Goal: Task Accomplishment & Management: Use online tool/utility

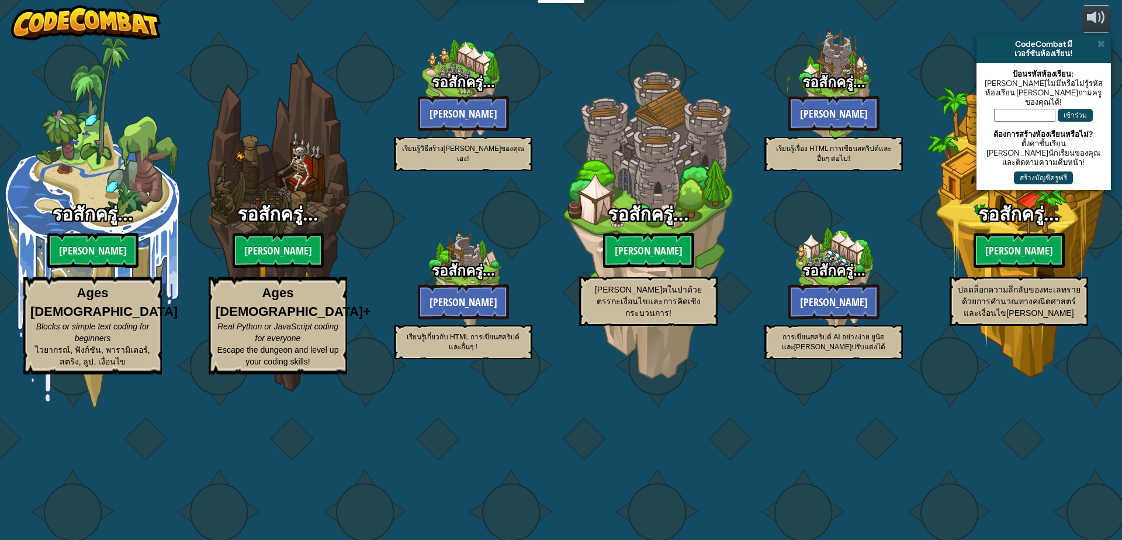
select select "th"
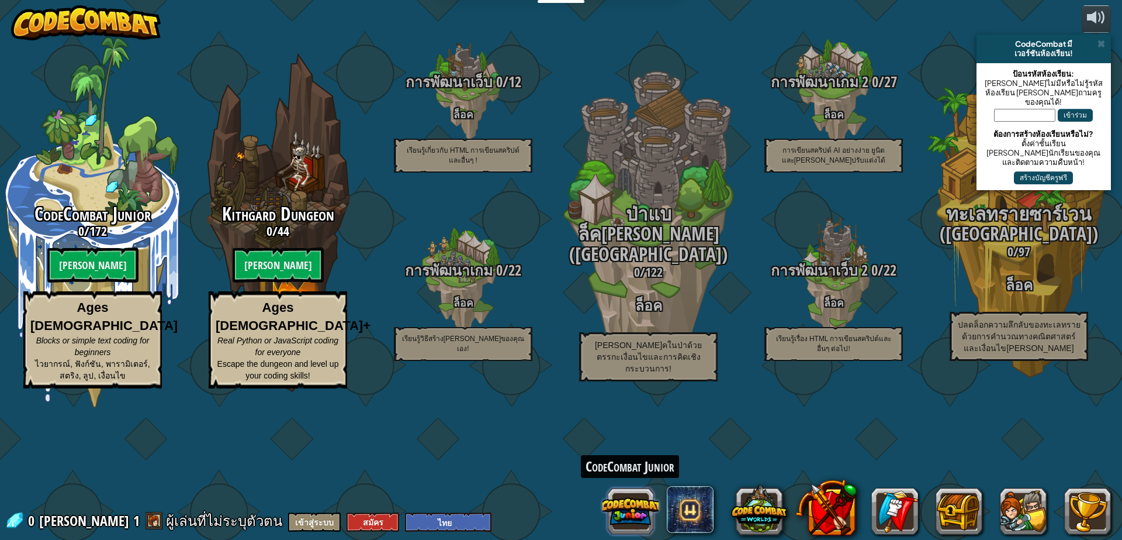
click at [615, 514] on button at bounding box center [631, 511] width 56 height 56
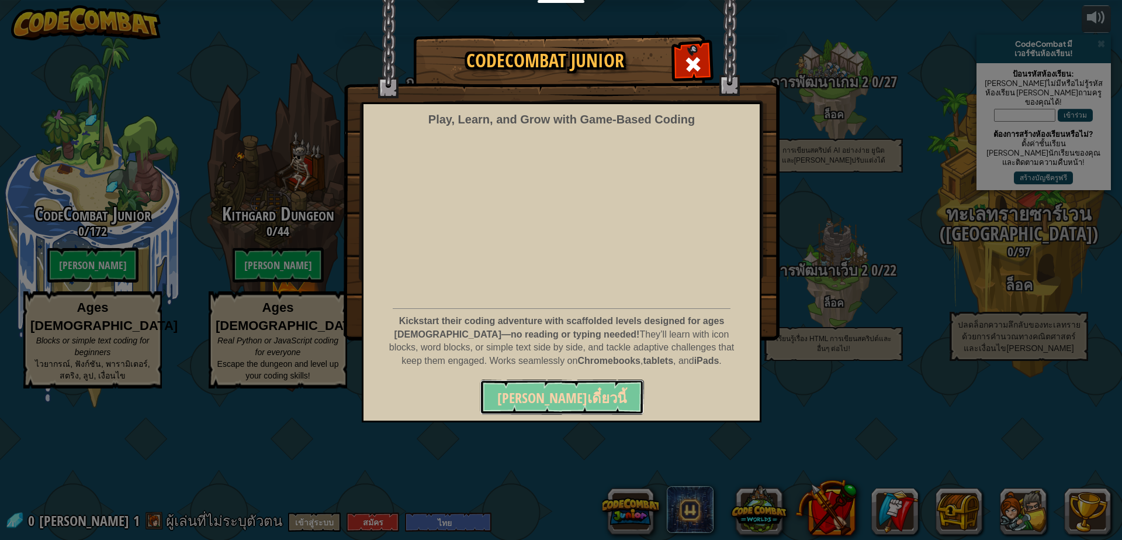
click at [559, 392] on span "เล่นเดี๋ยวนี้" at bounding box center [562, 397] width 129 height 19
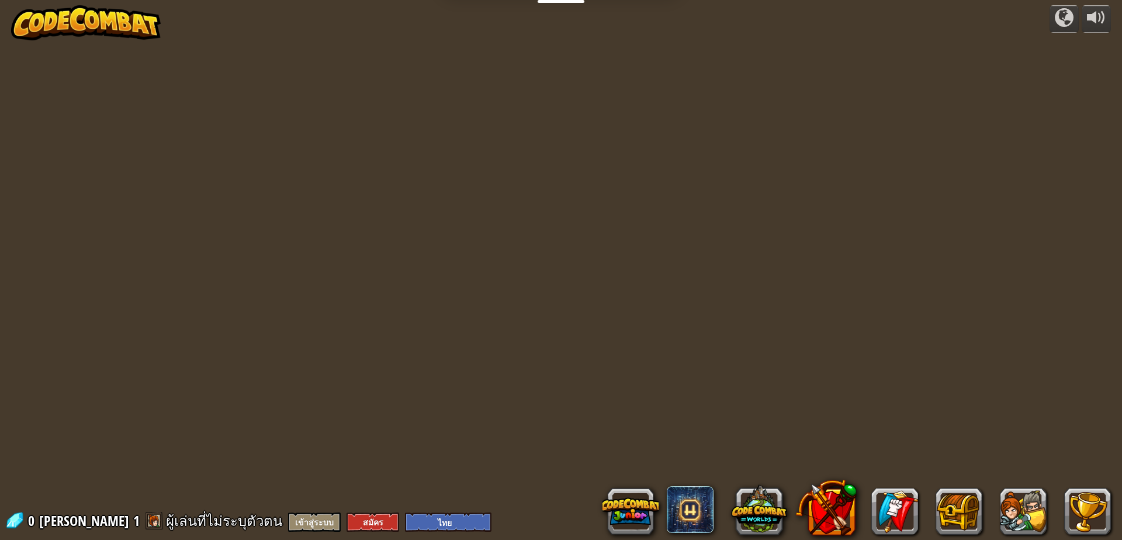
select select "th"
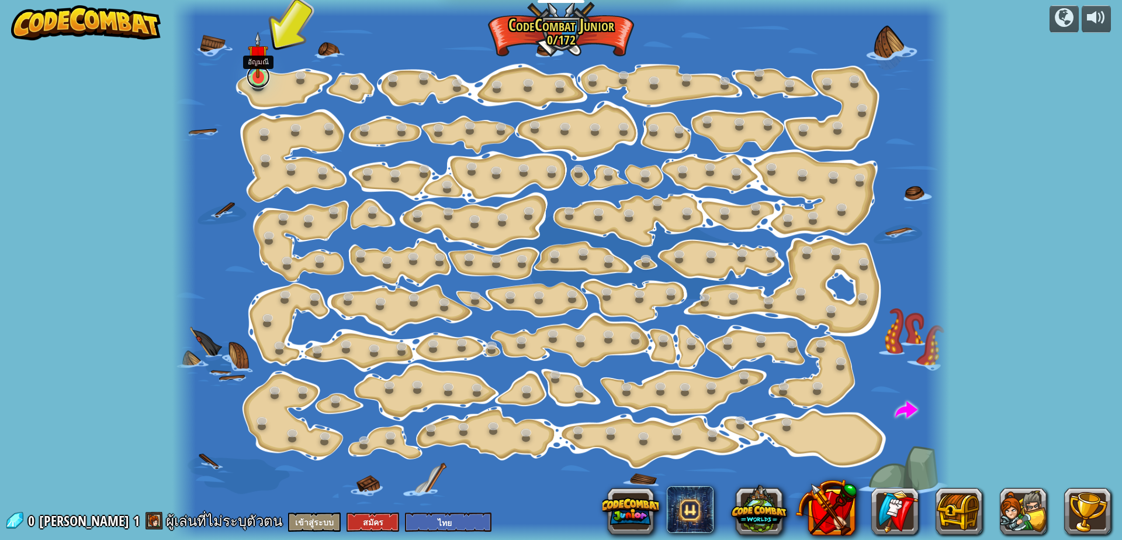
click at [258, 80] on link at bounding box center [258, 76] width 23 height 23
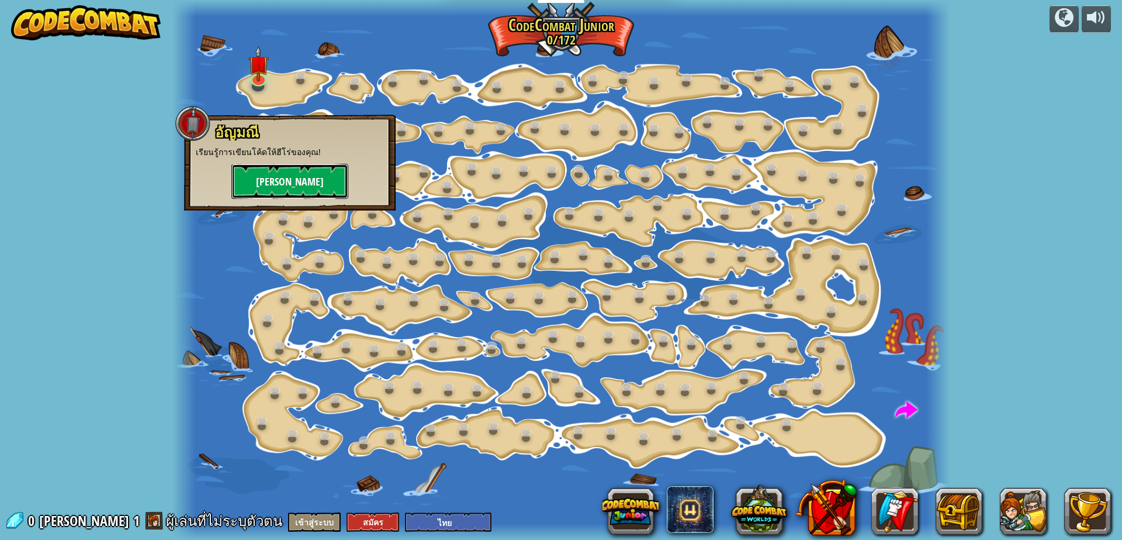
click at [258, 168] on button "[PERSON_NAME]" at bounding box center [290, 181] width 117 height 35
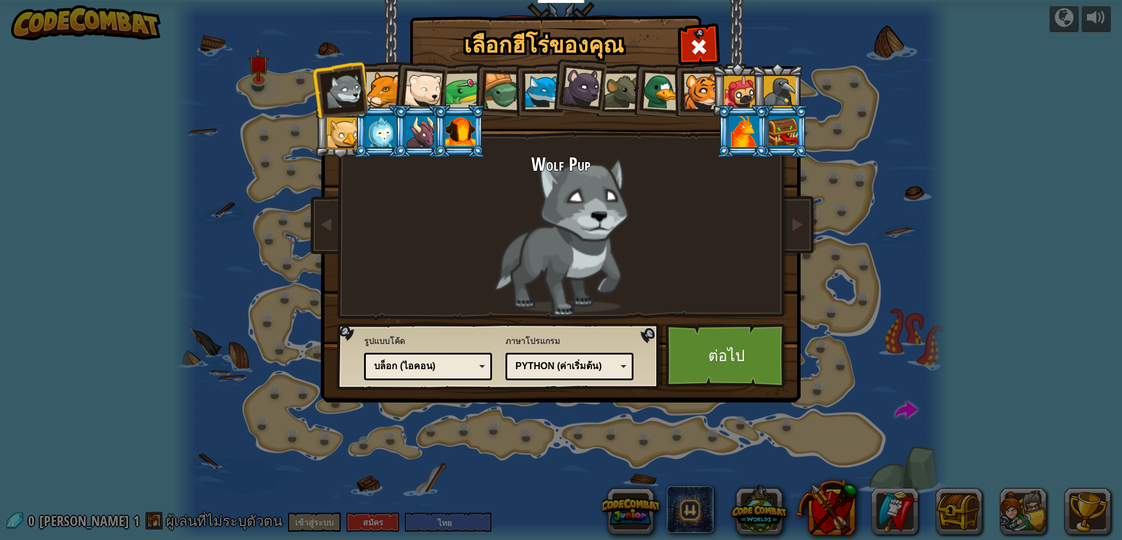
click at [531, 88] on div at bounding box center [543, 92] width 36 height 36
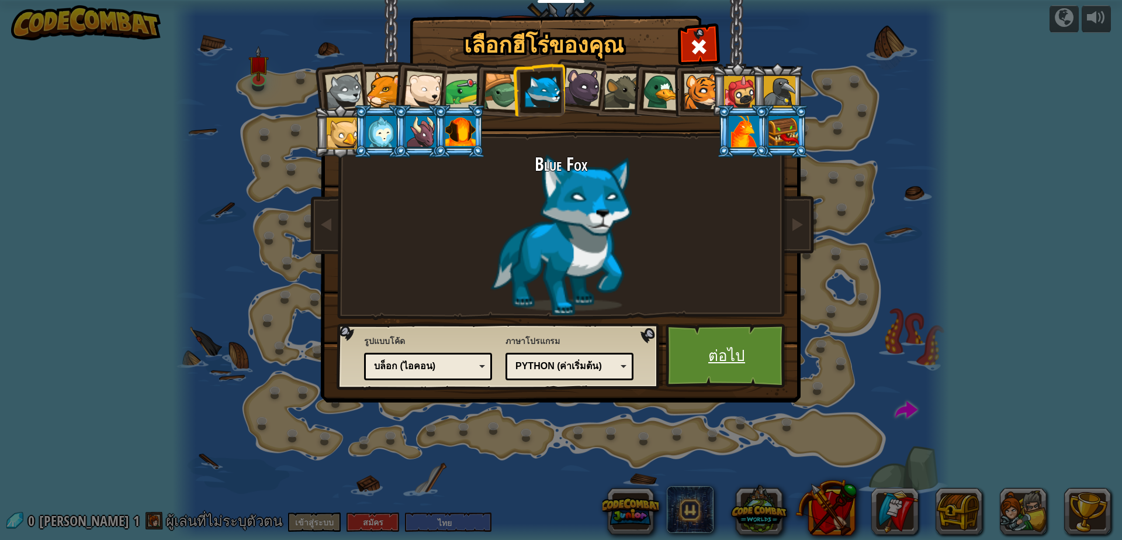
click at [682, 346] on link "ต่อไป" at bounding box center [727, 355] width 122 height 64
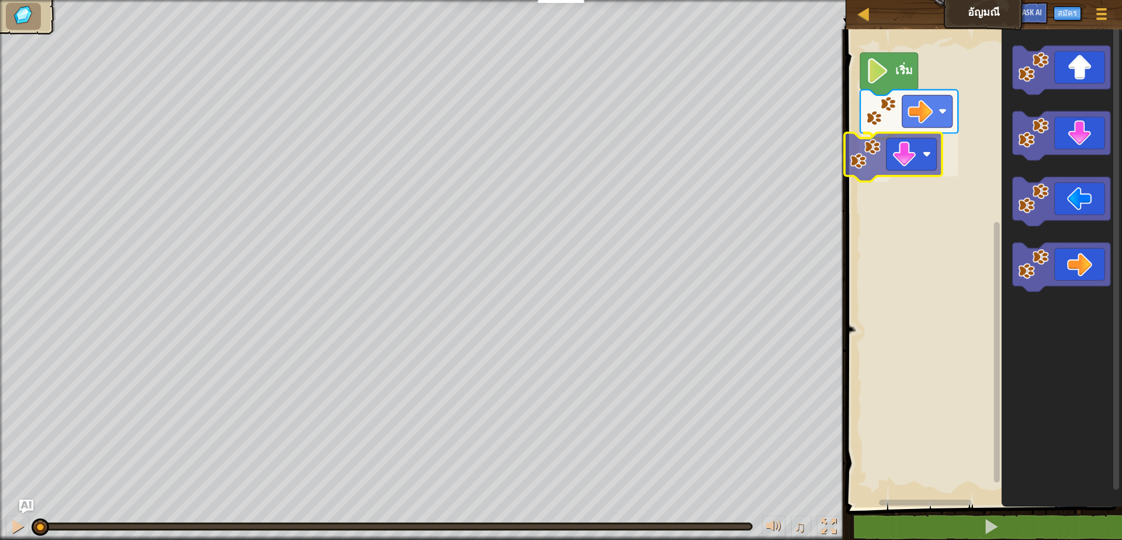
click at [878, 158] on div "เริ่ม" at bounding box center [982, 264] width 279 height 483
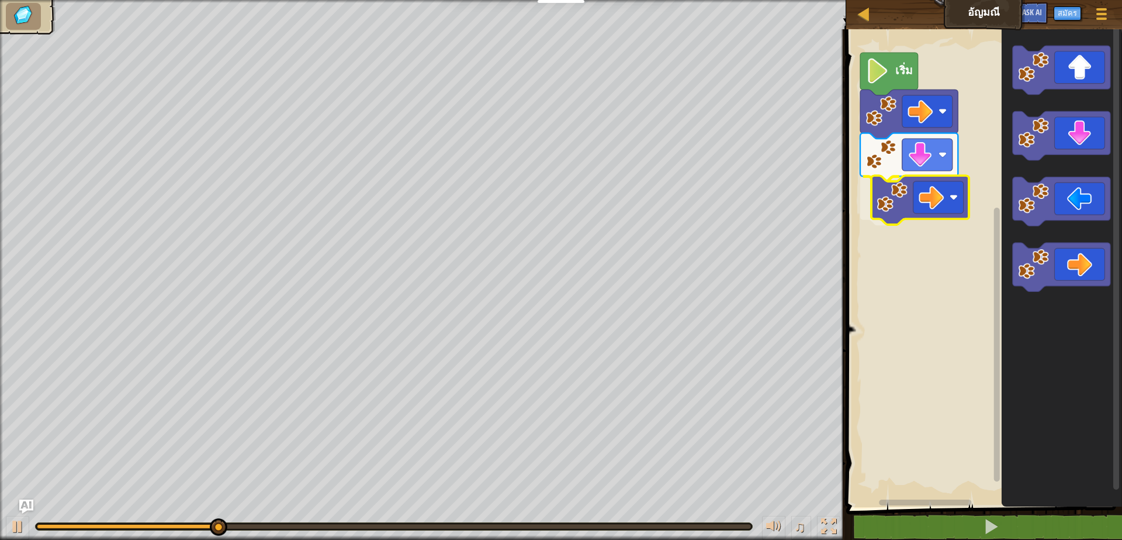
click at [931, 183] on div "เริ่ม" at bounding box center [982, 264] width 279 height 483
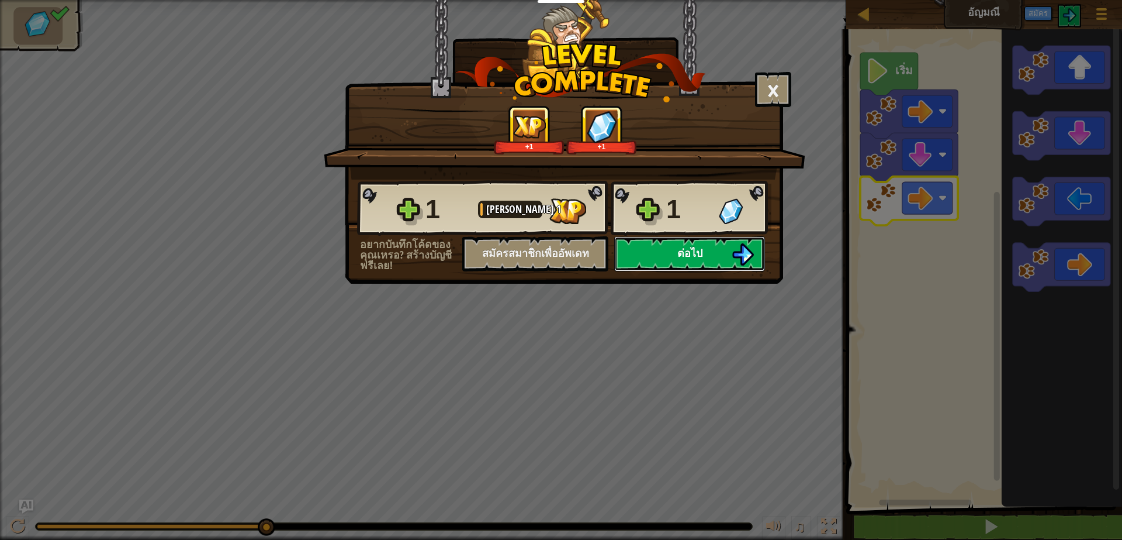
click at [689, 248] on span "ต่อไป" at bounding box center [690, 253] width 25 height 15
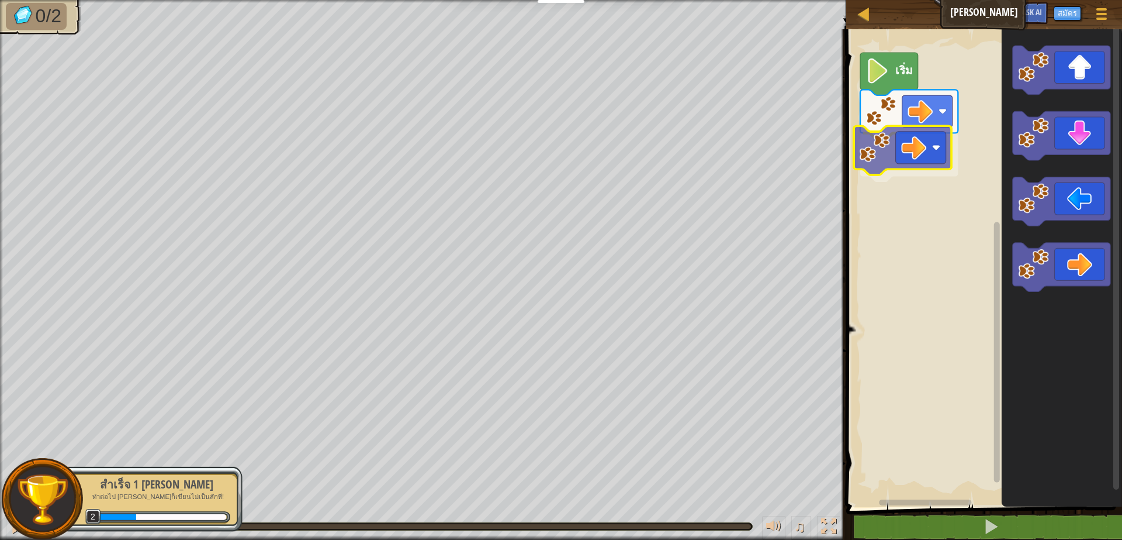
click at [903, 146] on div "เริ่ม" at bounding box center [982, 264] width 279 height 483
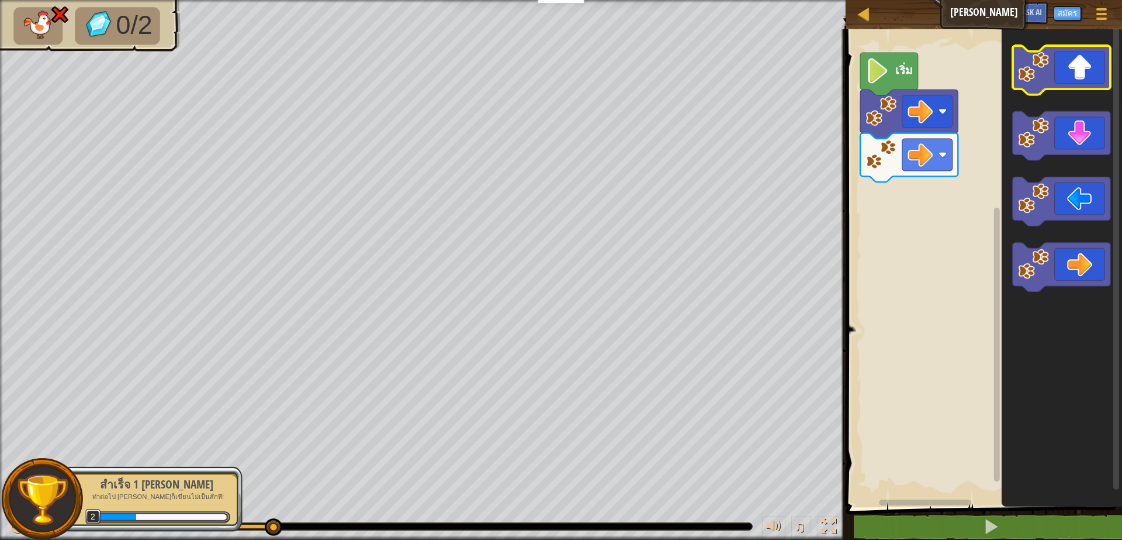
click at [1079, 73] on icon "พื้นที่ทำงาน Blockly" at bounding box center [1062, 70] width 98 height 49
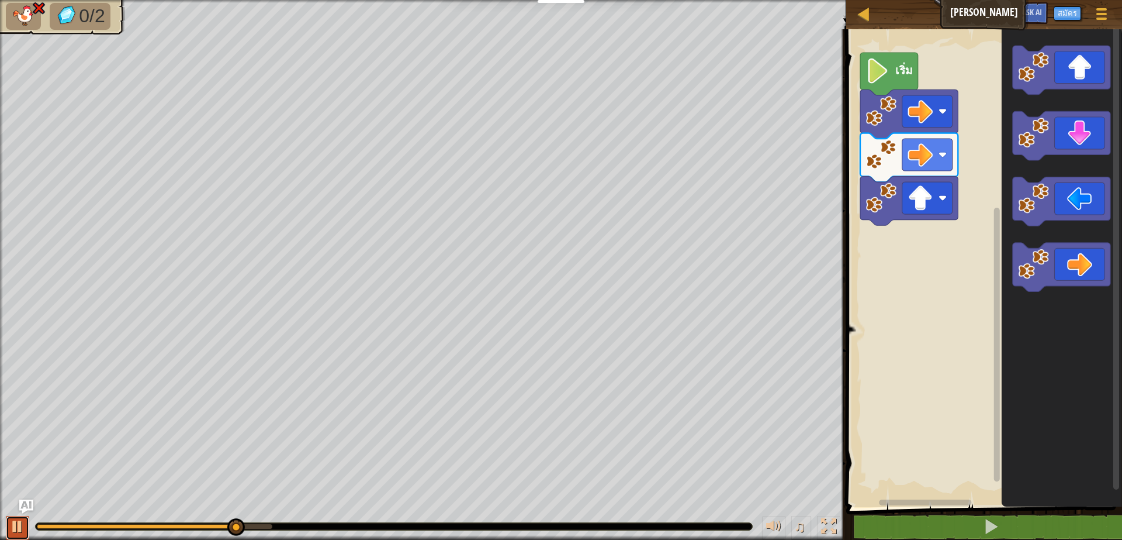
click at [18, 524] on div at bounding box center [17, 526] width 15 height 15
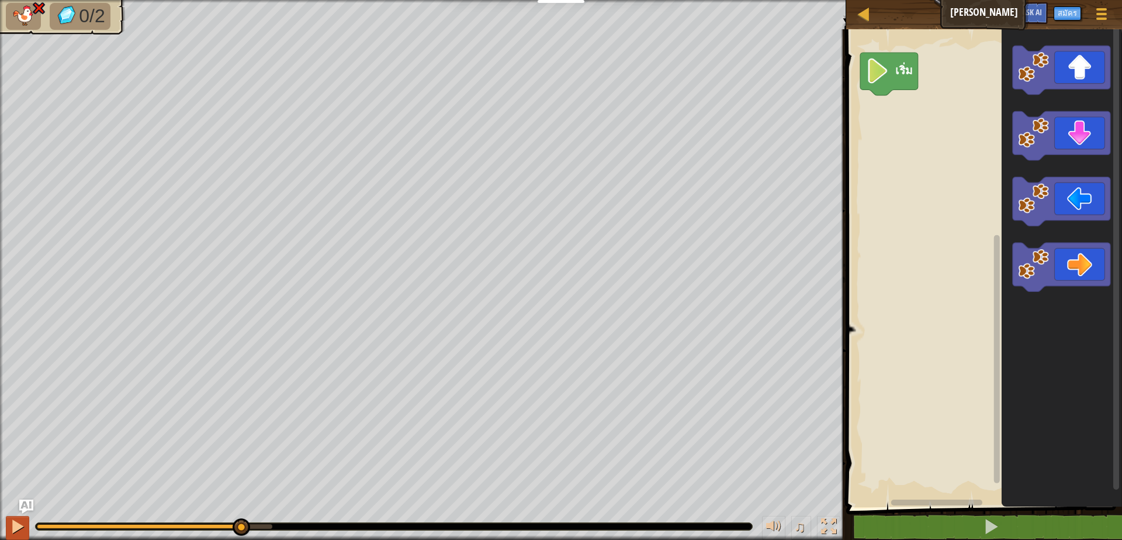
click at [13, 530] on div "♫" at bounding box center [423, 523] width 847 height 35
click at [12, 530] on div at bounding box center [17, 526] width 15 height 15
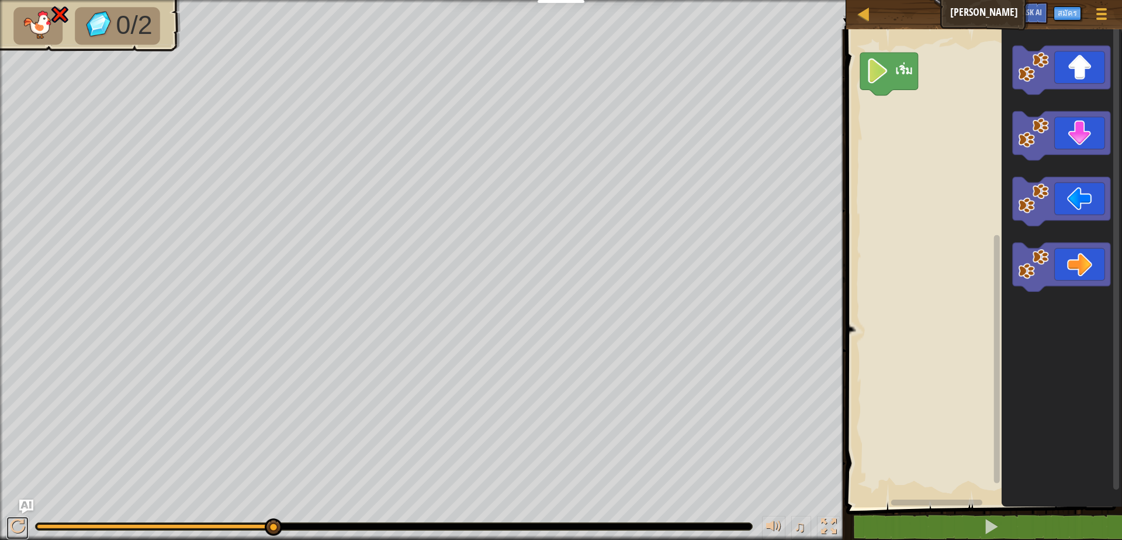
drag, startPoint x: 18, startPoint y: 520, endPoint x: 5, endPoint y: 523, distance: 13.3
click at [14, 520] on div at bounding box center [17, 526] width 15 height 15
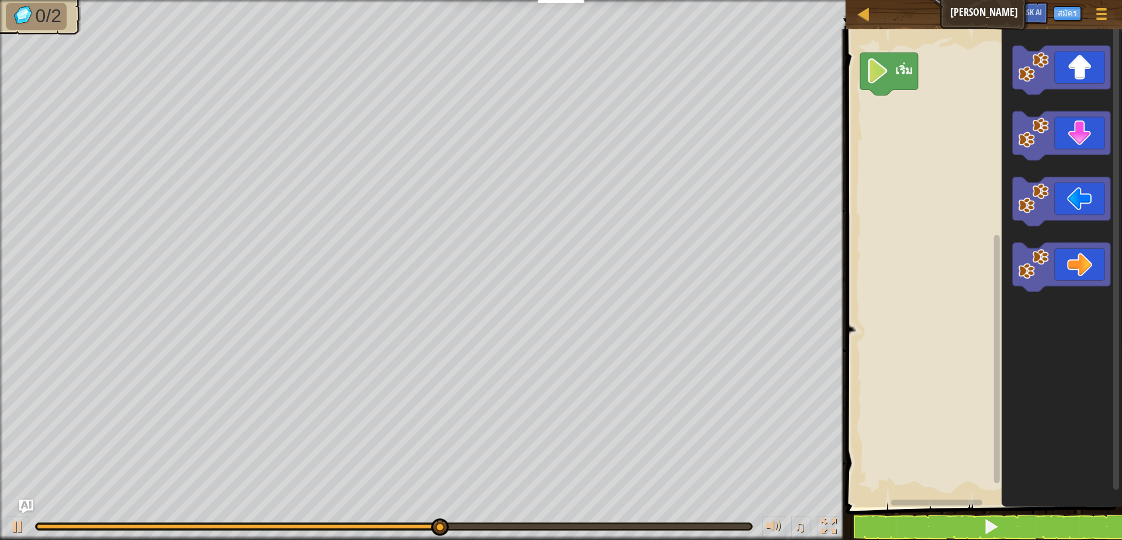
click at [541, 367] on div "แผนที่ ลุยเลย ลุยเลย ลุยเลย เมนูเกม สมัคร Ask AI 1 הההההההההההההההההההההההההההה…" at bounding box center [561, 270] width 1122 height 540
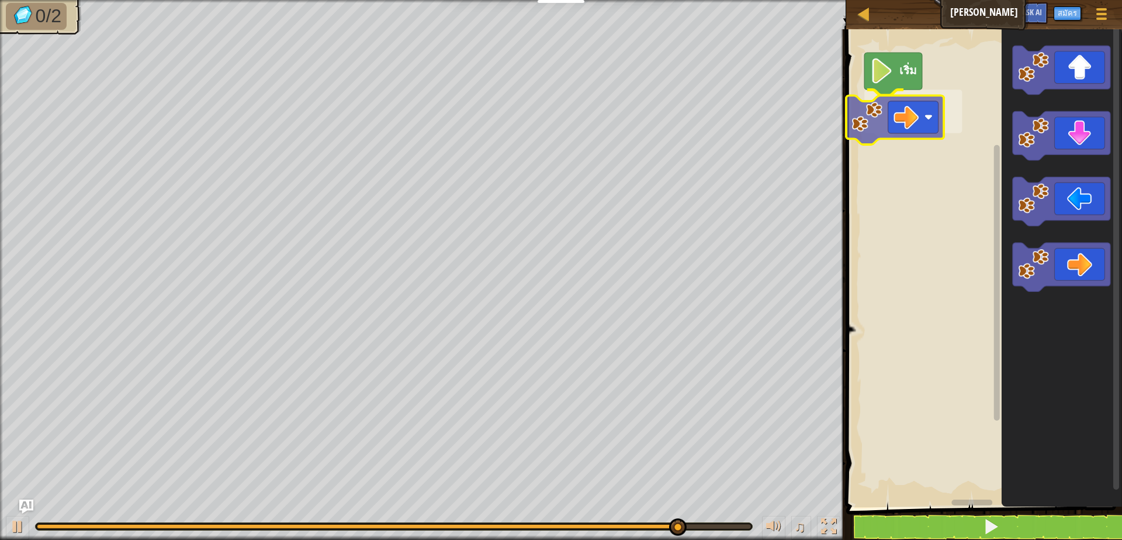
click at [854, 140] on div "เริ่ม" at bounding box center [982, 264] width 279 height 483
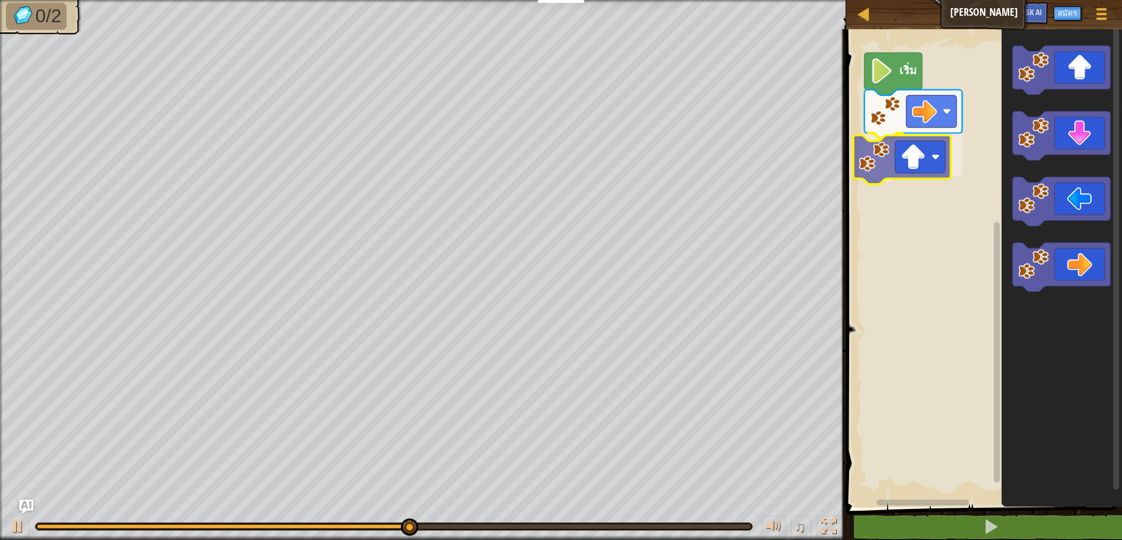
click at [917, 163] on div "เริ่ม" at bounding box center [982, 264] width 279 height 483
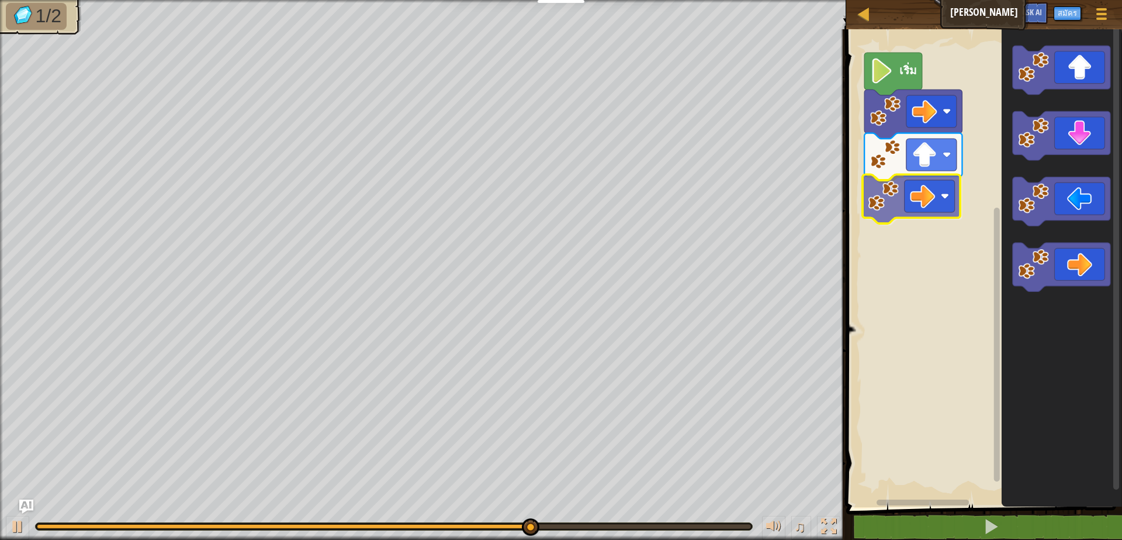
click at [883, 193] on div "เริ่ม" at bounding box center [982, 264] width 279 height 483
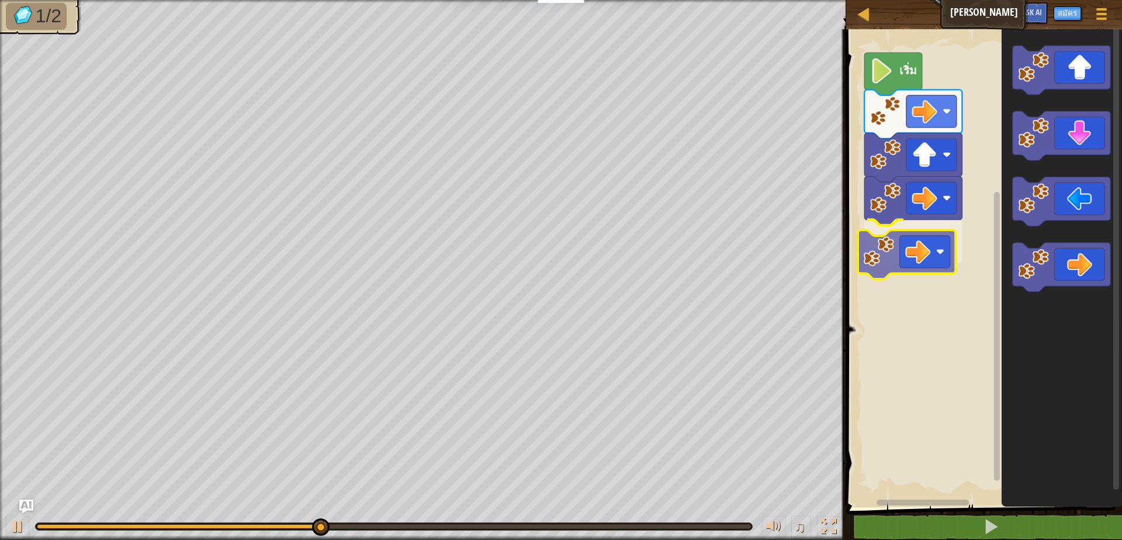
click at [859, 261] on div "เริ่ม" at bounding box center [982, 264] width 279 height 483
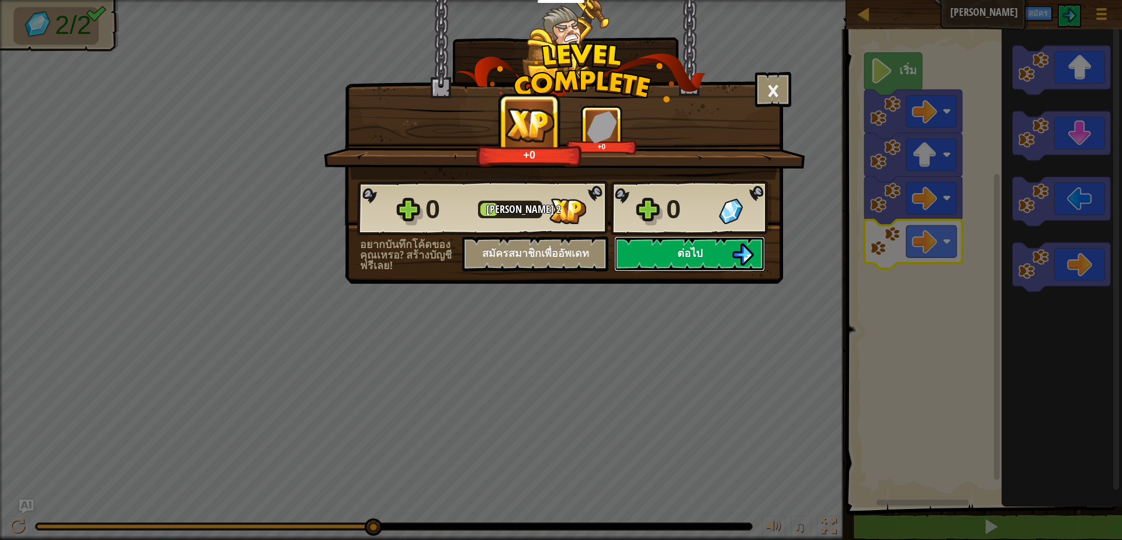
click at [642, 240] on button "ต่อไป" at bounding box center [689, 253] width 151 height 35
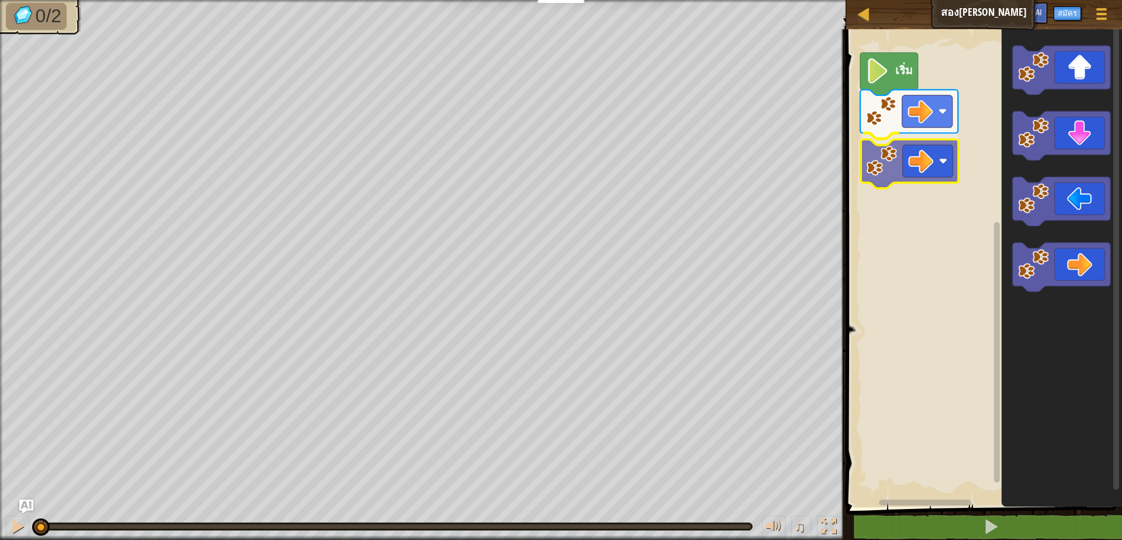
click at [897, 165] on div "เริ่ม" at bounding box center [982, 264] width 279 height 483
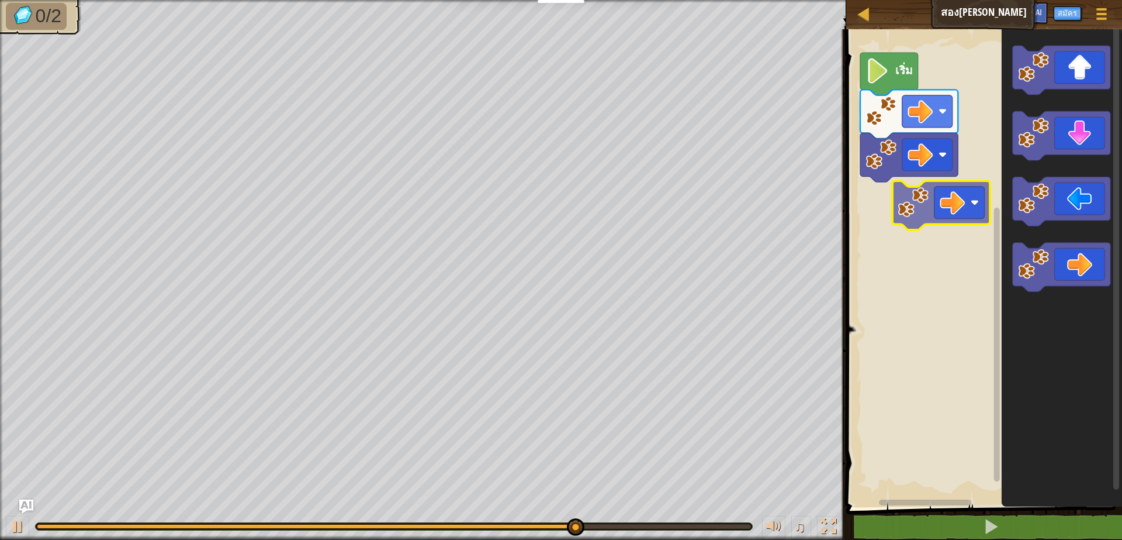
click at [908, 214] on div "เริ่ม" at bounding box center [982, 264] width 279 height 483
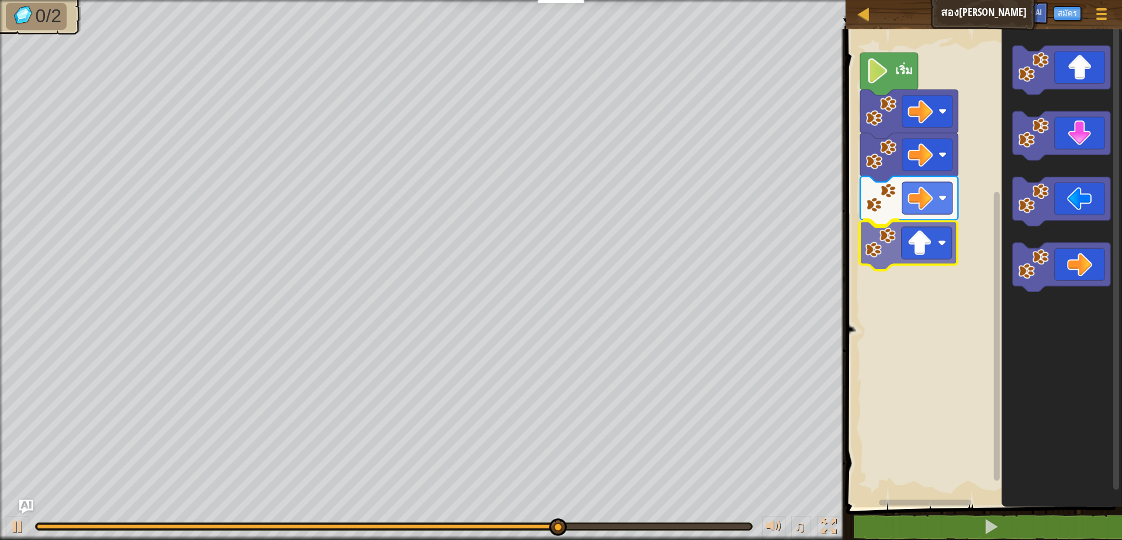
click at [931, 267] on div "เริ่ม" at bounding box center [982, 264] width 279 height 483
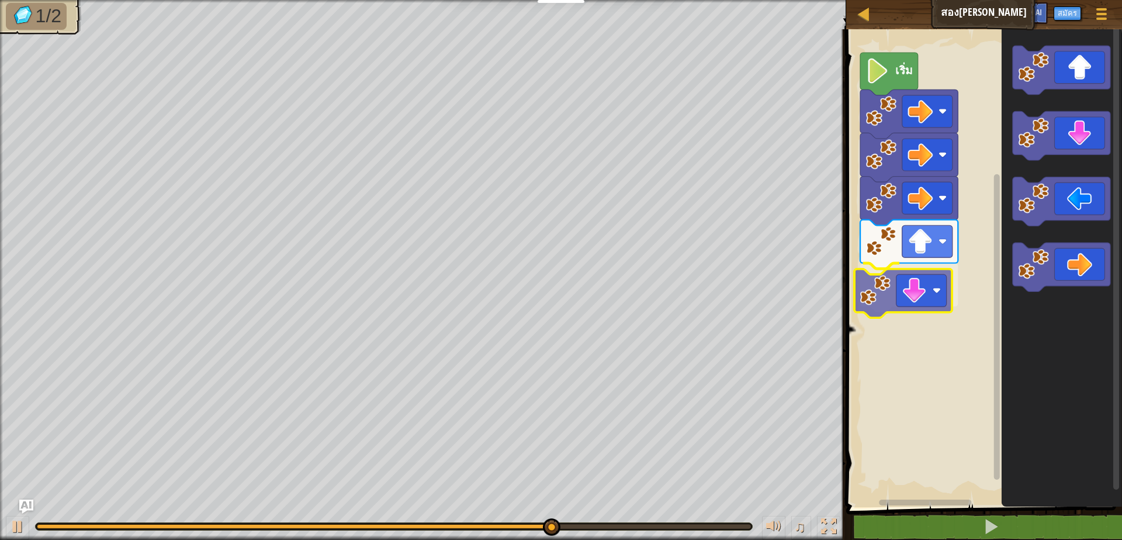
click at [935, 284] on div "เริ่ม" at bounding box center [982, 264] width 279 height 483
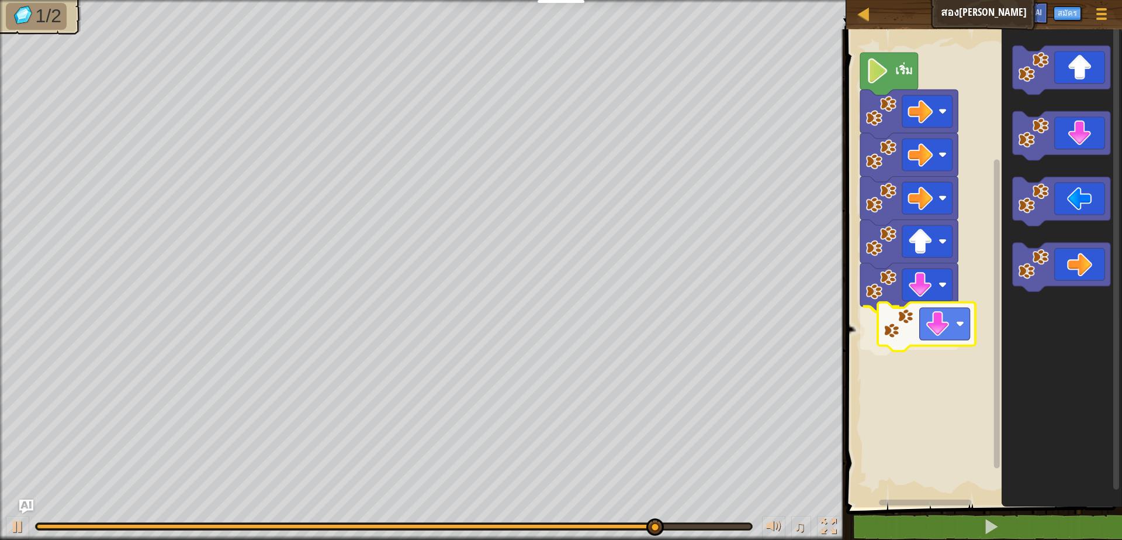
click at [936, 313] on div "เริ่ม" at bounding box center [982, 264] width 279 height 483
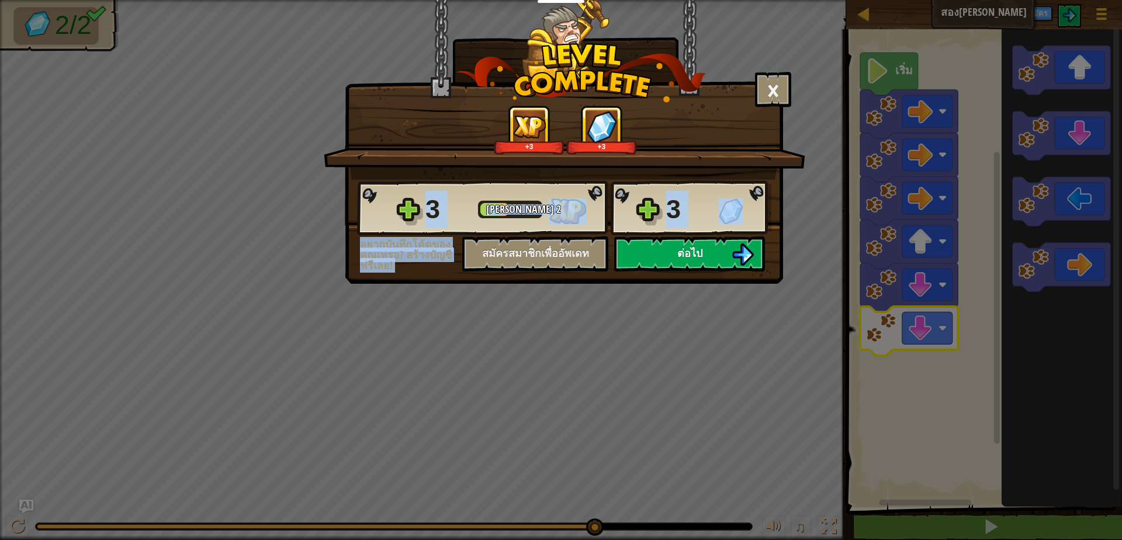
drag, startPoint x: 657, startPoint y: 228, endPoint x: 665, endPoint y: 251, distance: 24.2
click at [665, 251] on div "3 [PERSON_NAME] 2 3 อยากบันทึกโค้ดของคุณเหรอ? สร้างบัญชีฟรีเลย! สมัครสมาชิกเพื่…" at bounding box center [564, 225] width 437 height 92
click at [665, 251] on button "ต่อไป" at bounding box center [689, 253] width 151 height 35
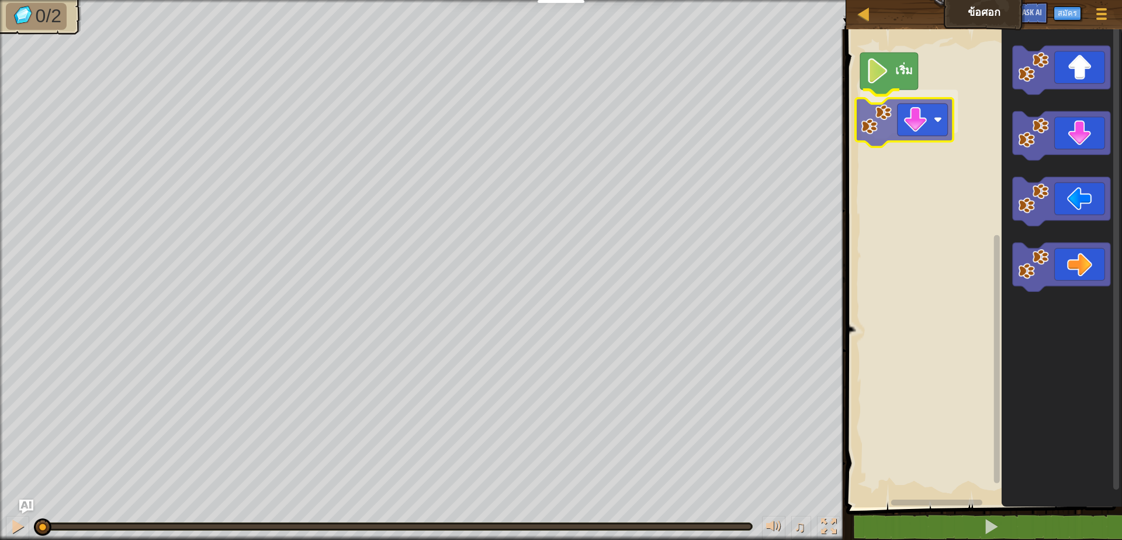
click at [904, 122] on div "เริ่ม" at bounding box center [982, 264] width 279 height 483
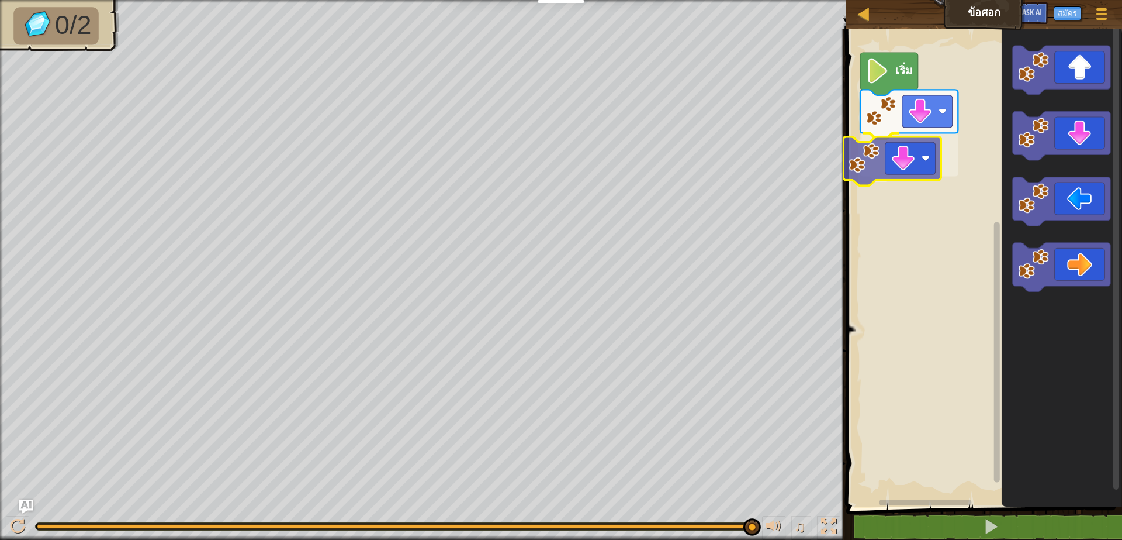
click at [930, 179] on div "เริ่ม" at bounding box center [982, 264] width 279 height 483
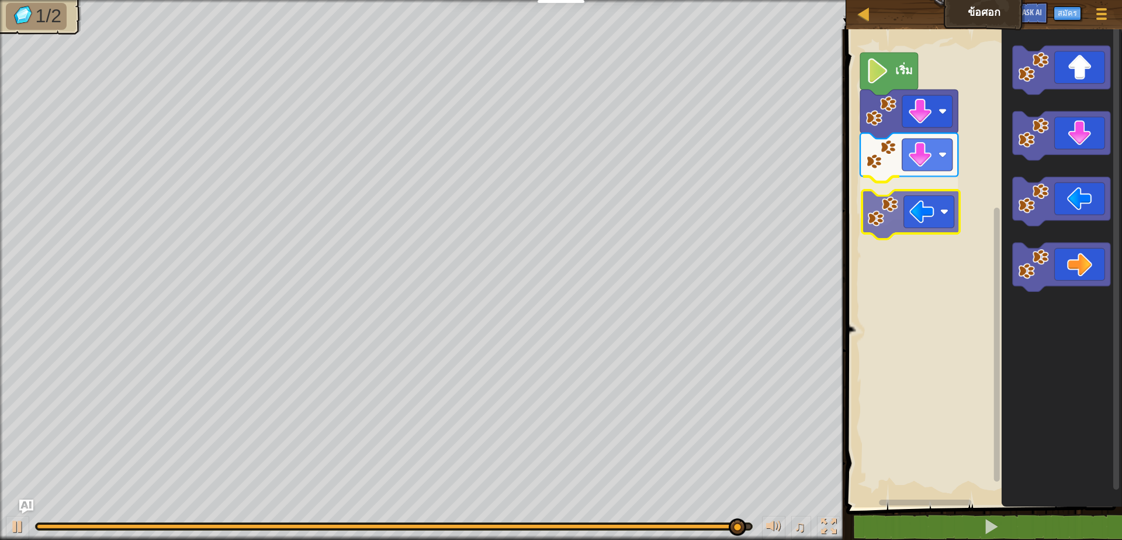
click at [906, 216] on div "เริ่ม" at bounding box center [982, 264] width 279 height 483
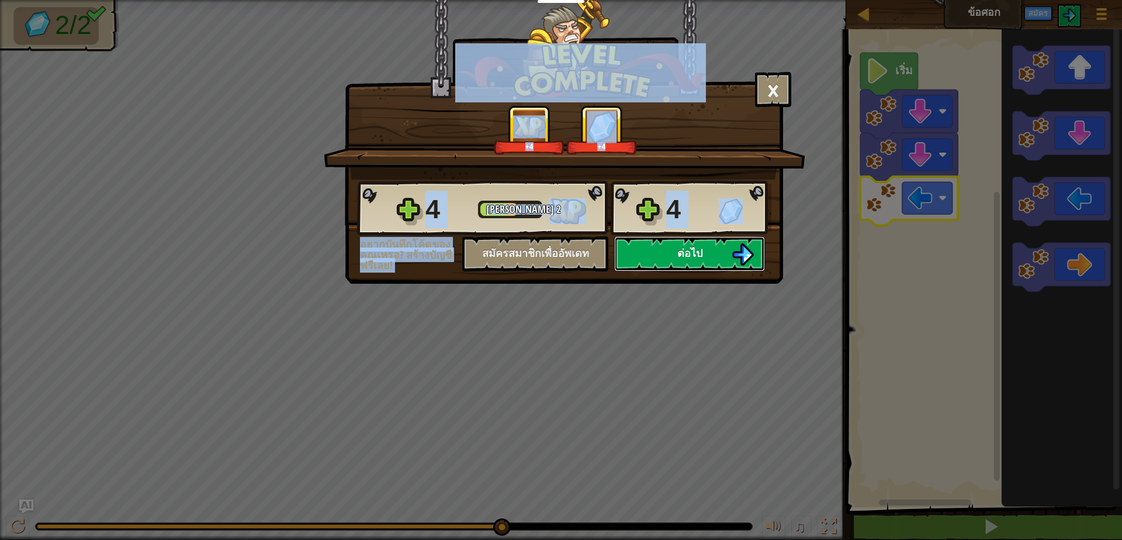
click at [655, 245] on button "ต่อไป" at bounding box center [689, 253] width 151 height 35
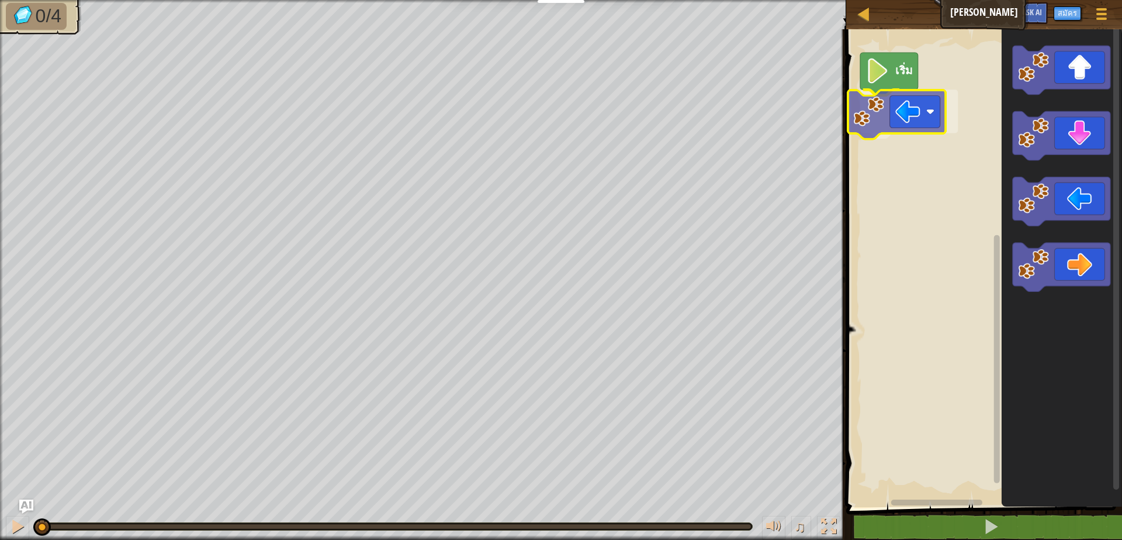
click at [899, 130] on div "เริ่ม" at bounding box center [982, 264] width 279 height 483
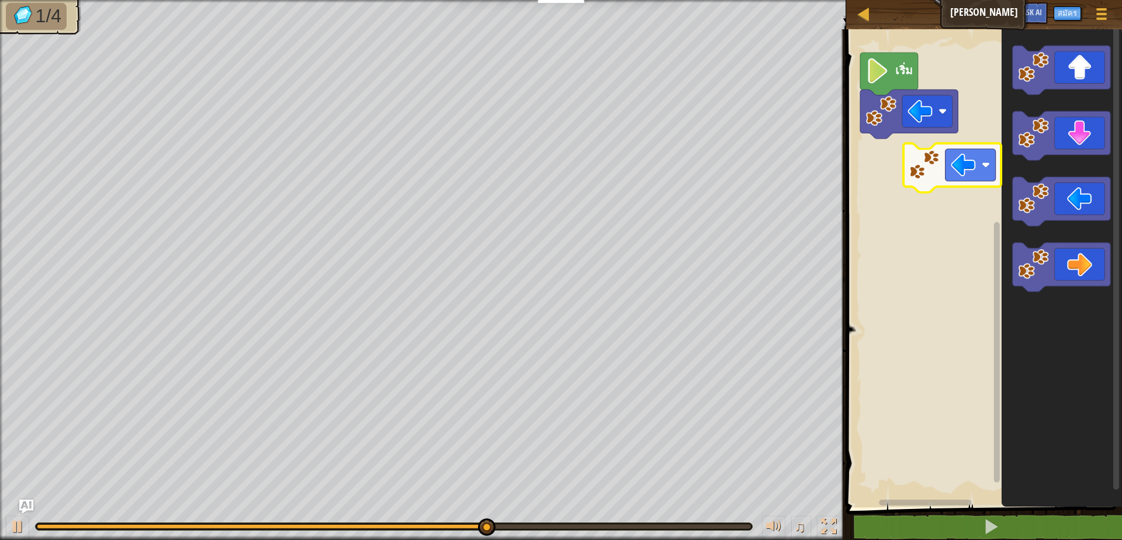
click at [935, 171] on div "เริ่ม" at bounding box center [982, 264] width 279 height 483
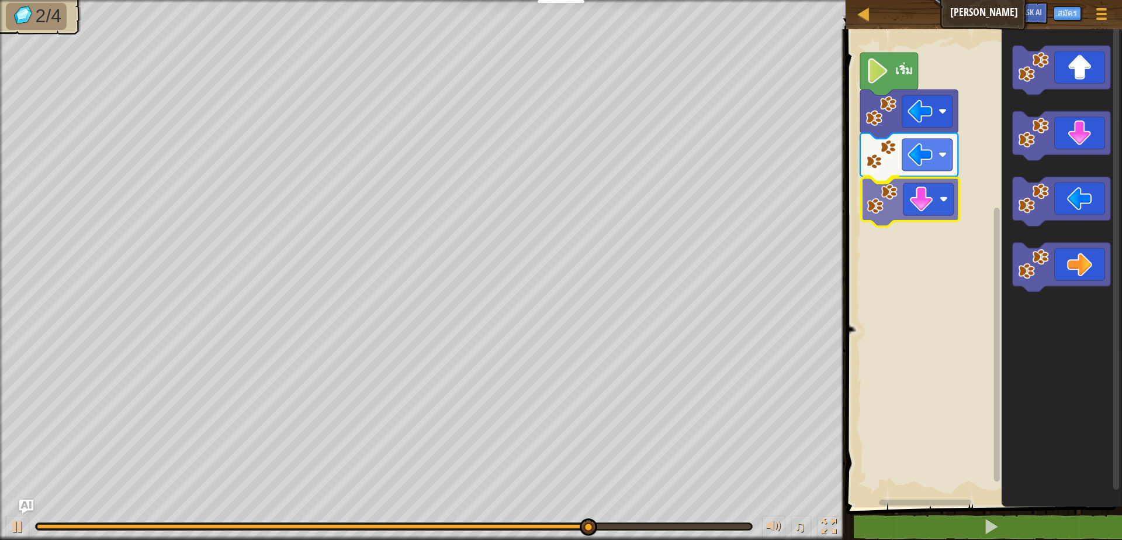
click at [914, 202] on div "เริ่ม" at bounding box center [982, 264] width 279 height 483
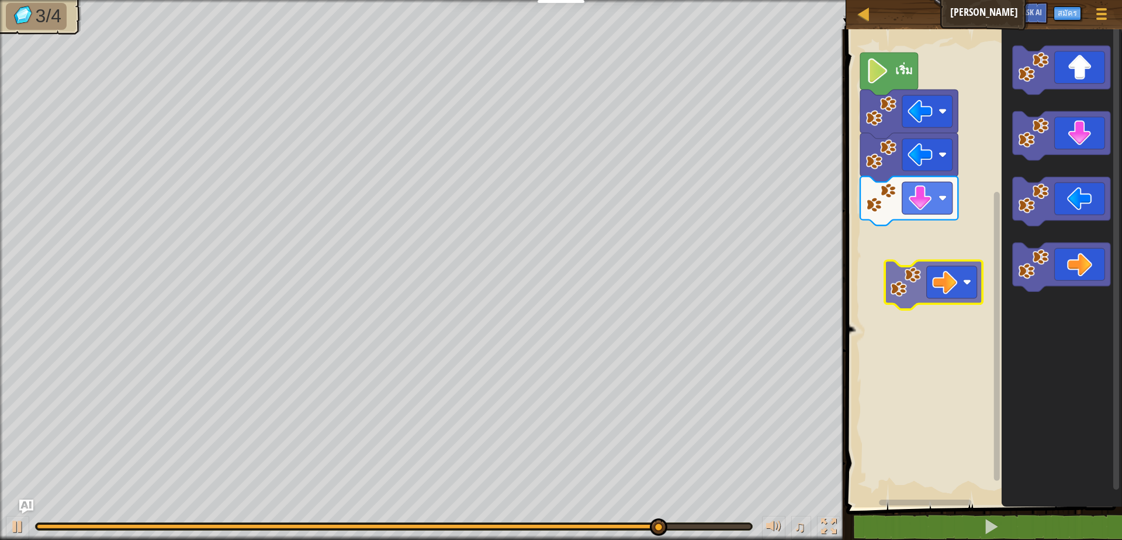
click at [937, 268] on div "เริ่ม" at bounding box center [982, 264] width 279 height 483
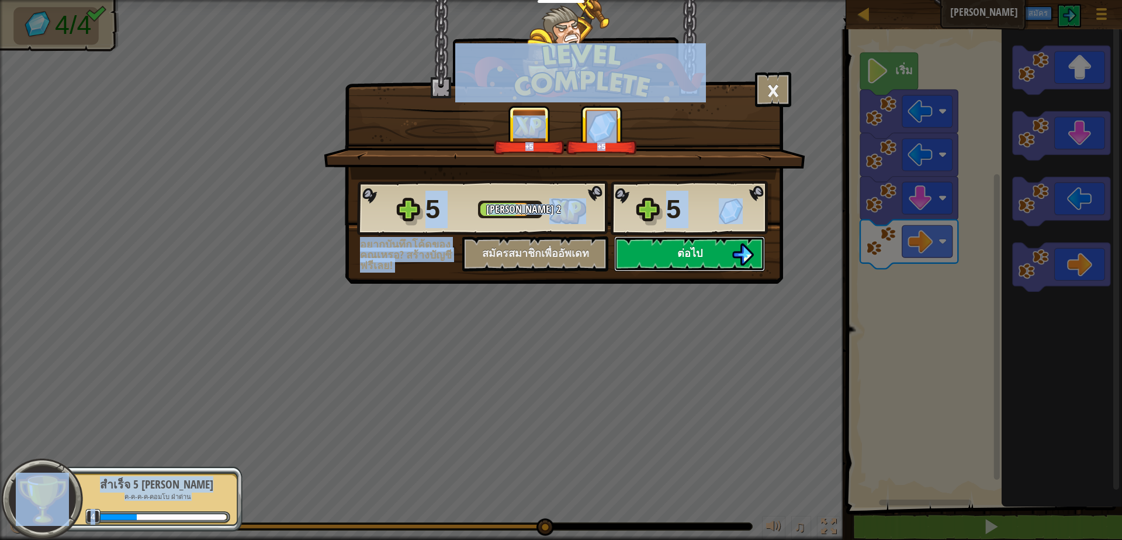
click at [658, 259] on button "ต่อไป" at bounding box center [689, 253] width 151 height 35
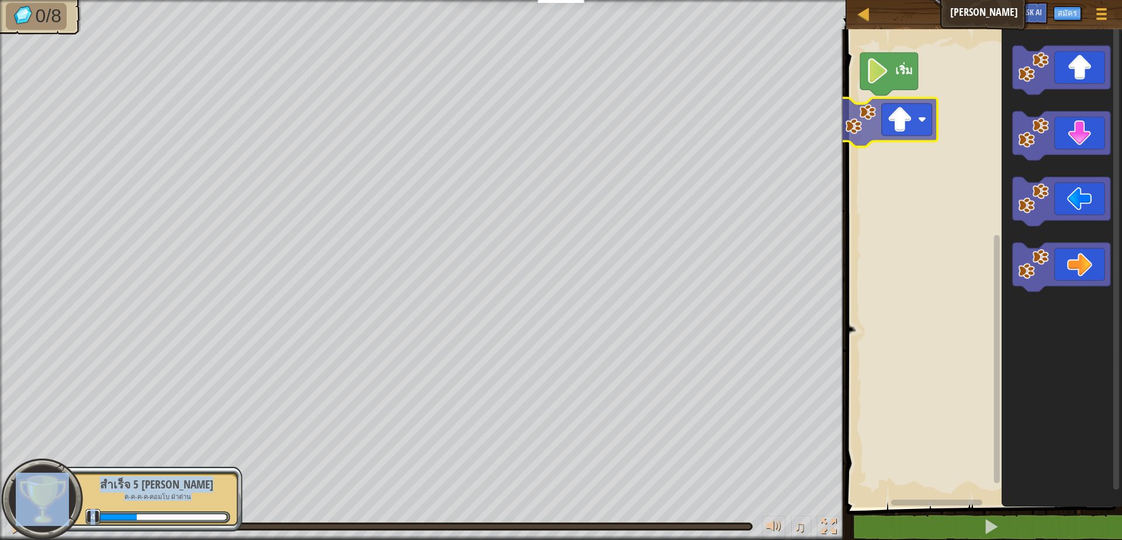
click at [868, 99] on div "เริ่ม" at bounding box center [982, 264] width 279 height 483
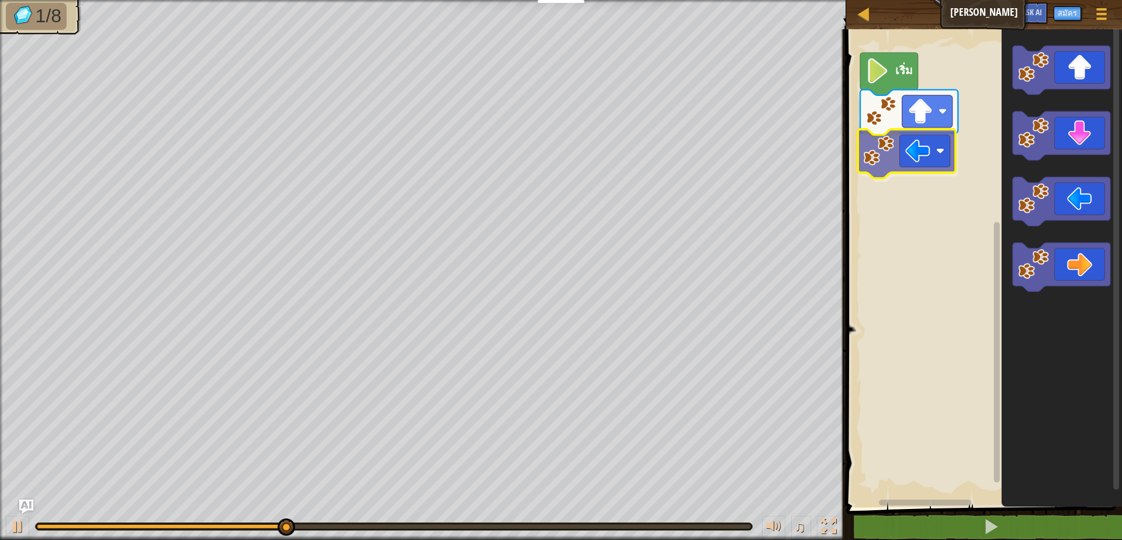
click at [929, 148] on div "เริ่ม" at bounding box center [982, 264] width 279 height 483
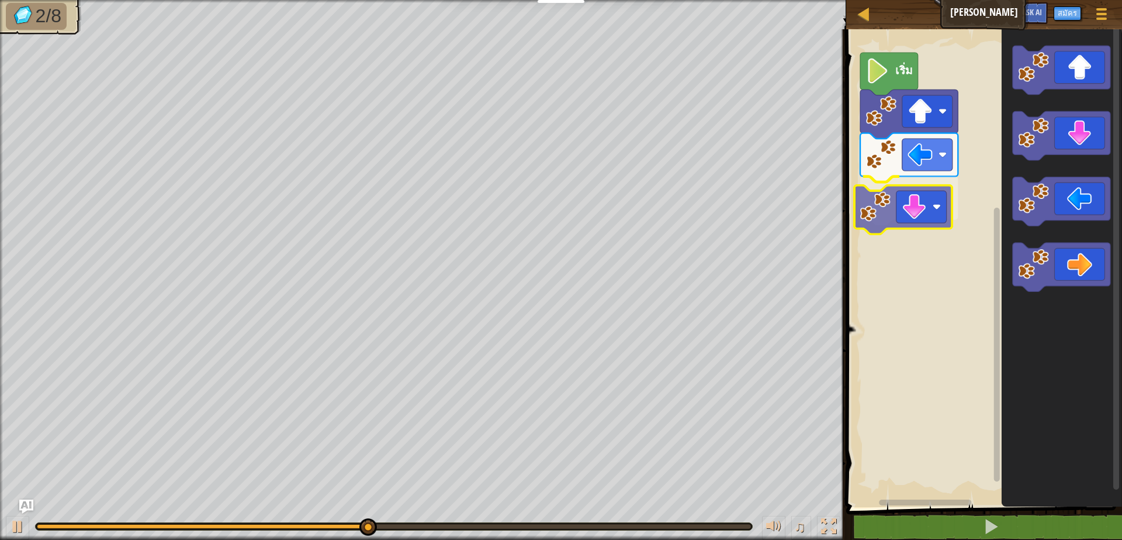
click at [901, 221] on div "เริ่ม" at bounding box center [982, 264] width 279 height 483
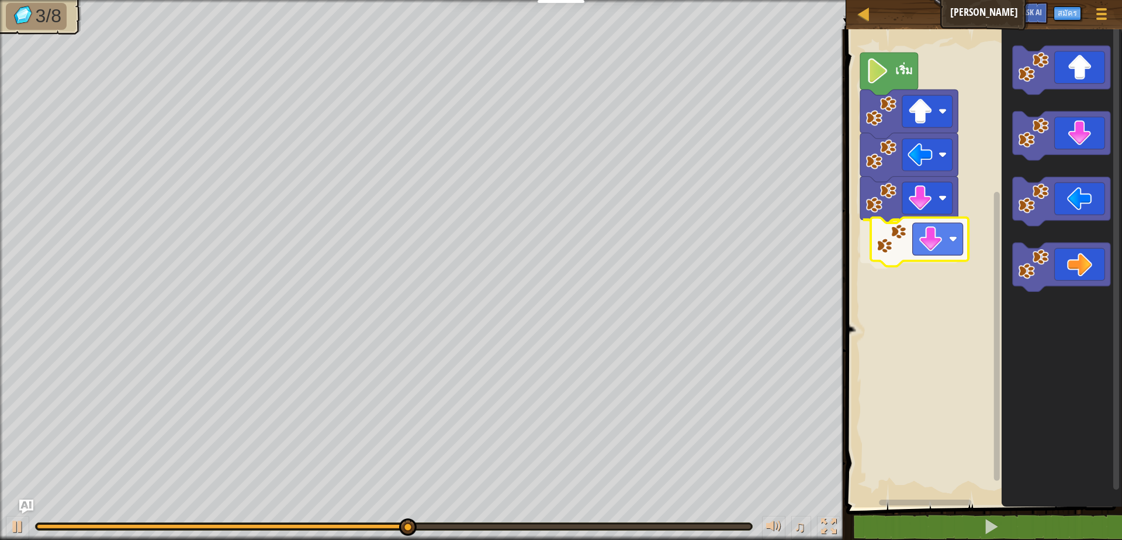
click at [932, 257] on div "เริ่ม" at bounding box center [982, 264] width 279 height 483
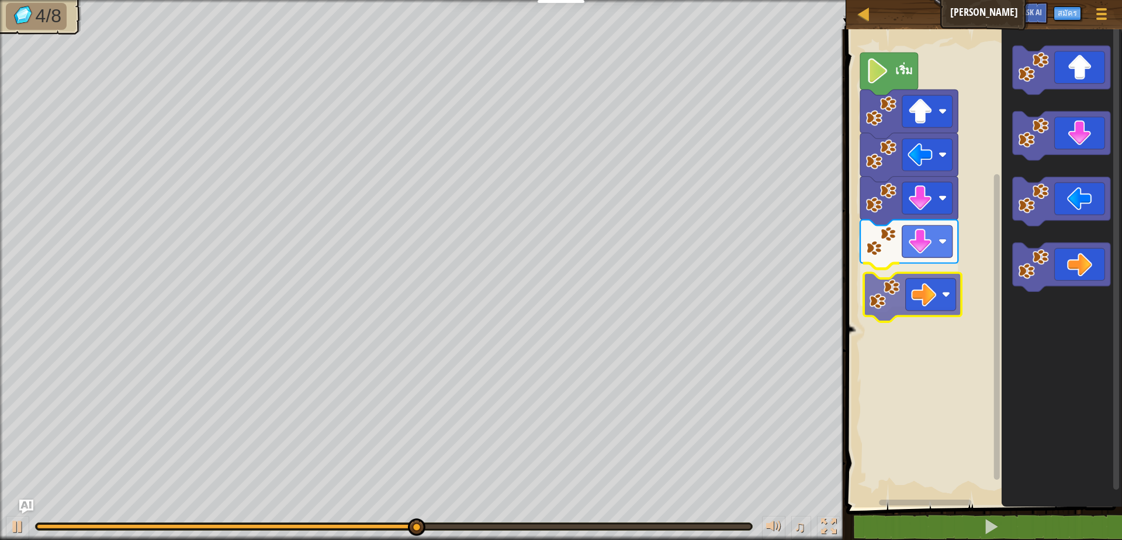
click at [927, 286] on div "เริ่ม" at bounding box center [982, 264] width 279 height 483
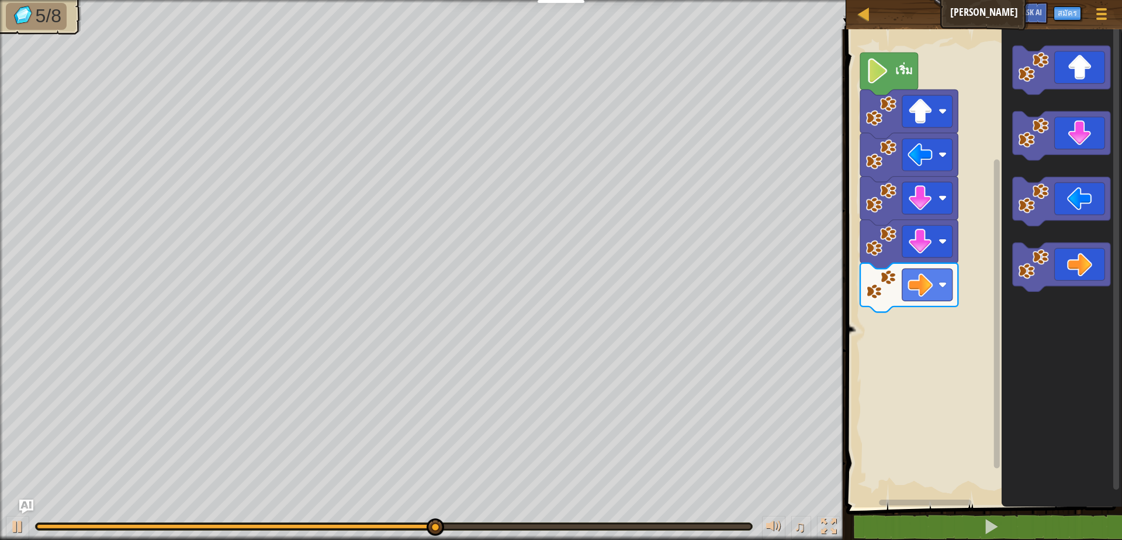
click at [984, 323] on div "เริ่ม" at bounding box center [982, 264] width 279 height 483
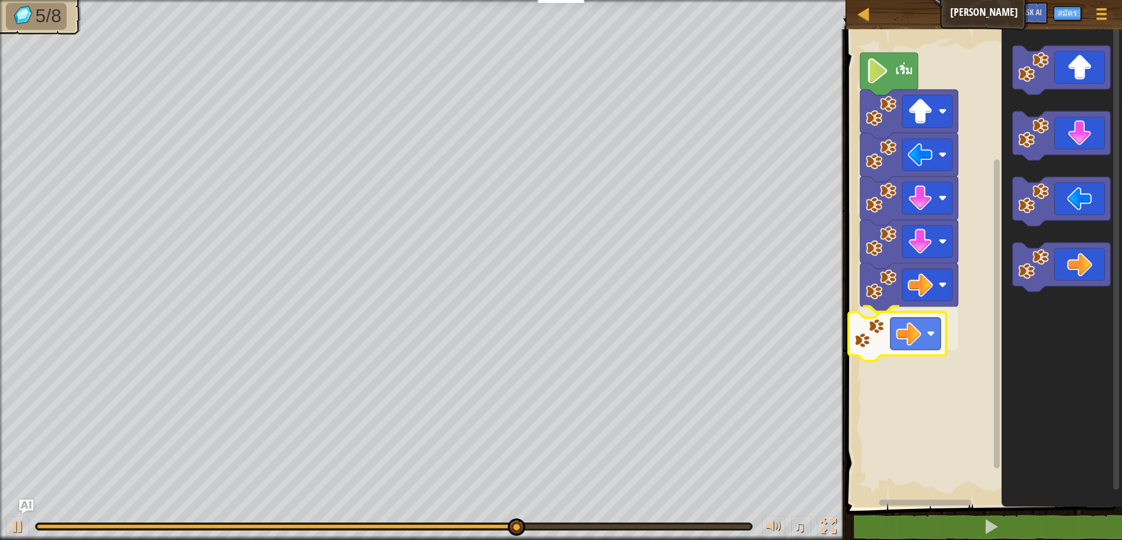
click at [899, 341] on div "เริ่ม" at bounding box center [982, 264] width 279 height 483
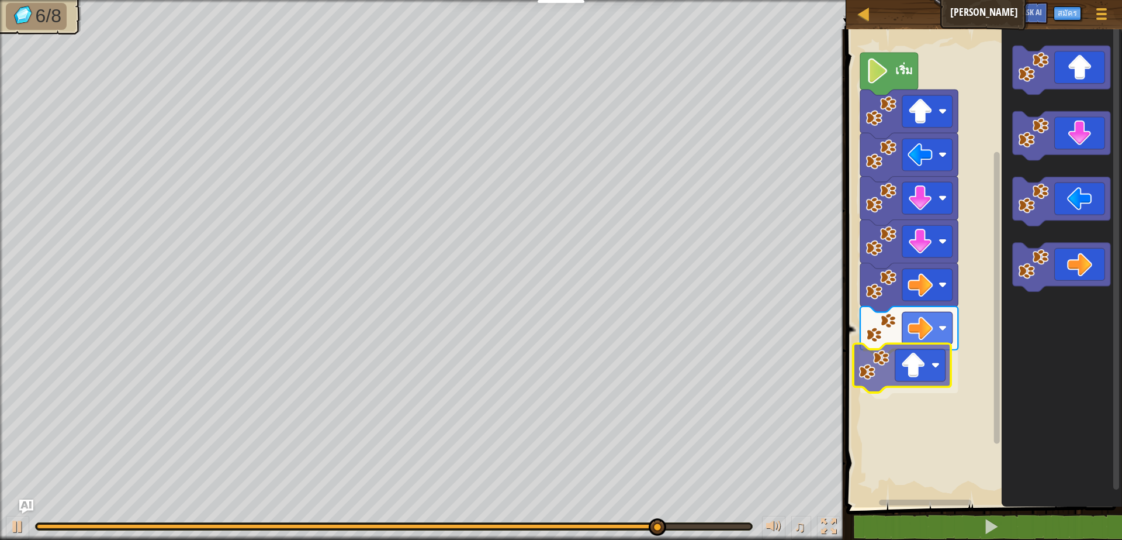
click at [908, 358] on div "เริ่ม" at bounding box center [982, 264] width 279 height 483
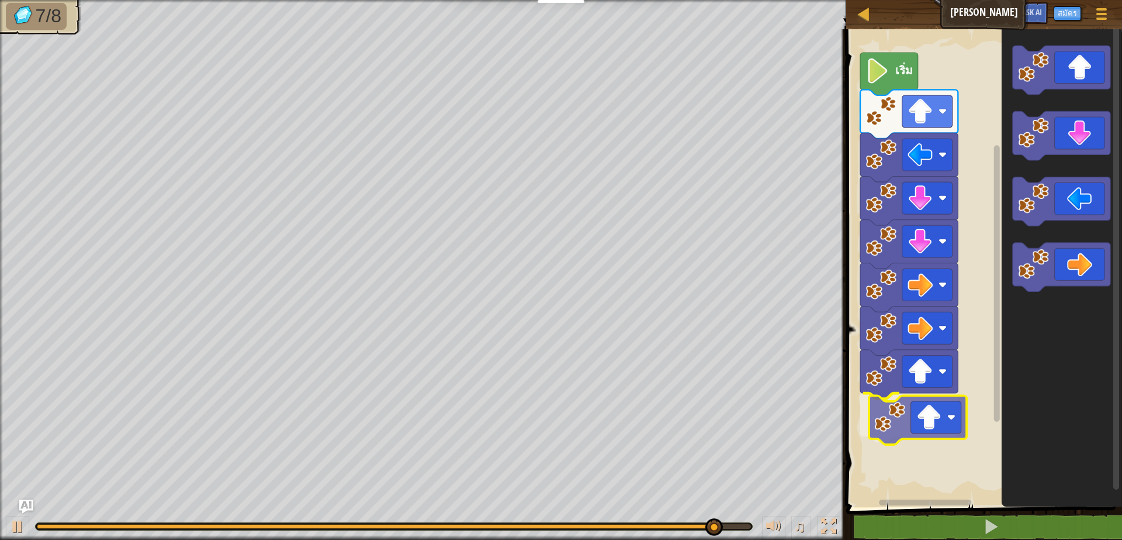
click at [938, 436] on div "เริ่ม" at bounding box center [982, 264] width 279 height 483
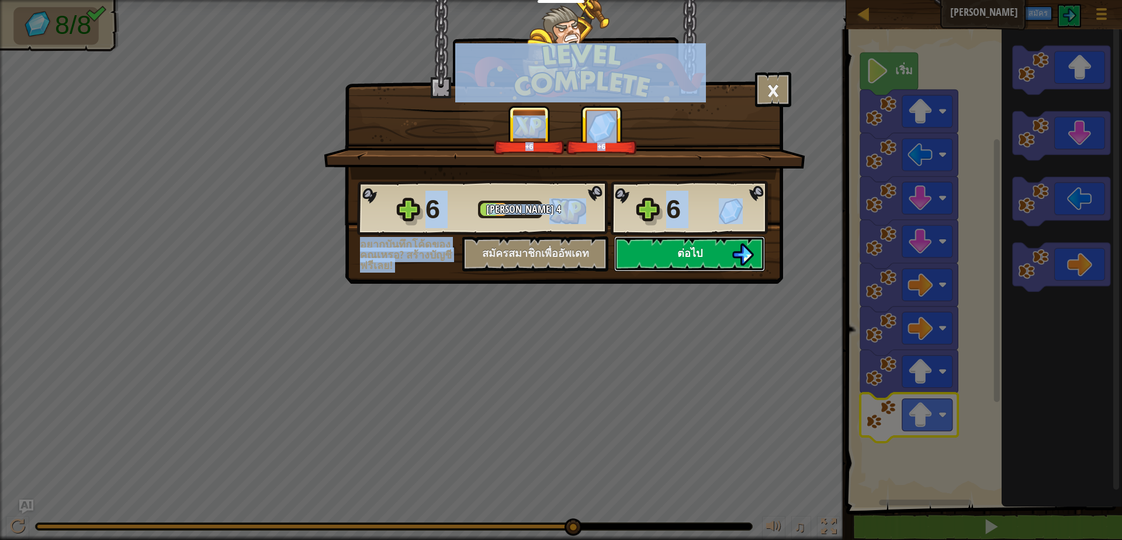
click at [647, 246] on button "ต่อไป" at bounding box center [689, 253] width 151 height 35
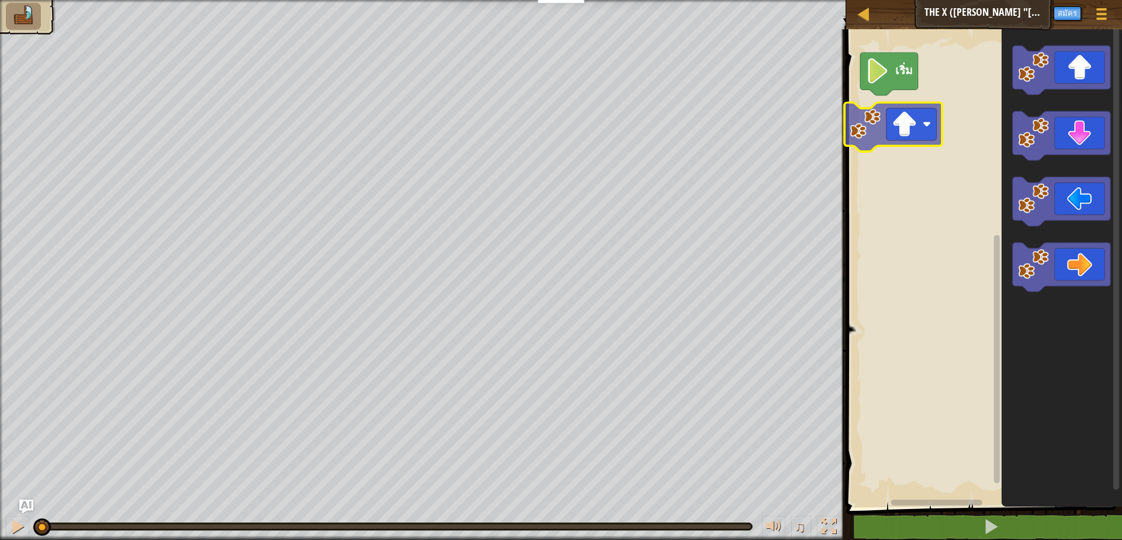
click at [894, 126] on div "เริ่ม" at bounding box center [982, 264] width 279 height 483
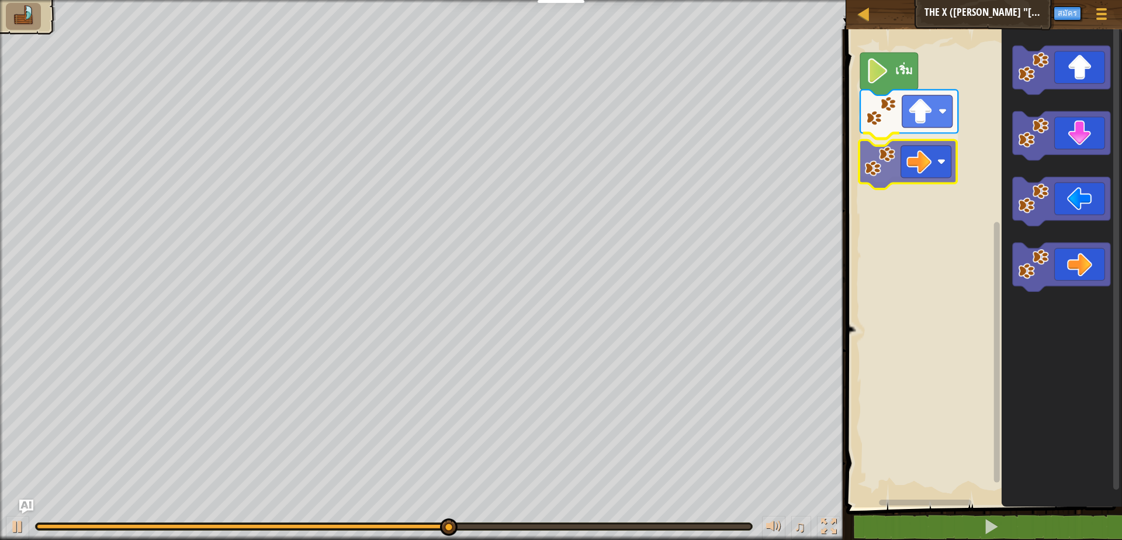
click at [905, 144] on div "เริ่ม" at bounding box center [982, 264] width 279 height 483
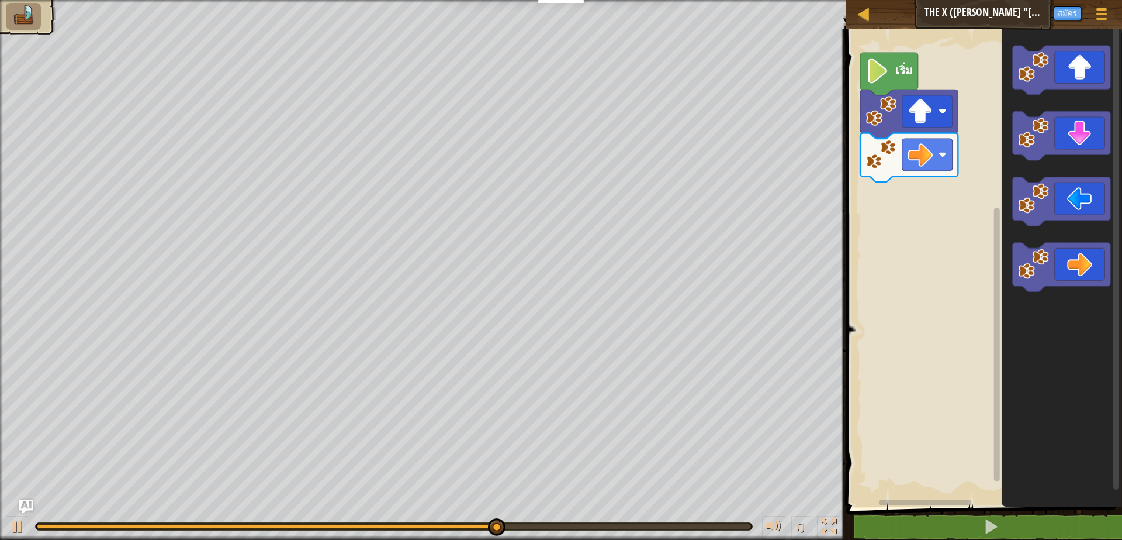
click at [1045, 276] on icon "พื้นที่ทำงาน Blockly" at bounding box center [1062, 264] width 120 height 483
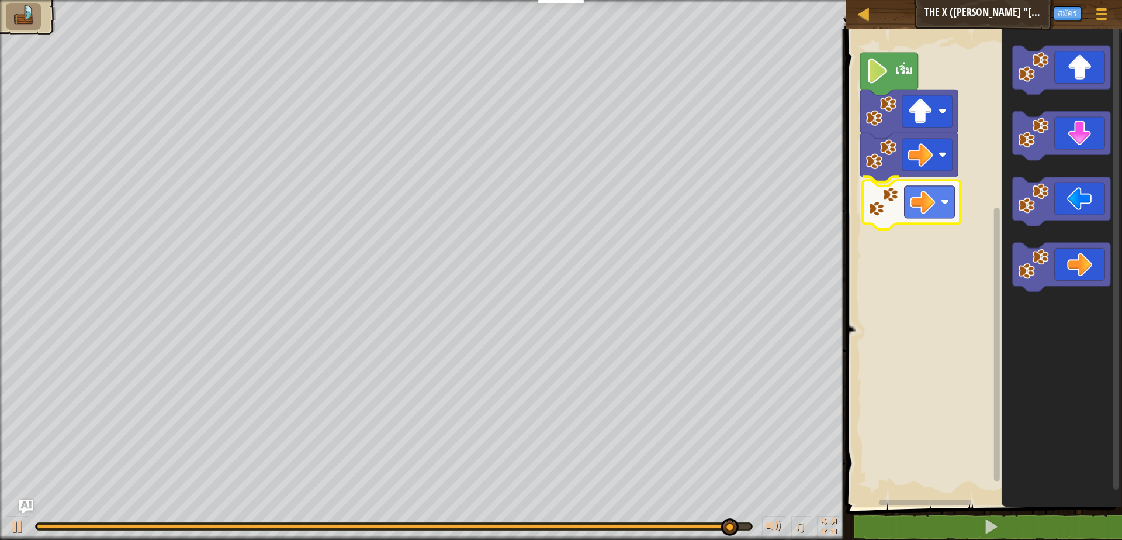
click at [904, 217] on div "เริ่ม" at bounding box center [982, 264] width 279 height 483
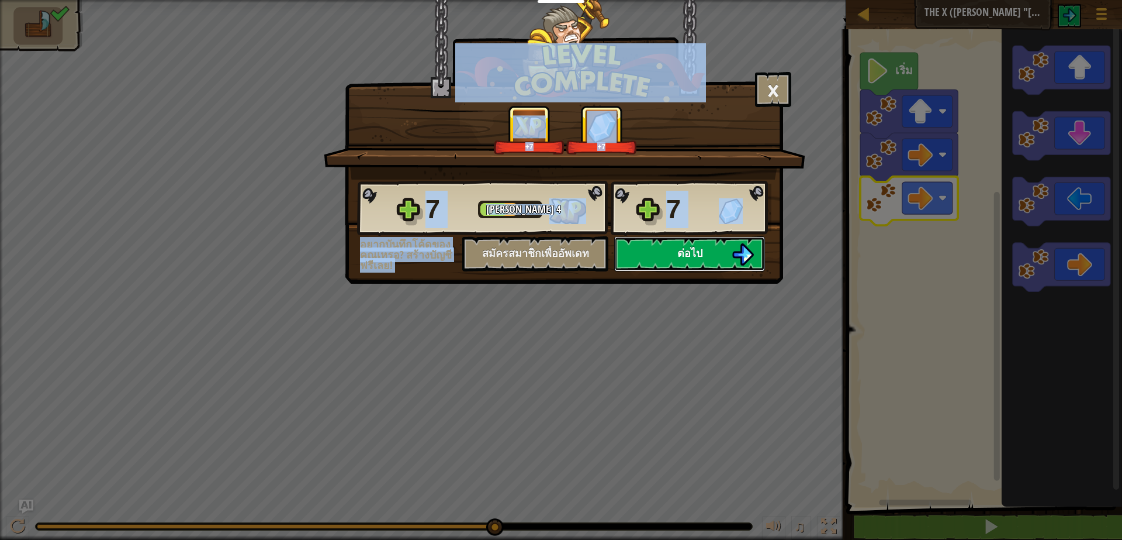
click at [693, 249] on span "ต่อไป" at bounding box center [690, 253] width 25 height 15
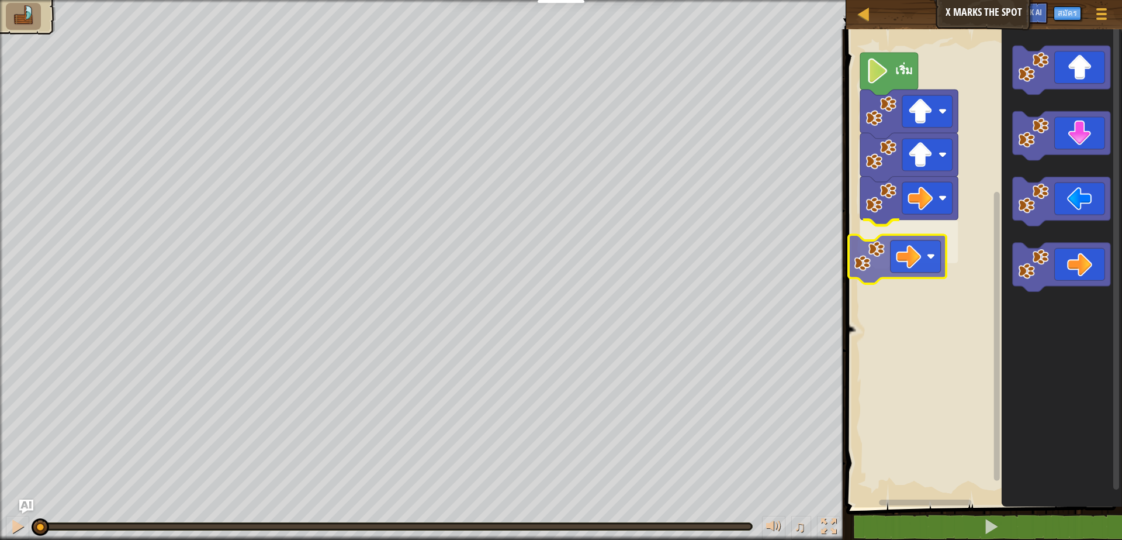
click at [890, 244] on div "เริ่ม" at bounding box center [982, 264] width 279 height 483
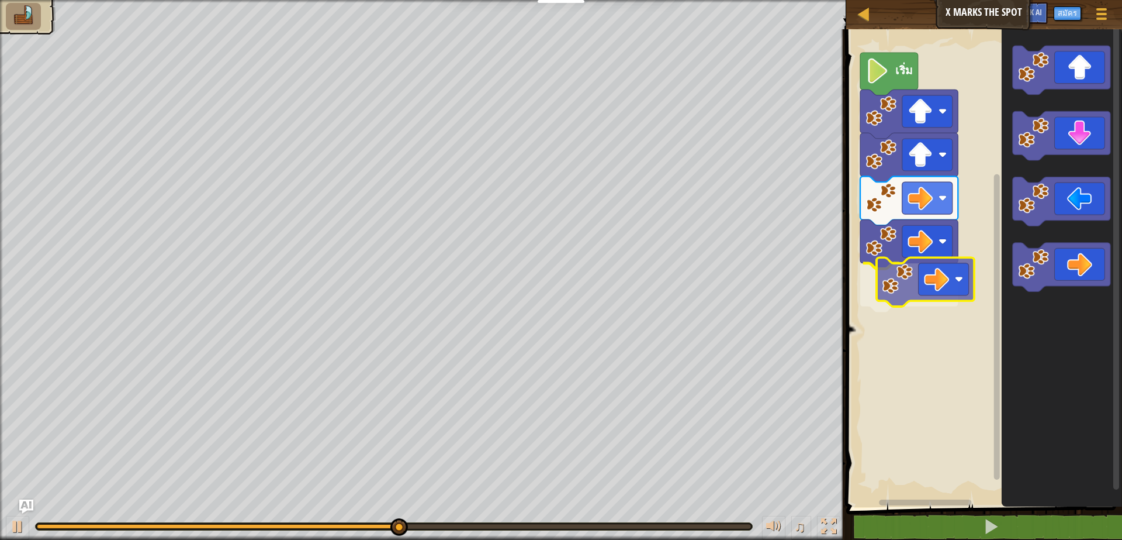
click at [962, 270] on div "เริ่ม" at bounding box center [982, 264] width 279 height 483
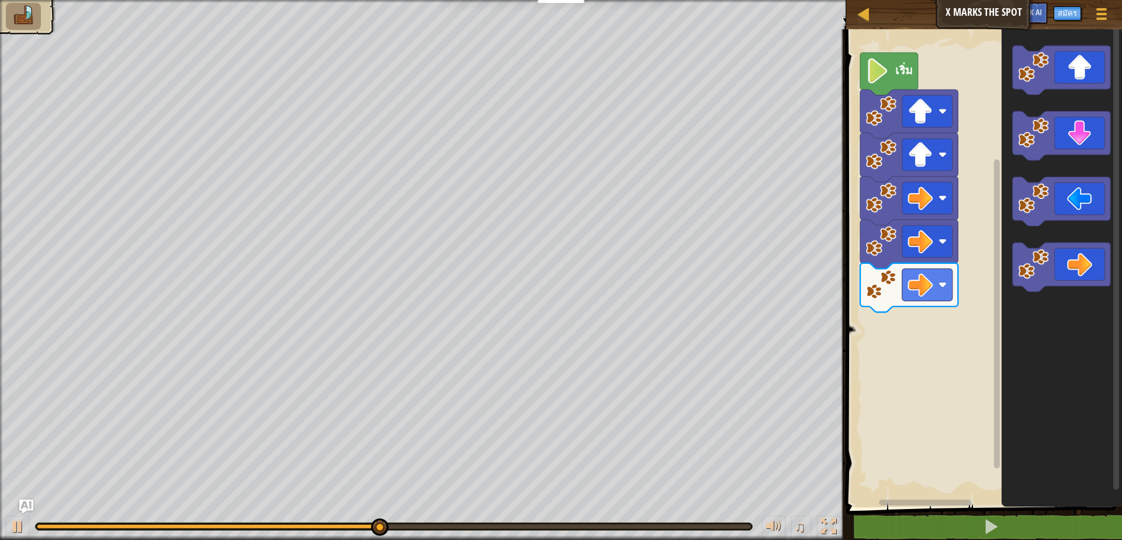
click at [1011, 258] on icon "พื้นที่ทำงาน Blockly" at bounding box center [1062, 264] width 120 height 483
click at [938, 343] on div "เริ่ม" at bounding box center [982, 264] width 279 height 483
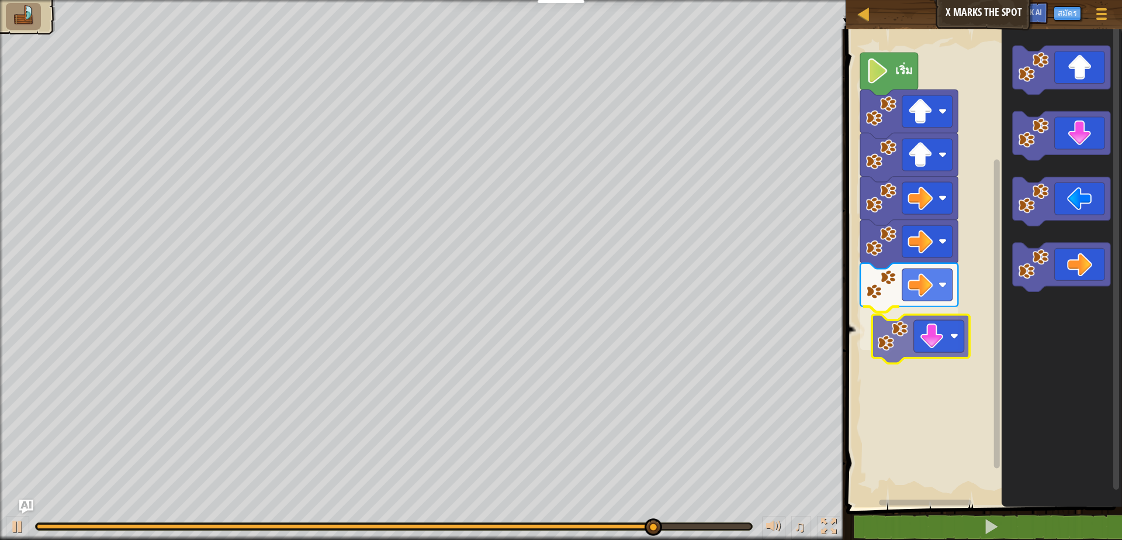
click at [908, 336] on div "เริ่ม" at bounding box center [982, 264] width 279 height 483
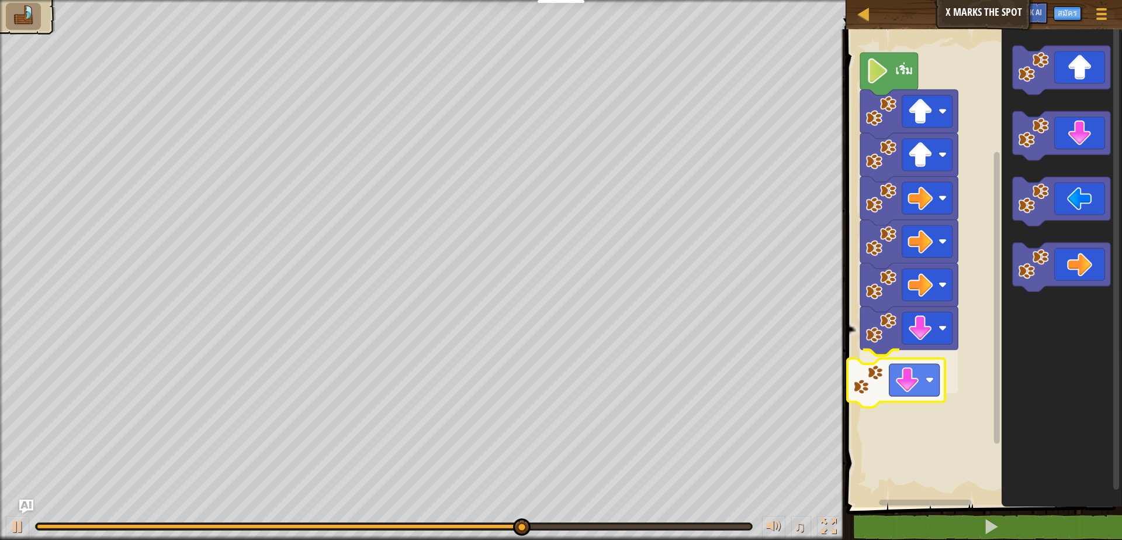
click at [884, 361] on div "เริ่ม" at bounding box center [982, 264] width 279 height 483
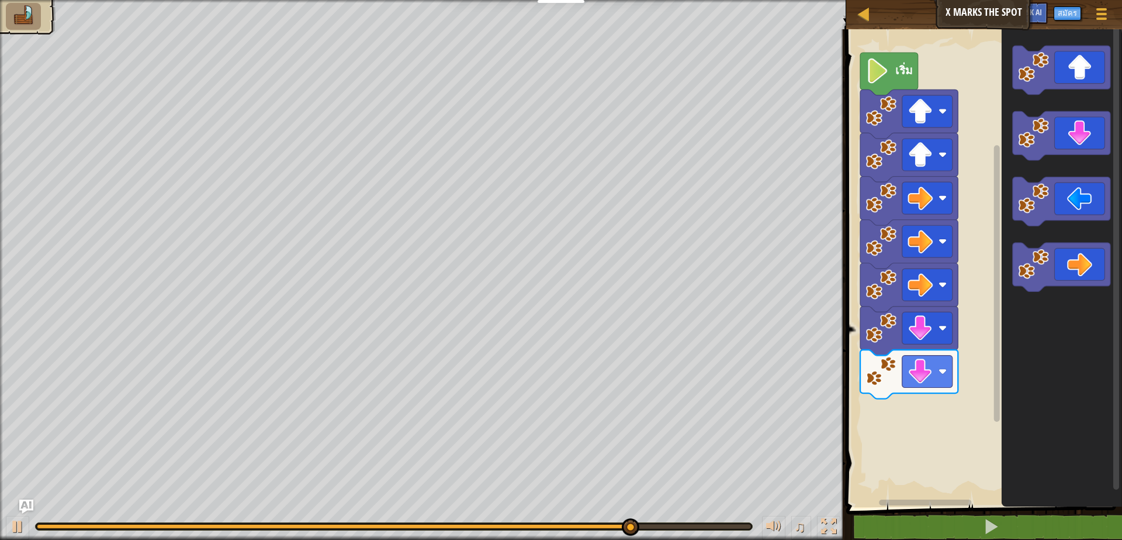
click at [876, 405] on div "เริ่ม" at bounding box center [982, 264] width 279 height 483
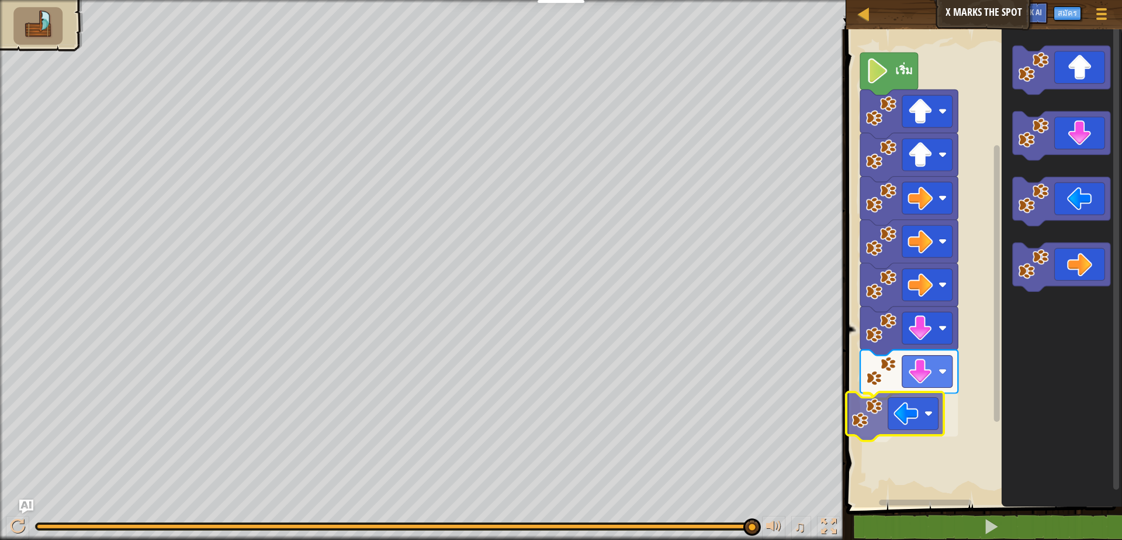
click at [877, 414] on div "เริ่ม" at bounding box center [982, 264] width 279 height 483
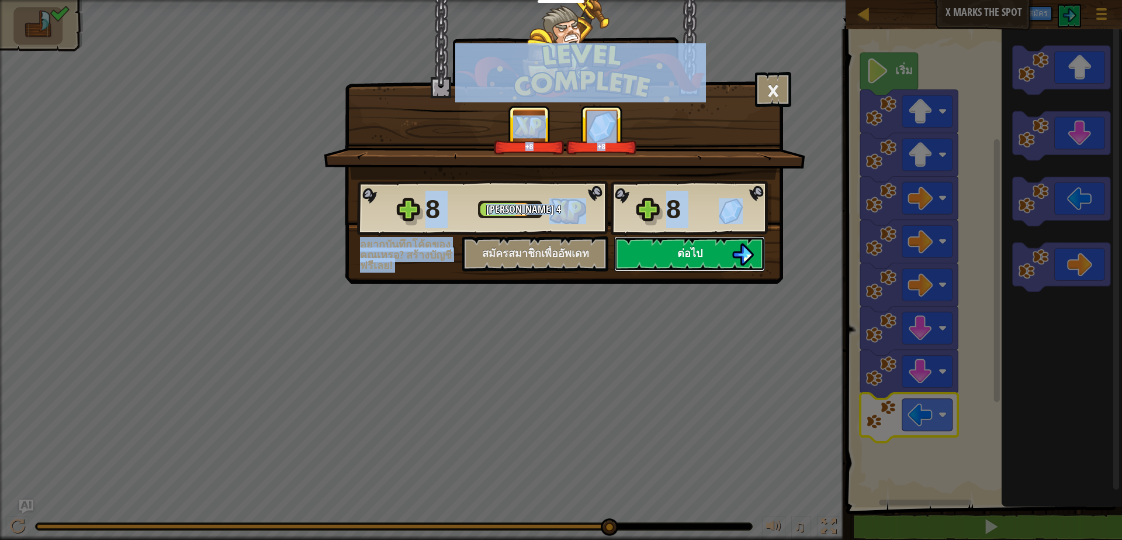
drag, startPoint x: 668, startPoint y: 257, endPoint x: 654, endPoint y: 253, distance: 14.6
click at [654, 253] on button "ต่อไป" at bounding box center [689, 253] width 151 height 35
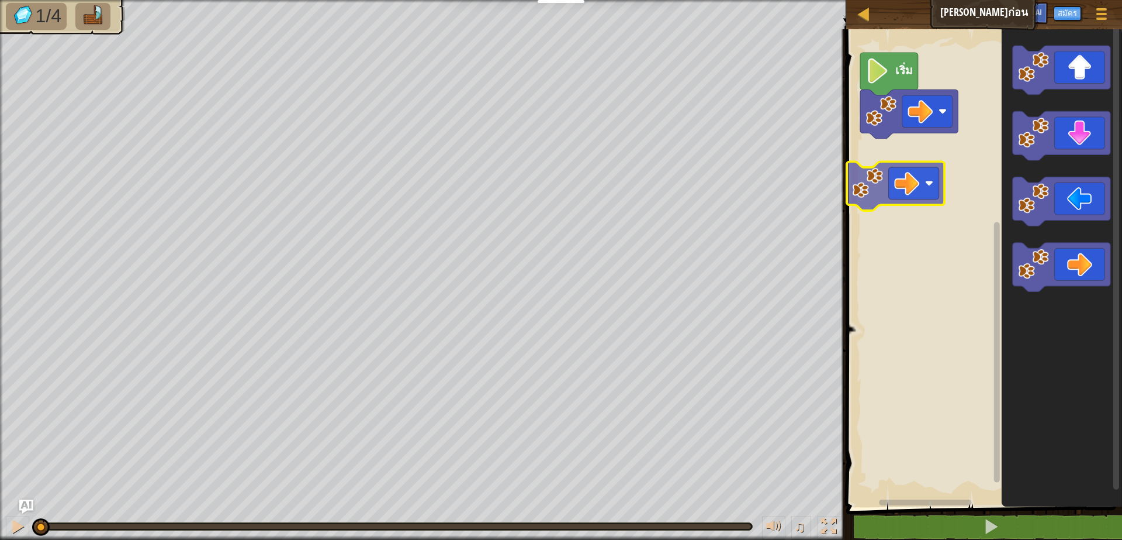
click at [892, 163] on div "เริ่ม" at bounding box center [982, 264] width 279 height 483
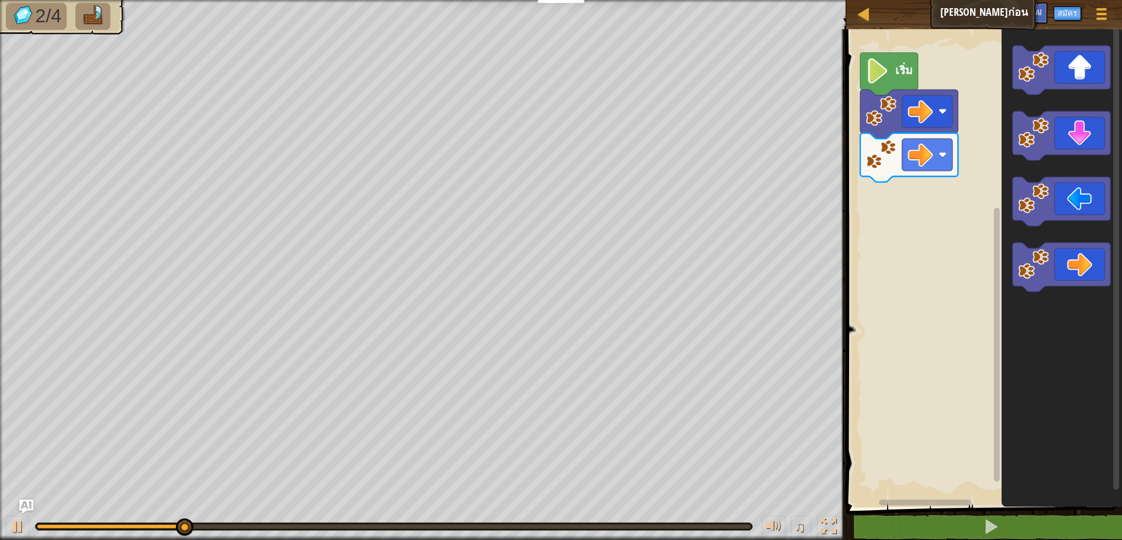
click at [1002, 118] on icon "พื้นที่ทำงาน Blockly" at bounding box center [1062, 264] width 120 height 483
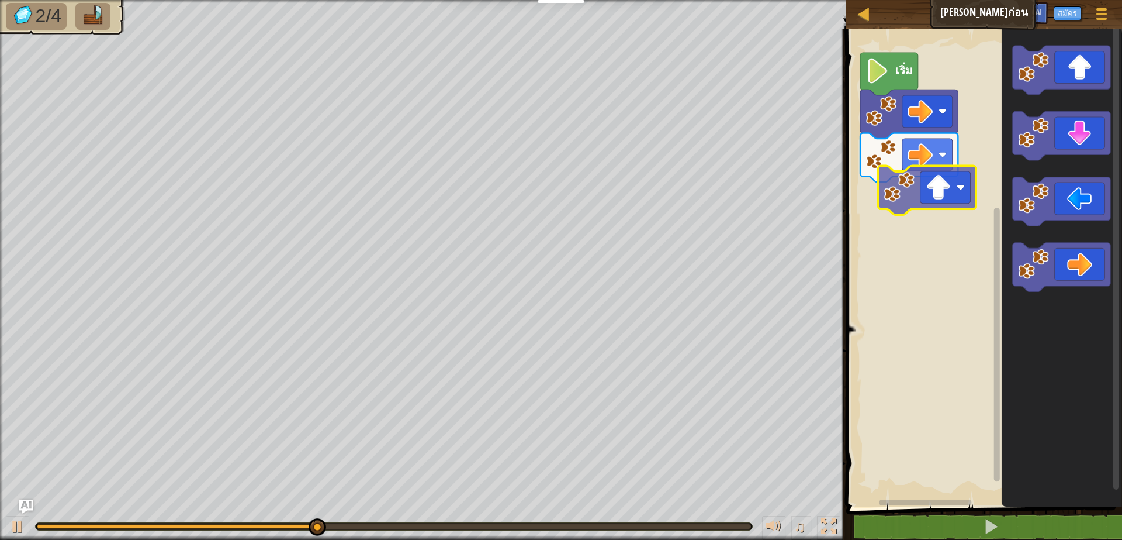
click at [897, 206] on div "เริ่ม" at bounding box center [982, 264] width 279 height 483
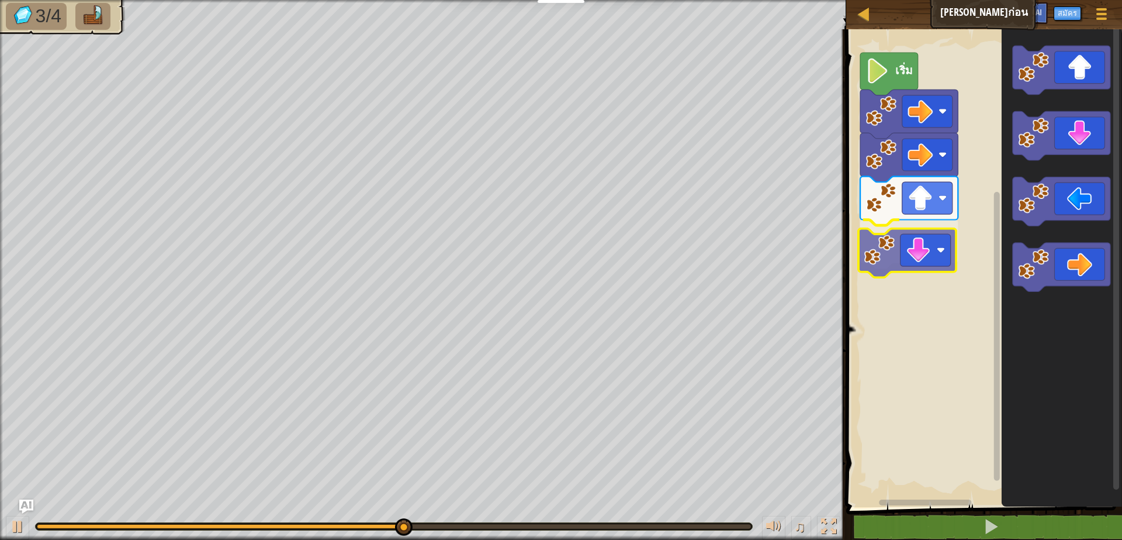
click at [932, 265] on div "เริ่ม" at bounding box center [982, 264] width 279 height 483
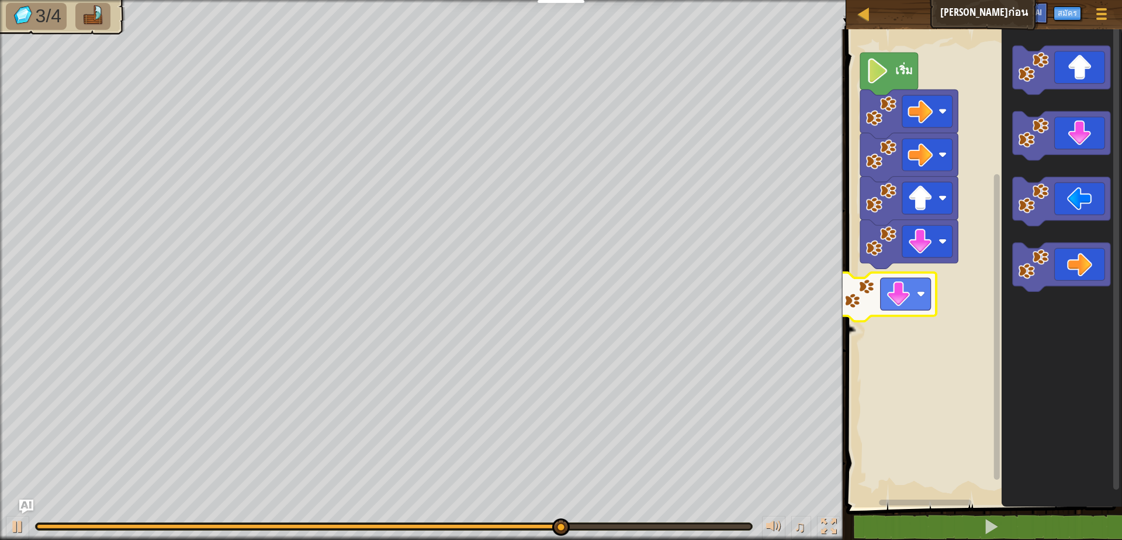
click at [920, 278] on div "เริ่ม" at bounding box center [982, 264] width 279 height 483
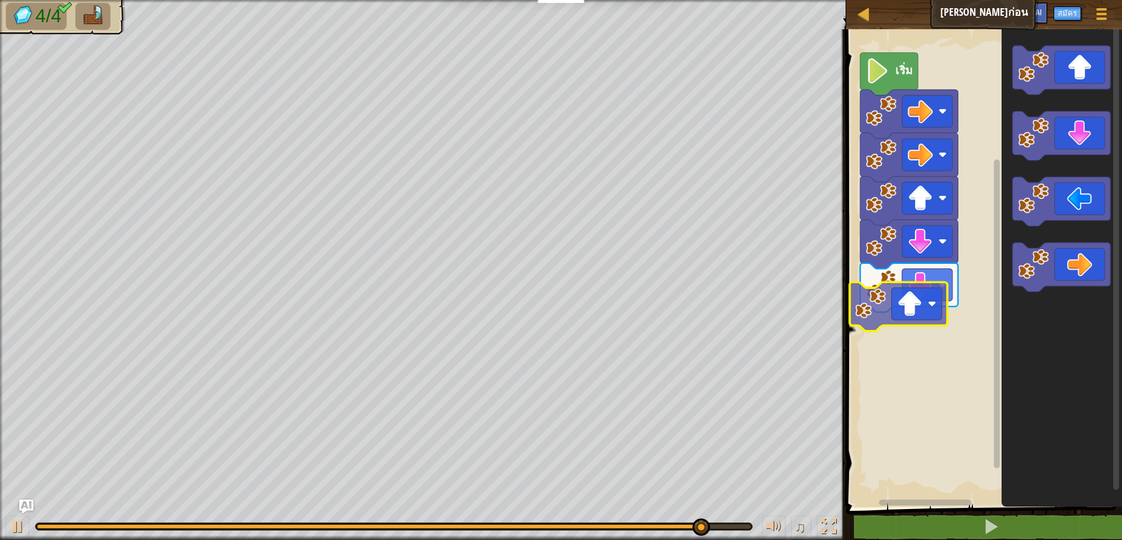
click at [911, 323] on div "เริ่ม" at bounding box center [982, 264] width 279 height 483
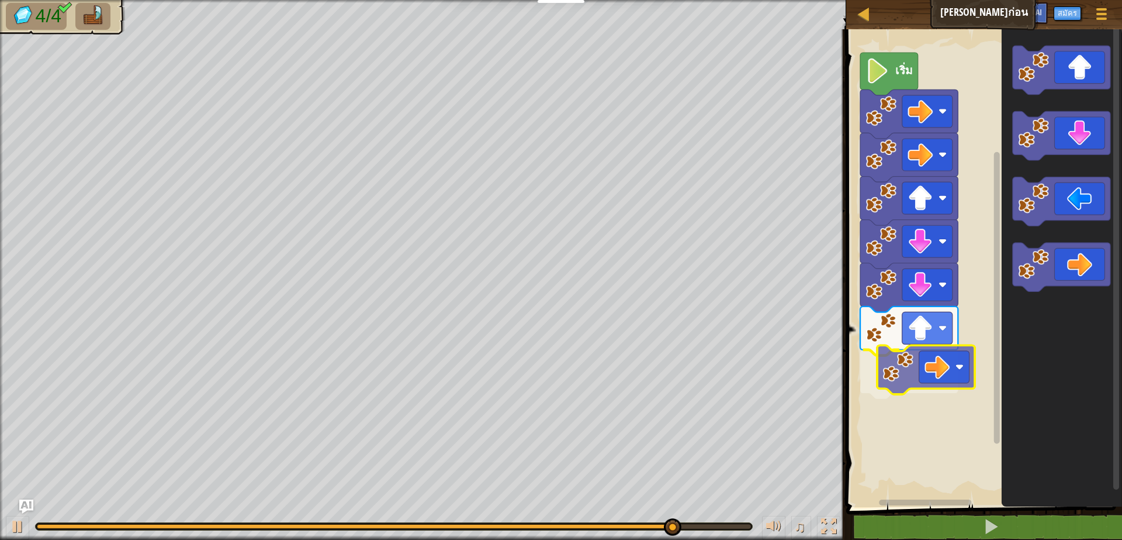
click at [895, 374] on div "เริ่ม" at bounding box center [982, 264] width 279 height 483
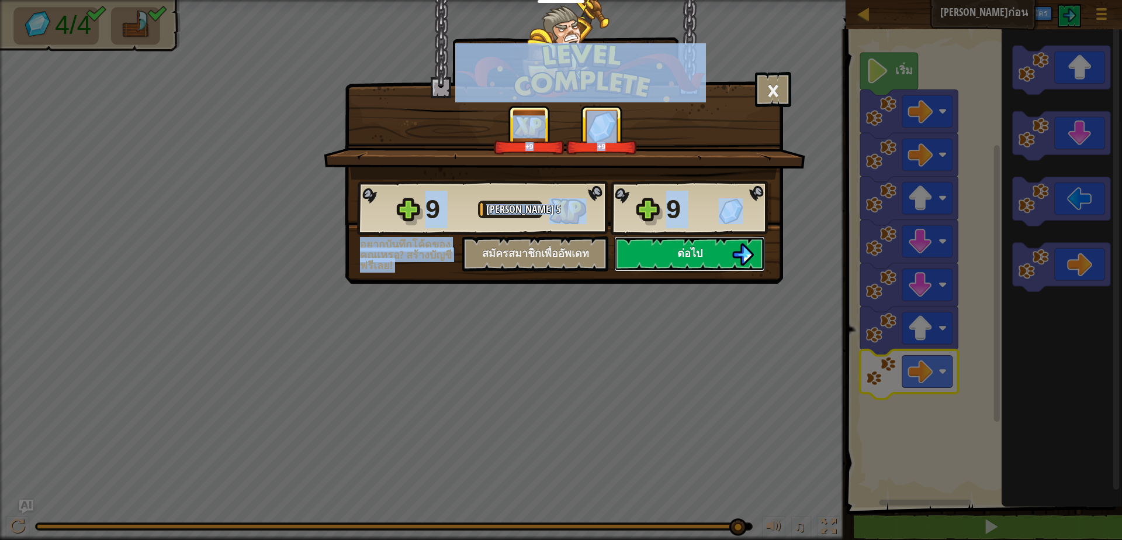
click at [716, 270] on button "ต่อไป" at bounding box center [689, 253] width 151 height 35
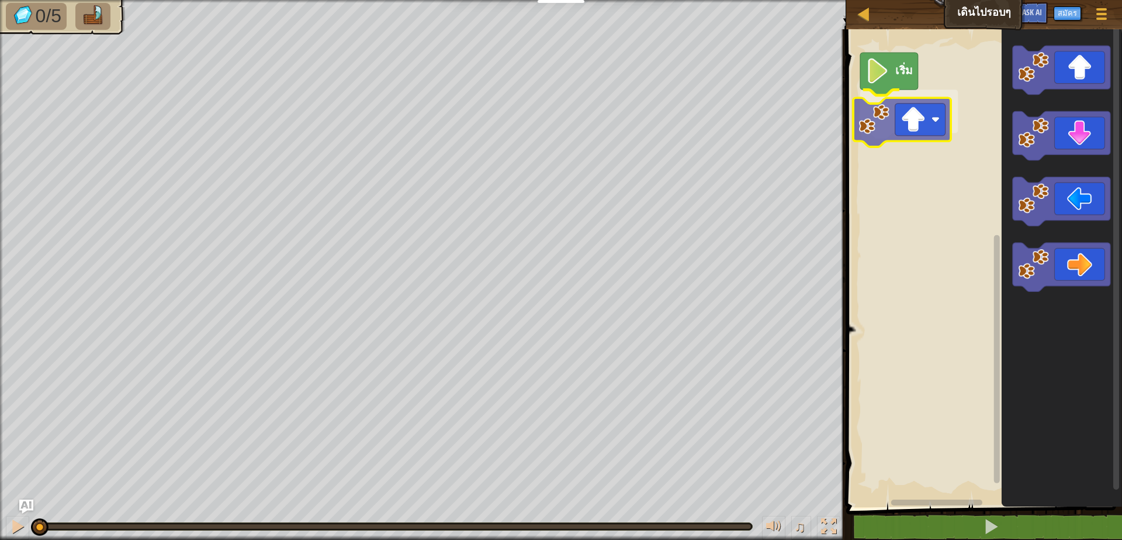
click at [896, 132] on div "เริ่ม" at bounding box center [982, 264] width 279 height 483
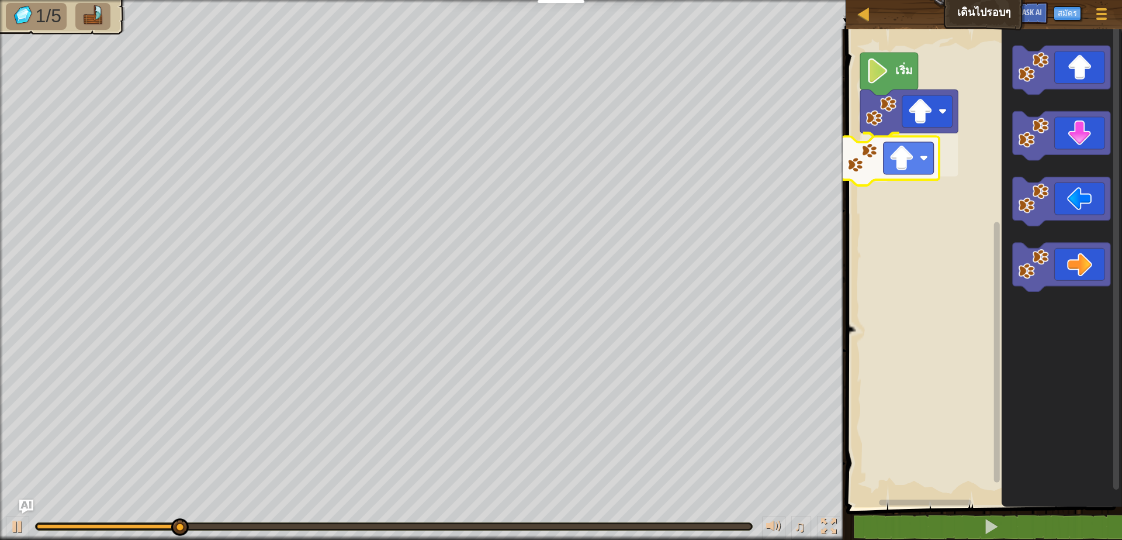
click at [882, 142] on div "เริ่ม" at bounding box center [982, 264] width 279 height 483
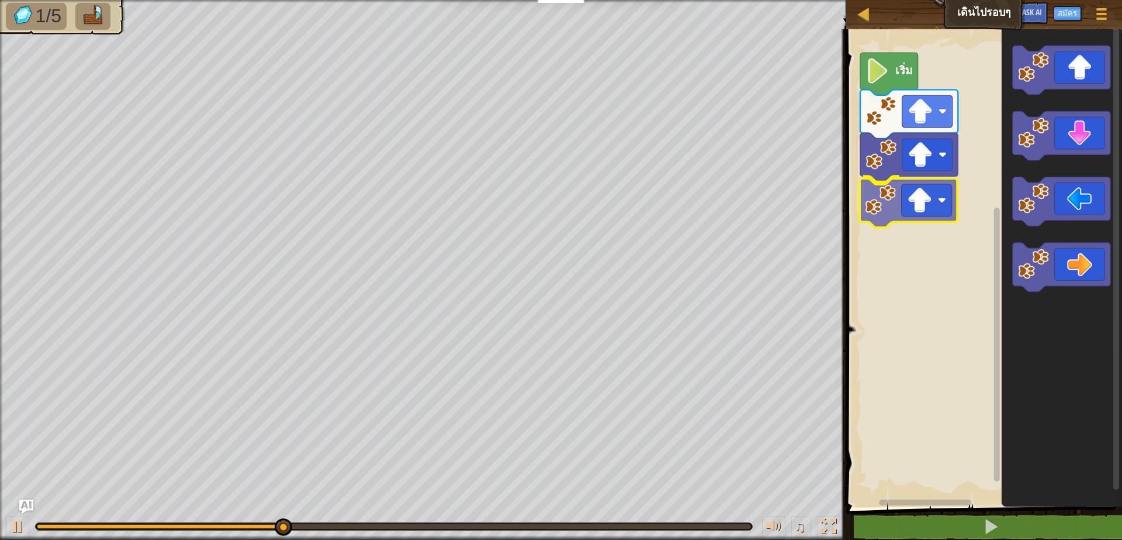
click at [880, 210] on div "เริ่ม" at bounding box center [982, 264] width 279 height 483
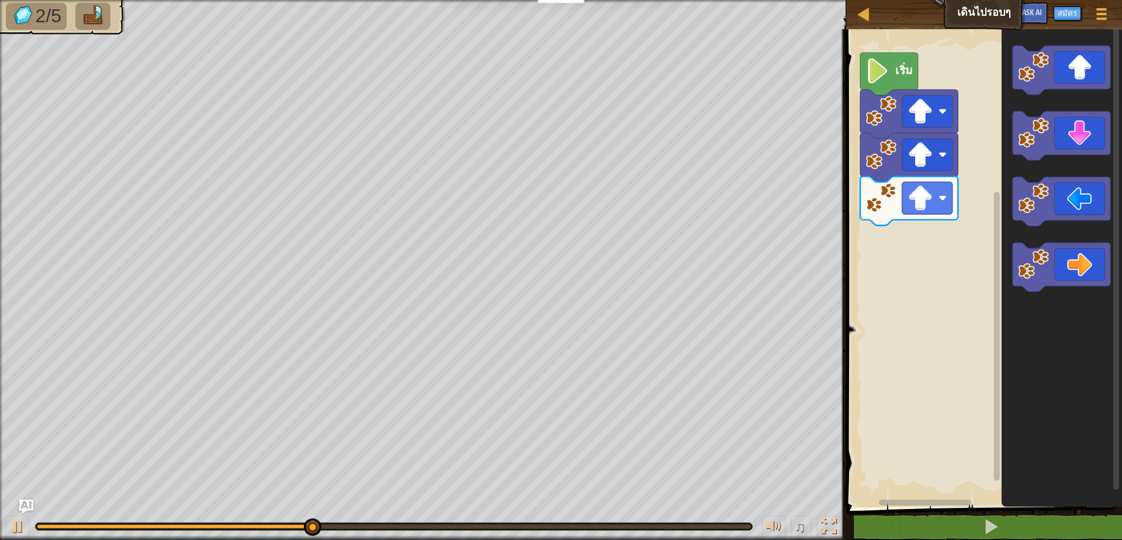
click at [943, 251] on div "เริ่ม" at bounding box center [982, 264] width 279 height 483
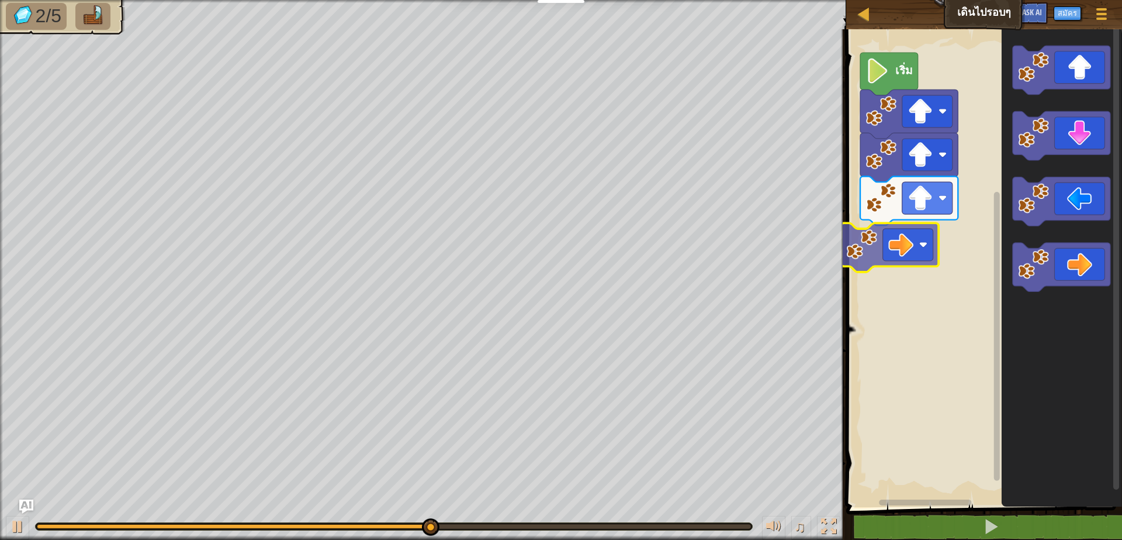
click at [873, 251] on div "เริ่ม" at bounding box center [982, 264] width 279 height 483
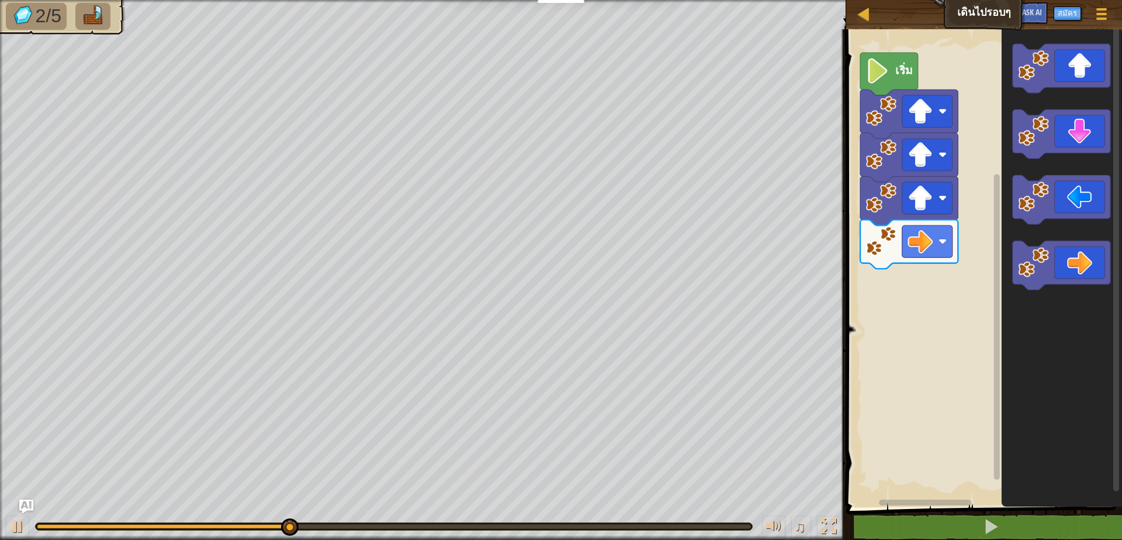
click at [1039, 278] on icon "พื้นที่ทำงาน Blockly" at bounding box center [1062, 264] width 120 height 483
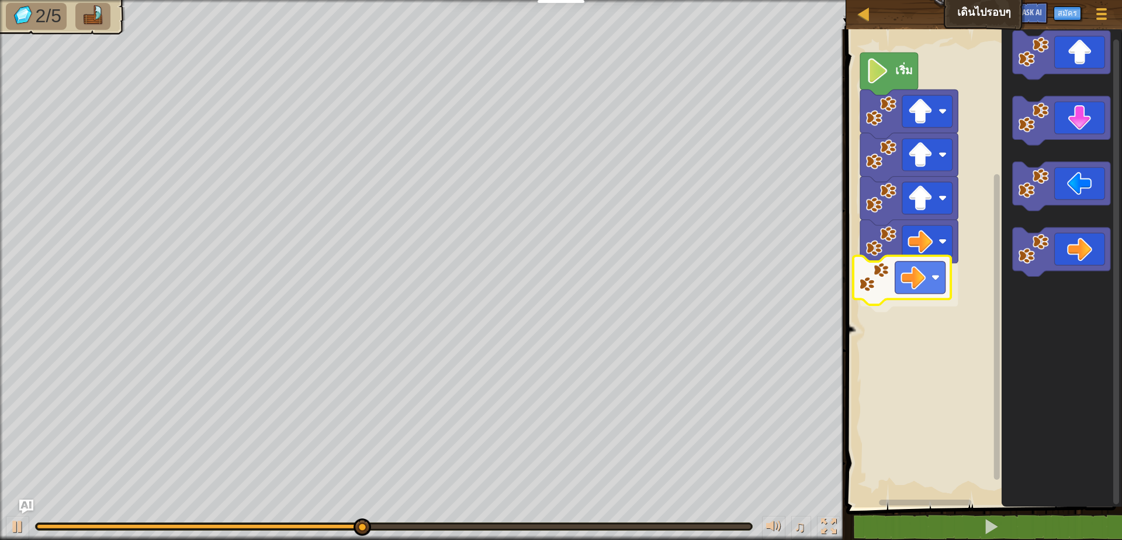
click at [901, 289] on div "เริ่ม" at bounding box center [982, 264] width 279 height 483
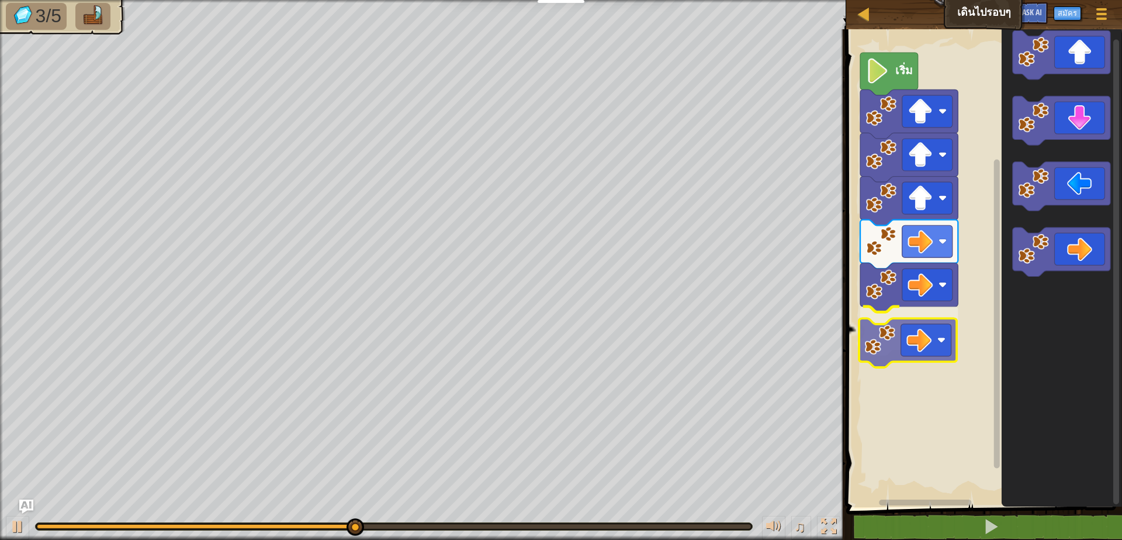
click at [879, 343] on div "เริ่ม" at bounding box center [982, 264] width 279 height 483
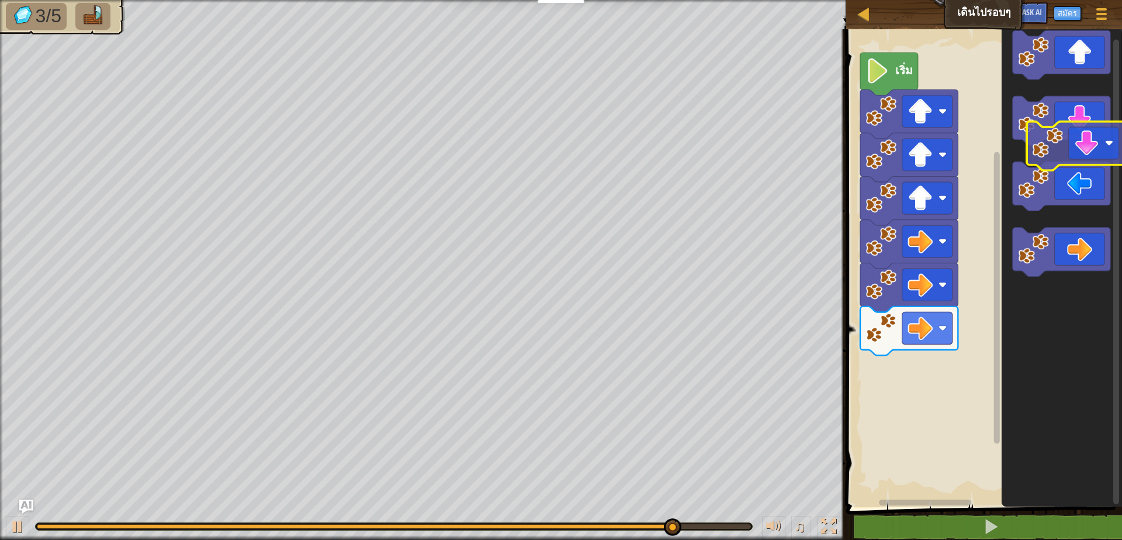
click at [1112, 144] on div "เริ่ม" at bounding box center [982, 264] width 279 height 483
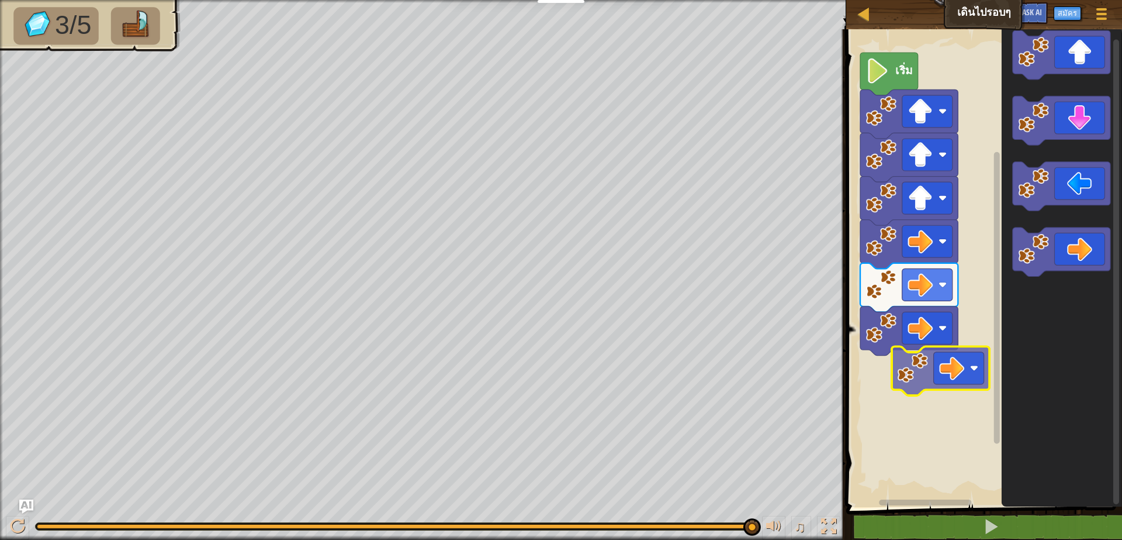
click at [962, 365] on div "เริ่ม" at bounding box center [982, 264] width 279 height 483
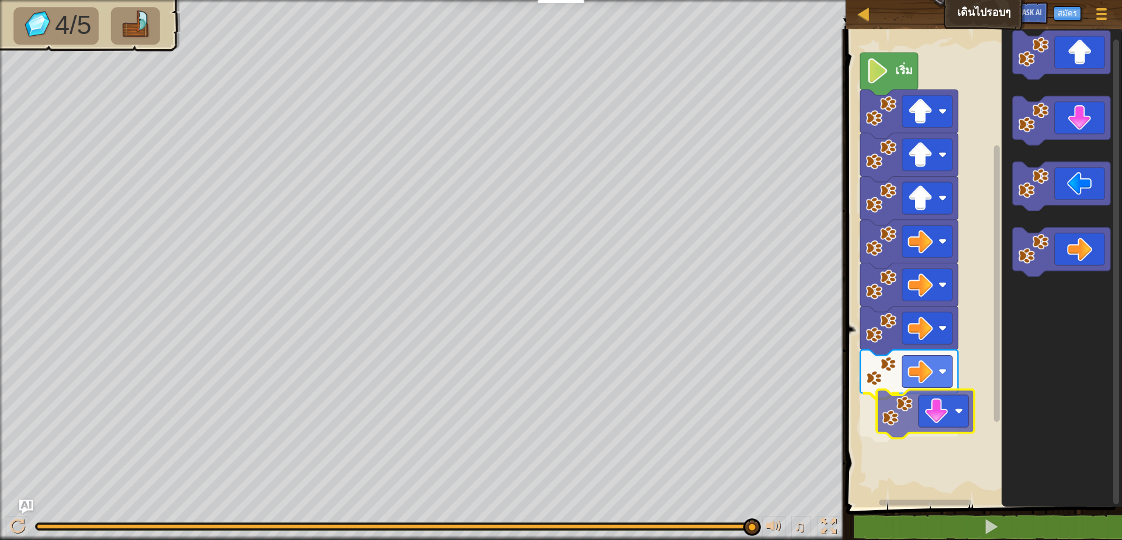
click at [891, 431] on div "เริ่ม" at bounding box center [982, 264] width 279 height 483
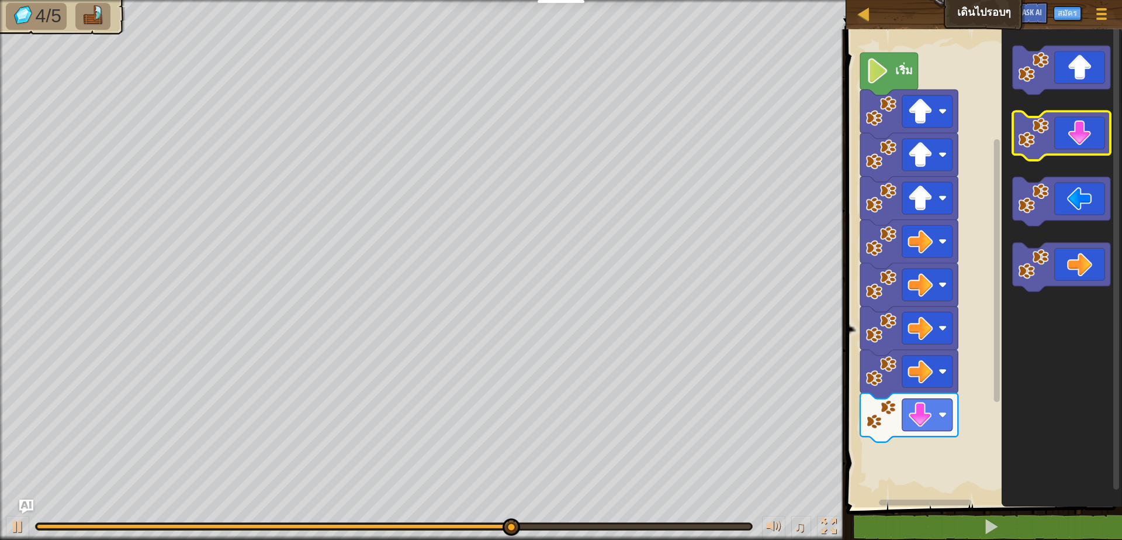
click at [1082, 129] on icon "พื้นที่ทำงาน Blockly" at bounding box center [1062, 264] width 120 height 483
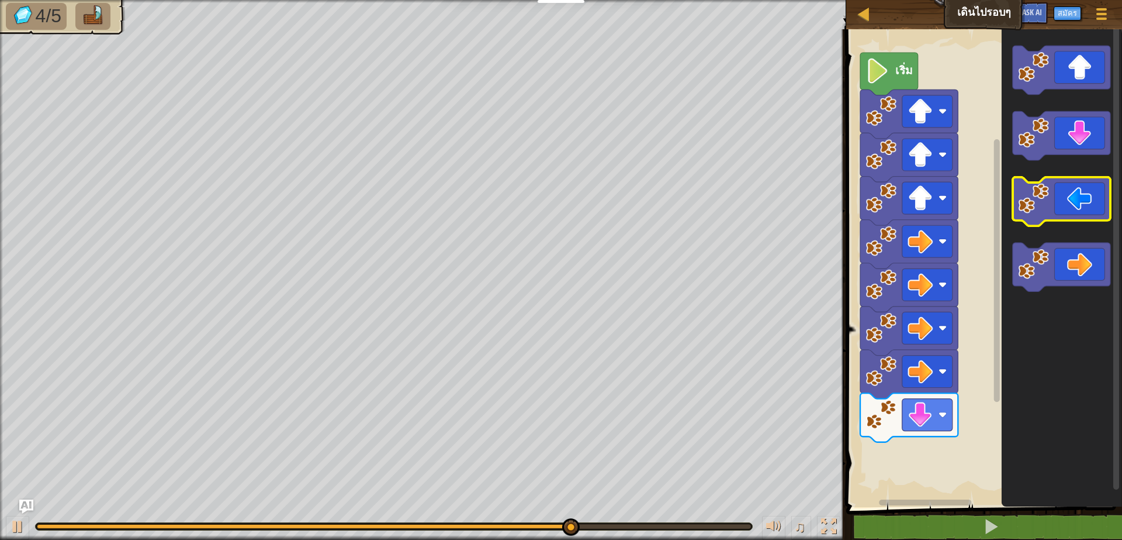
click at [1066, 191] on g "พื้นที่ทำงาน Blockly" at bounding box center [1062, 169] width 98 height 246
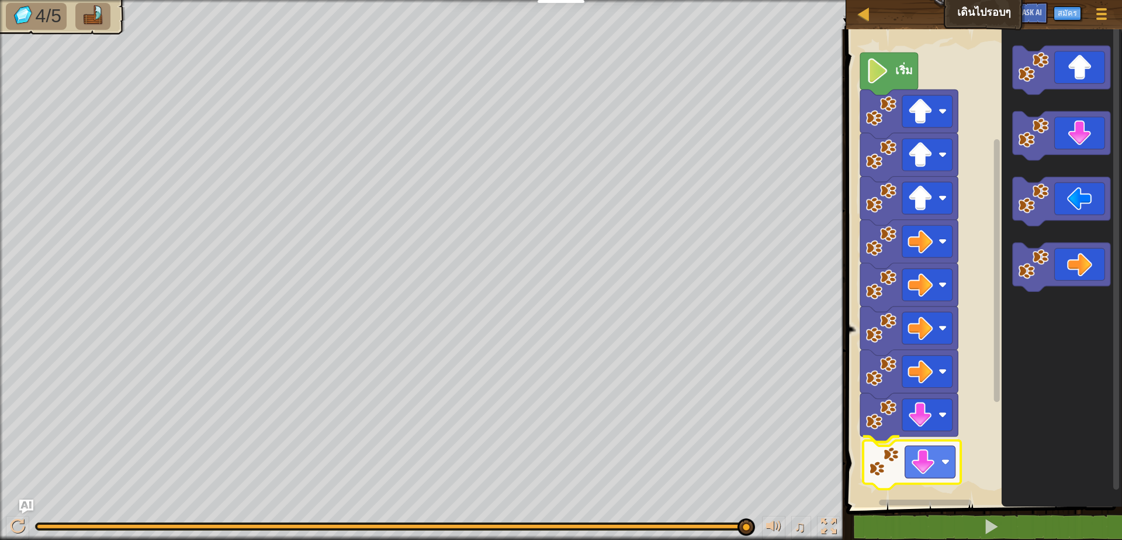
click at [924, 484] on div "เริ่ม" at bounding box center [982, 264] width 279 height 483
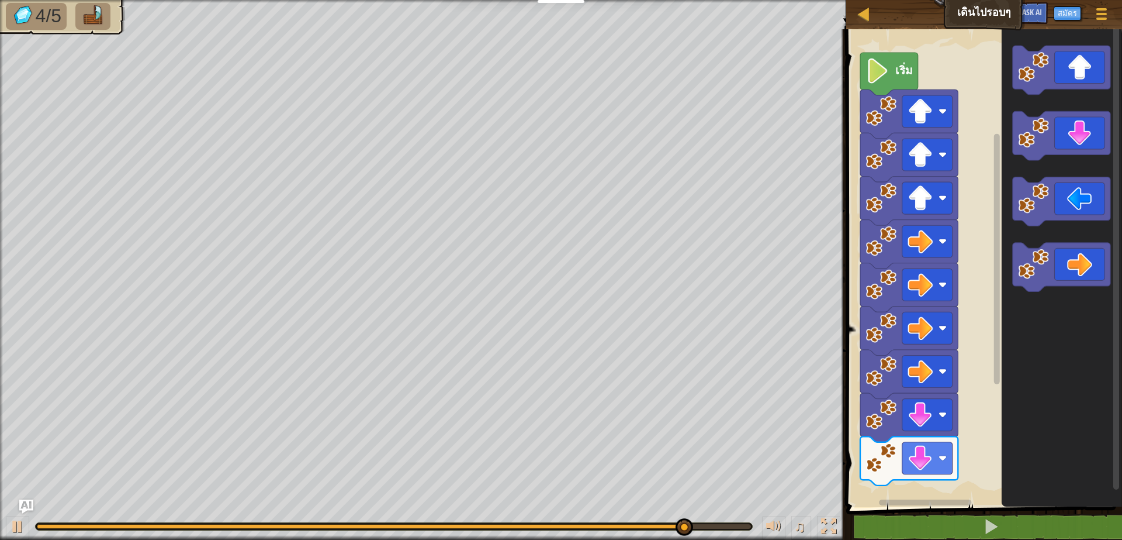
click at [917, 472] on div "เริ่ม" at bounding box center [982, 264] width 279 height 483
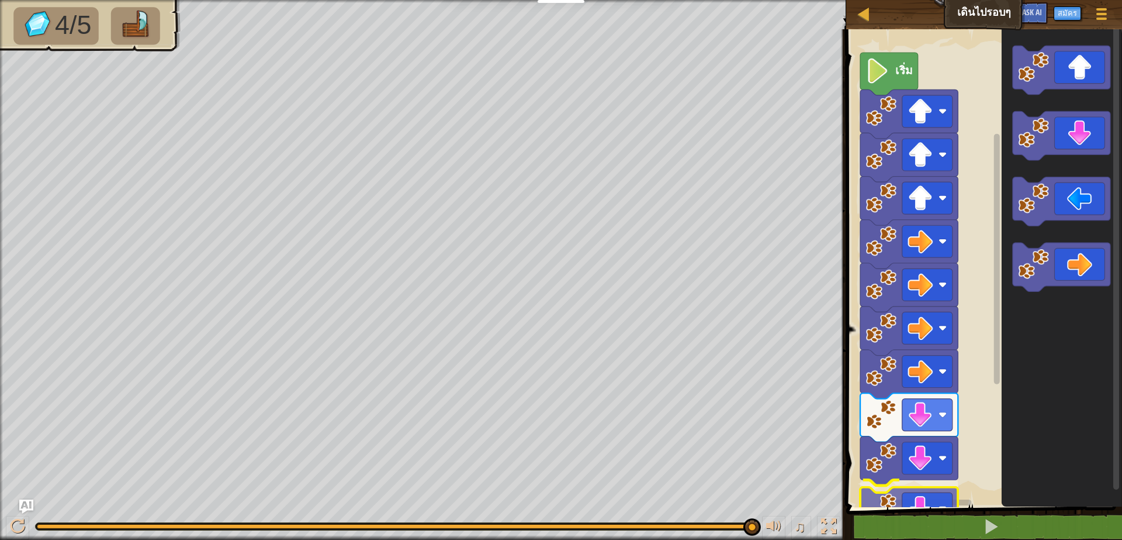
click at [942, 506] on div "เริ่ม" at bounding box center [982, 264] width 279 height 483
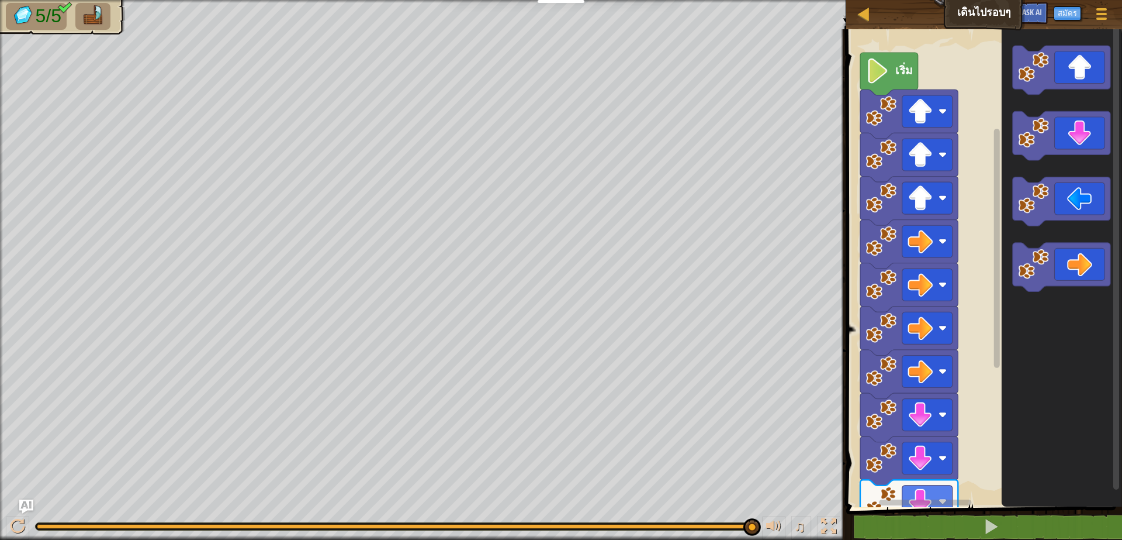
click at [910, 0] on html "นักการศึกษา สร้างบัญชีฟรี โซลูชั่นสำหรับโรงเรียนและเขต ดูเครื่องมือสำหรับครู กา…" at bounding box center [561, 0] width 1122 height 0
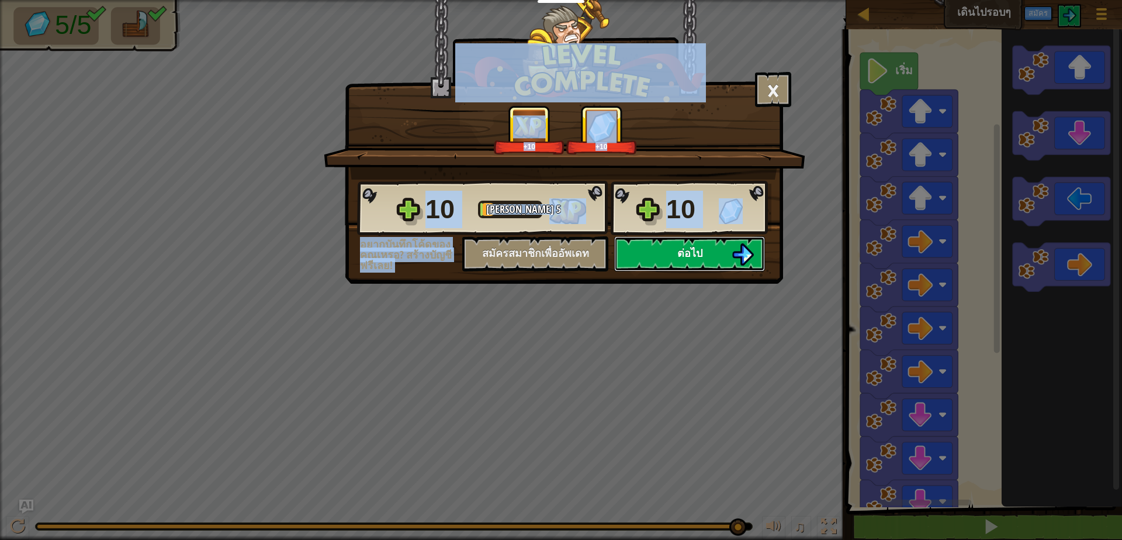
click at [661, 247] on button "ต่อไป" at bounding box center [689, 253] width 151 height 35
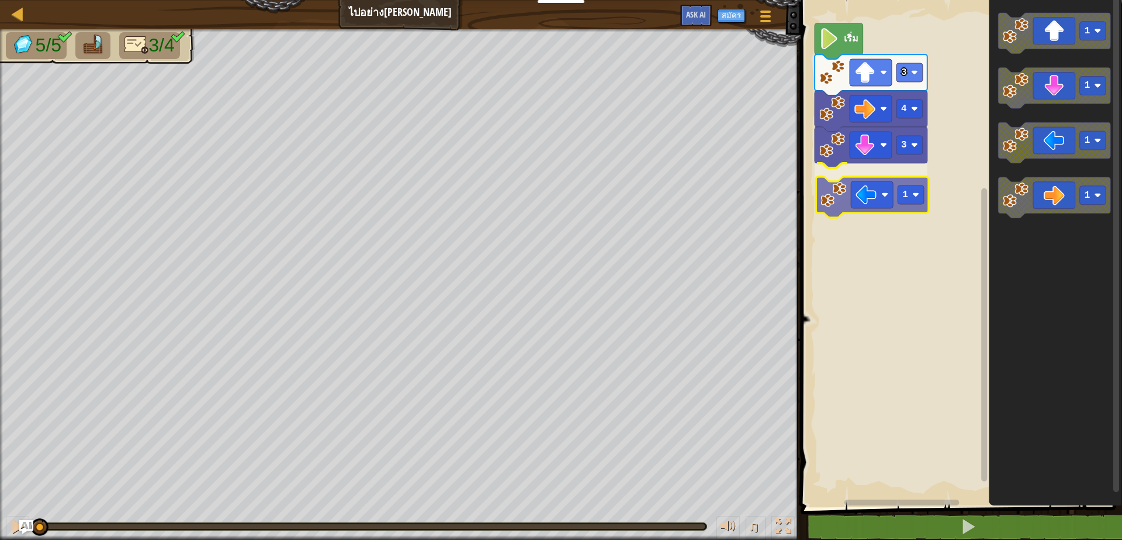
click at [831, 192] on div "3 1 4 3 เริ่ม 1 1 1 1 1" at bounding box center [959, 250] width 325 height 513
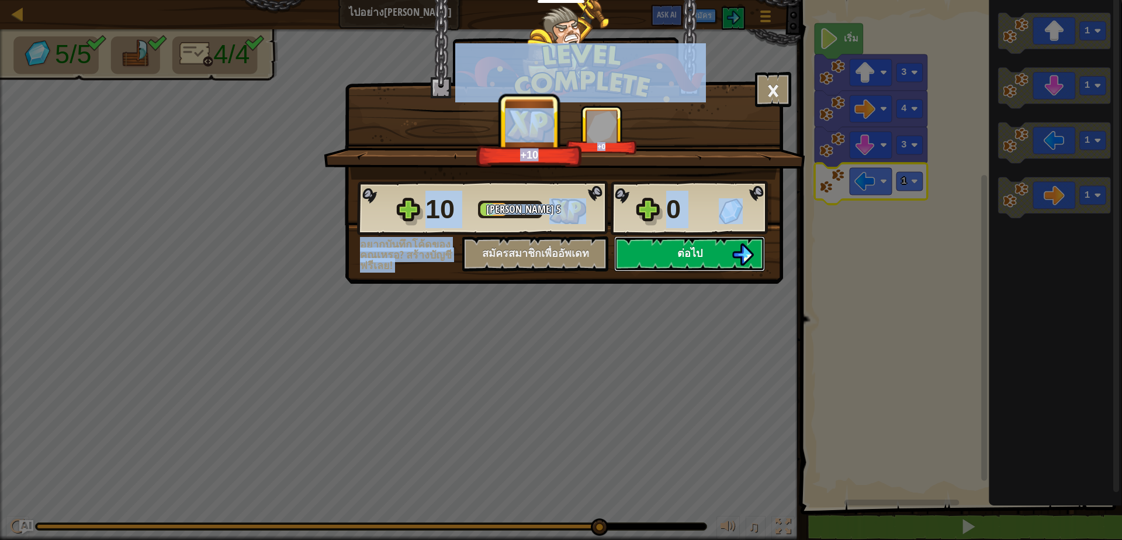
click at [703, 254] on span "ต่อไป" at bounding box center [690, 253] width 25 height 15
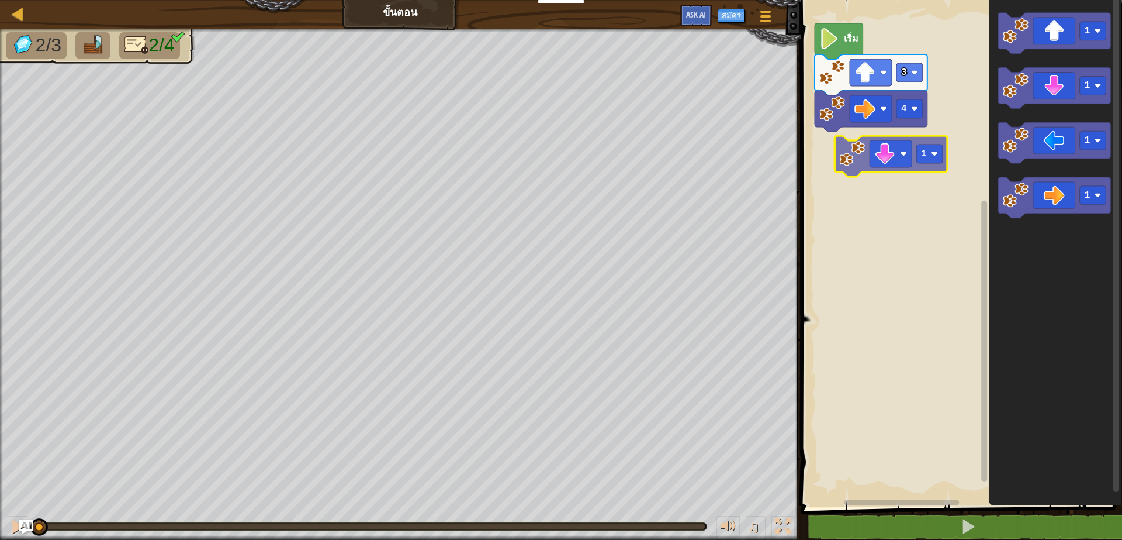
click at [862, 150] on div "4 3 เริ่ม 1 1 1 1 1" at bounding box center [959, 250] width 325 height 513
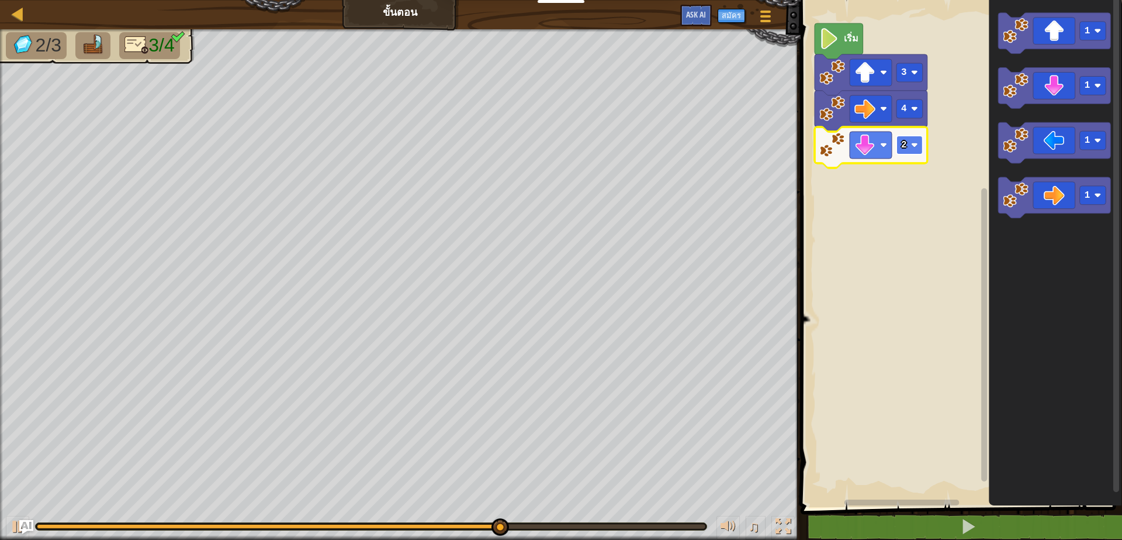
click at [904, 144] on text "2" at bounding box center [904, 145] width 6 height 11
click at [898, 151] on rect "พื้นที่ทำงาน Blockly" at bounding box center [910, 145] width 26 height 19
click at [904, 147] on text "2" at bounding box center [904, 145] width 6 height 11
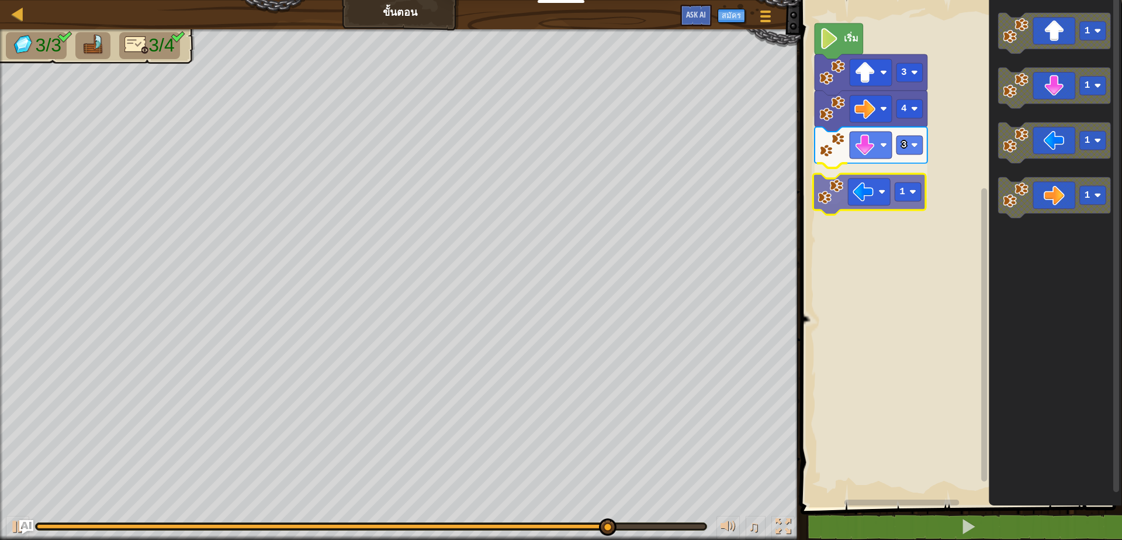
click at [859, 196] on div "เริ่ม 3 4 3 1 1 1 1 1 1" at bounding box center [959, 250] width 325 height 513
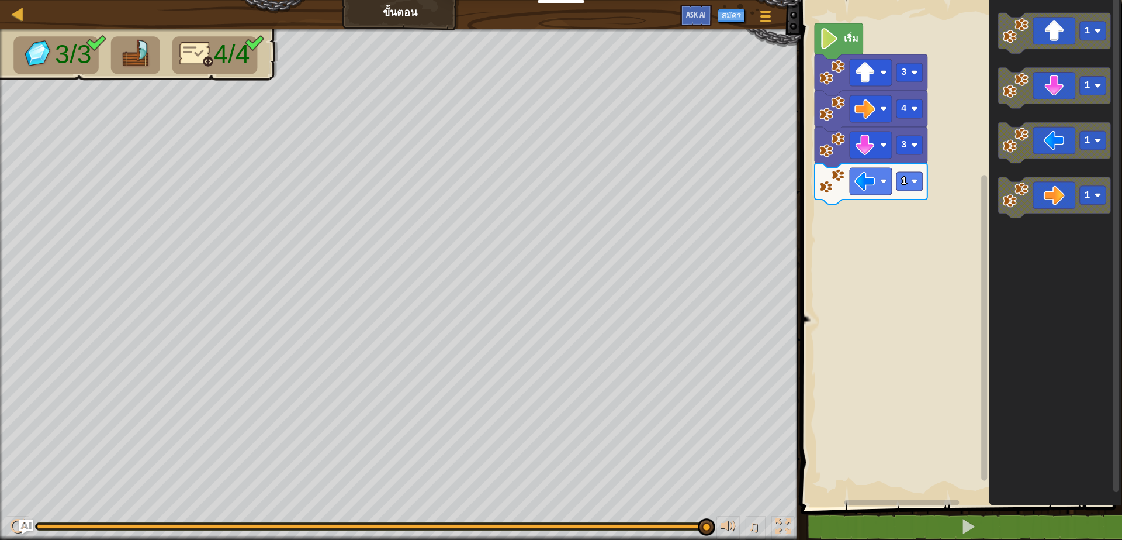
click at [933, 211] on div "เริ่ม 3 4 3 1 1 1 1 1" at bounding box center [959, 250] width 325 height 513
click at [946, 172] on div "เริ่ม 3 4 3 1 1 1 1 1" at bounding box center [959, 250] width 325 height 513
click at [939, 208] on div "เริ่ม 3 4 3 1 1 1 1 1" at bounding box center [959, 250] width 325 height 513
click at [1003, 168] on icon "1 1 1 1" at bounding box center [1055, 250] width 133 height 513
click at [1018, 175] on icon "1 1 1 1" at bounding box center [1055, 250] width 133 height 513
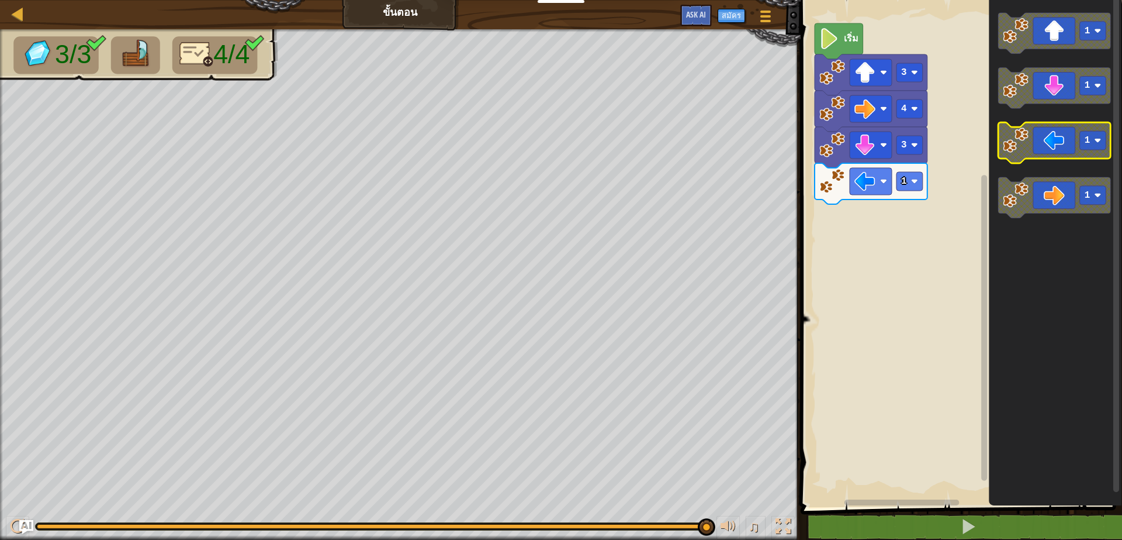
click at [1051, 123] on icon "1 1 1 1" at bounding box center [1055, 250] width 133 height 513
click at [1020, 179] on g "1 1 1 1" at bounding box center [1055, 116] width 113 height 206
click at [1034, 147] on icon "พื้นที่ทำงาน Blockly" at bounding box center [1055, 143] width 113 height 41
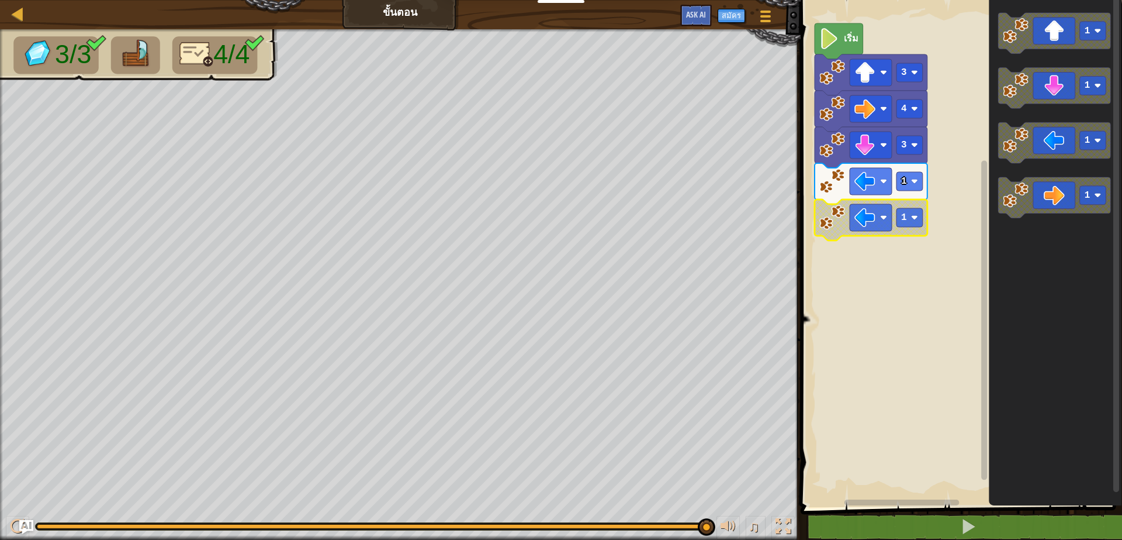
click at [835, 42] on image "พื้นที่ทำงาน Blockly" at bounding box center [830, 38] width 20 height 21
click at [865, 219] on image "พื้นที่ทำงาน Blockly" at bounding box center [865, 217] width 21 height 21
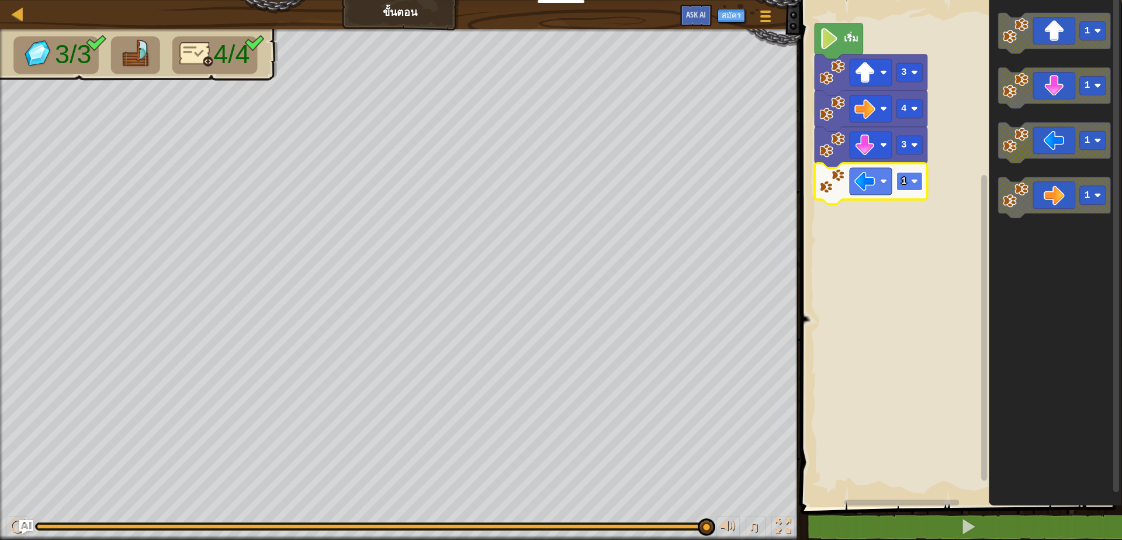
click at [903, 185] on text "1" at bounding box center [904, 181] width 6 height 11
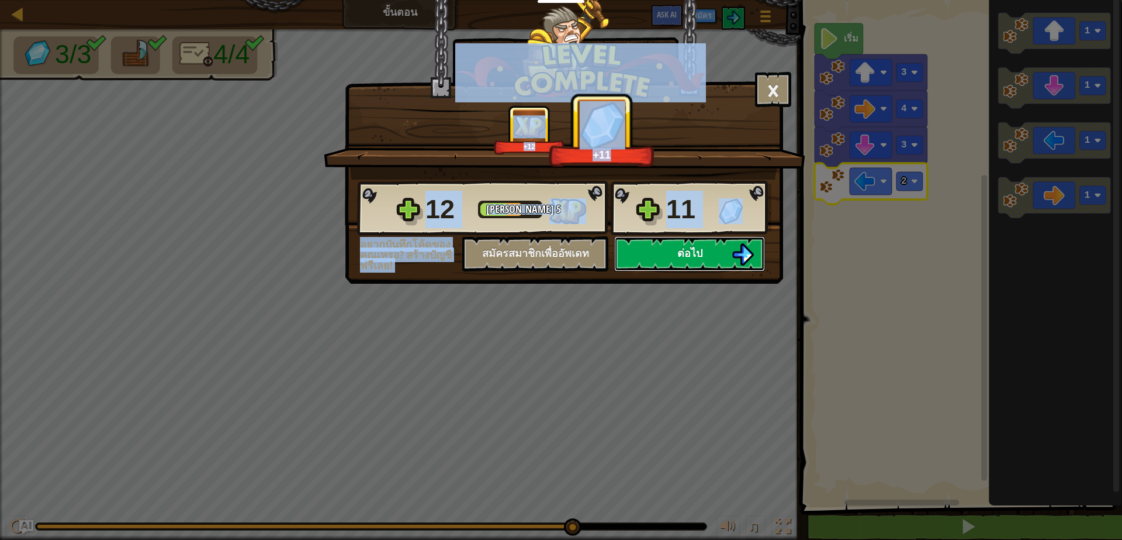
click at [675, 260] on button "ต่อไป" at bounding box center [689, 253] width 151 height 35
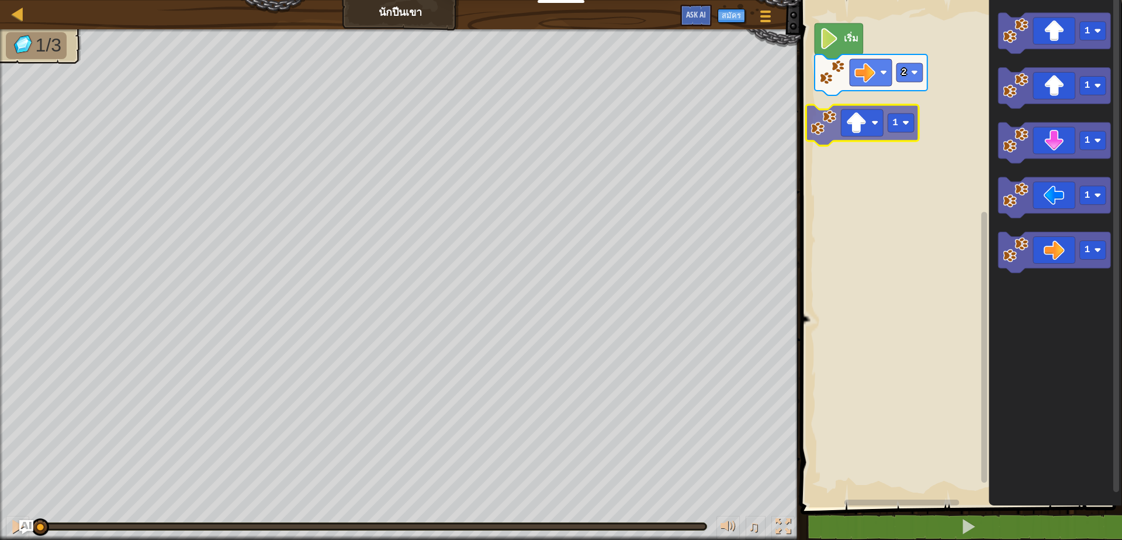
click at [854, 108] on div "เริ่ม 2 1 1 1 1 1 1 1" at bounding box center [959, 250] width 325 height 513
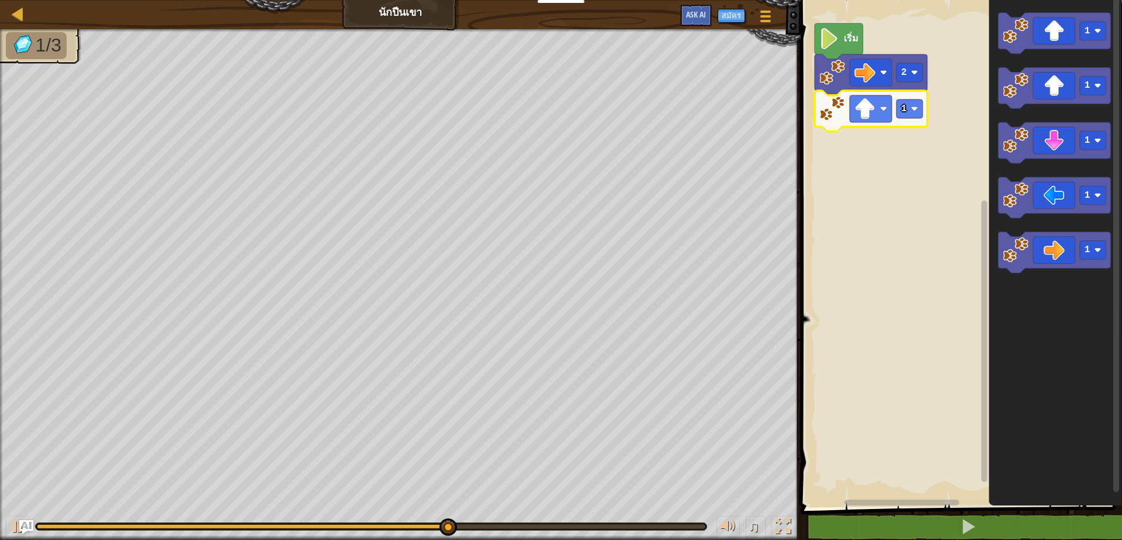
click at [913, 119] on icon "พื้นที่ทำงาน Blockly" at bounding box center [871, 111] width 113 height 41
click at [910, 118] on rect "พื้นที่ทำงาน Blockly" at bounding box center [910, 108] width 26 height 19
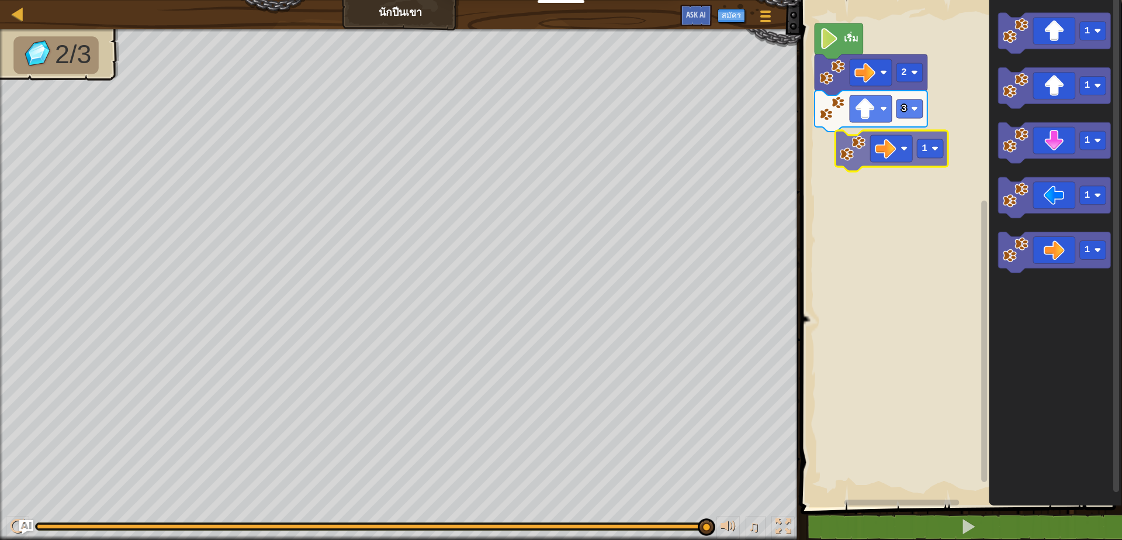
click at [890, 150] on div "เริ่ม 2 3 1 1 1 1 1 1" at bounding box center [959, 250] width 325 height 513
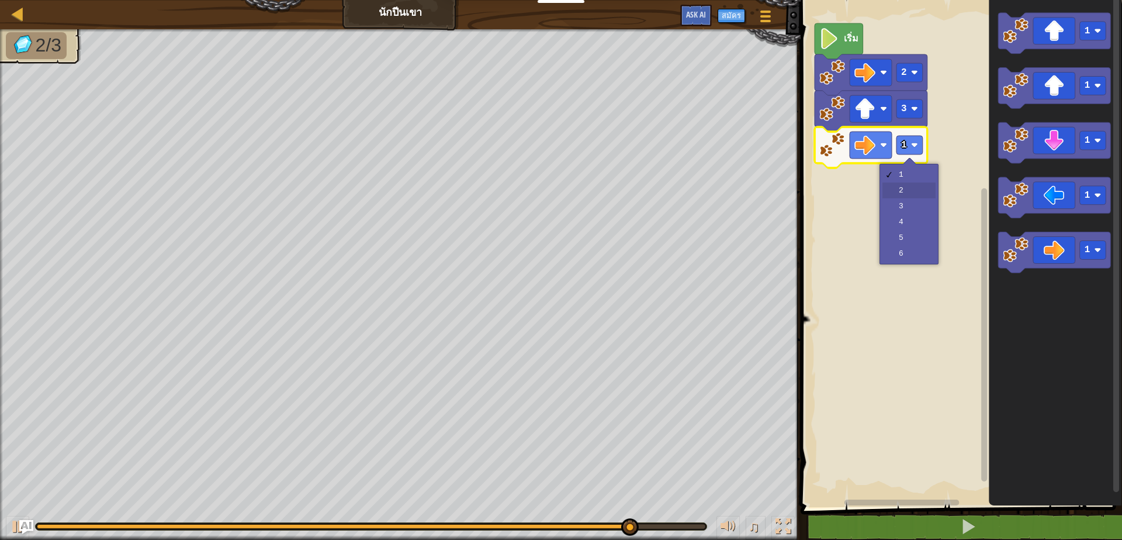
drag, startPoint x: 896, startPoint y: 191, endPoint x: 883, endPoint y: 185, distance: 14.1
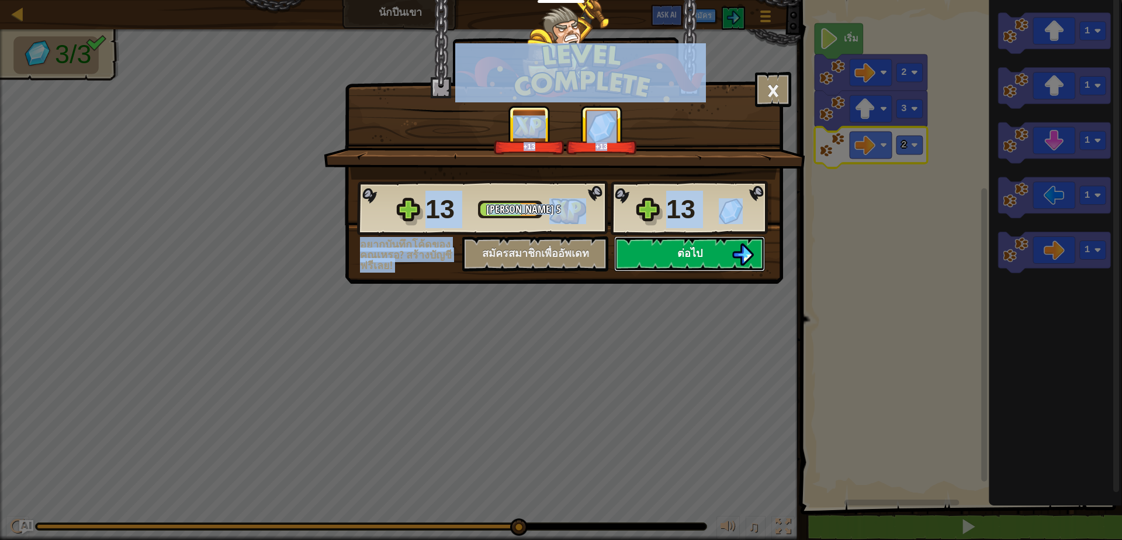
click at [647, 254] on button "ต่อไป" at bounding box center [689, 253] width 151 height 35
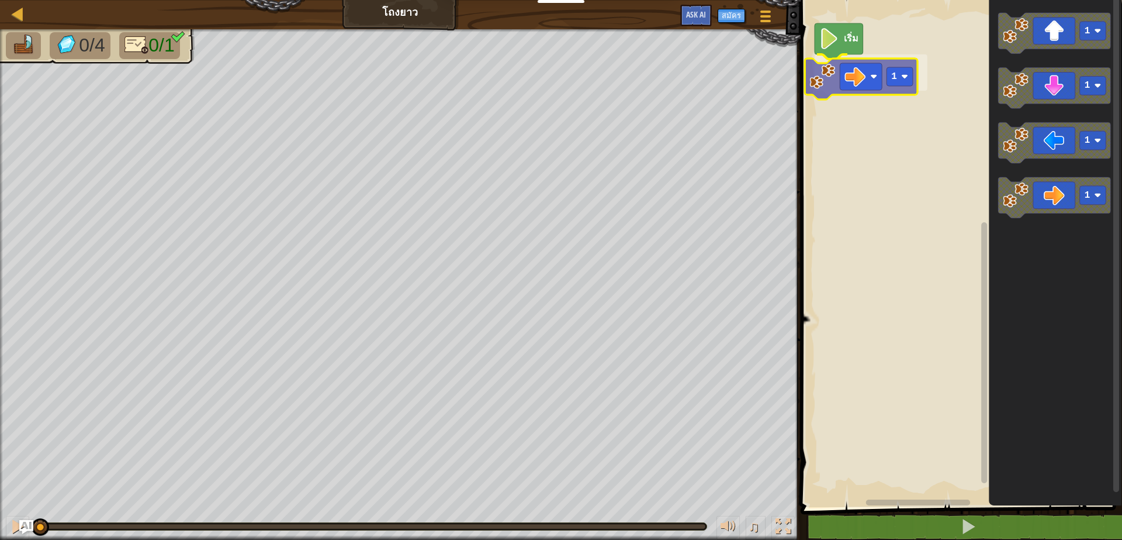
click at [850, 80] on div "เริ่ม 1 1 1 1 1 1" at bounding box center [959, 250] width 325 height 513
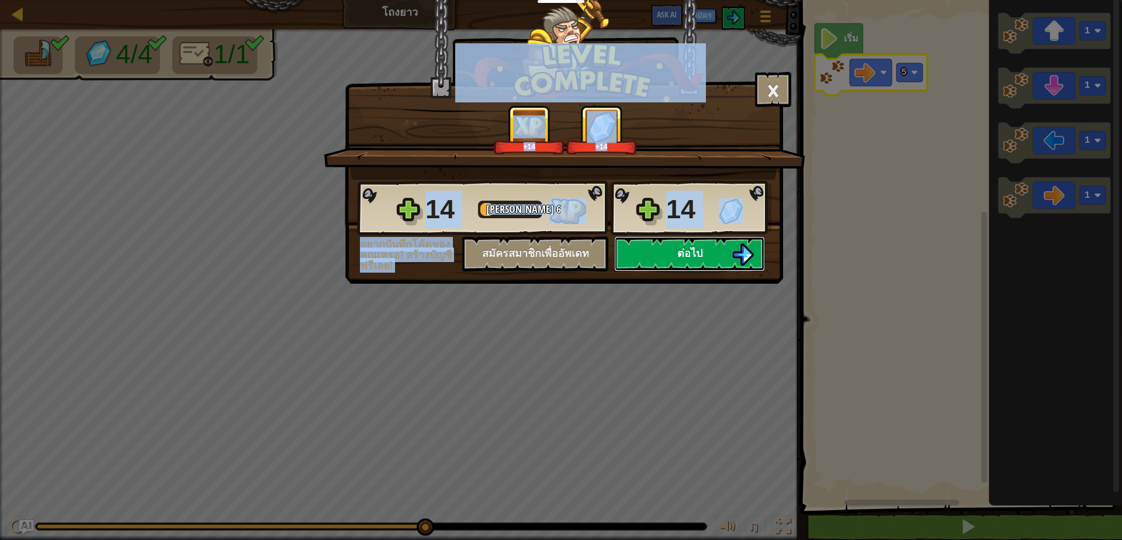
click at [689, 247] on span "ต่อไป" at bounding box center [690, 253] width 25 height 15
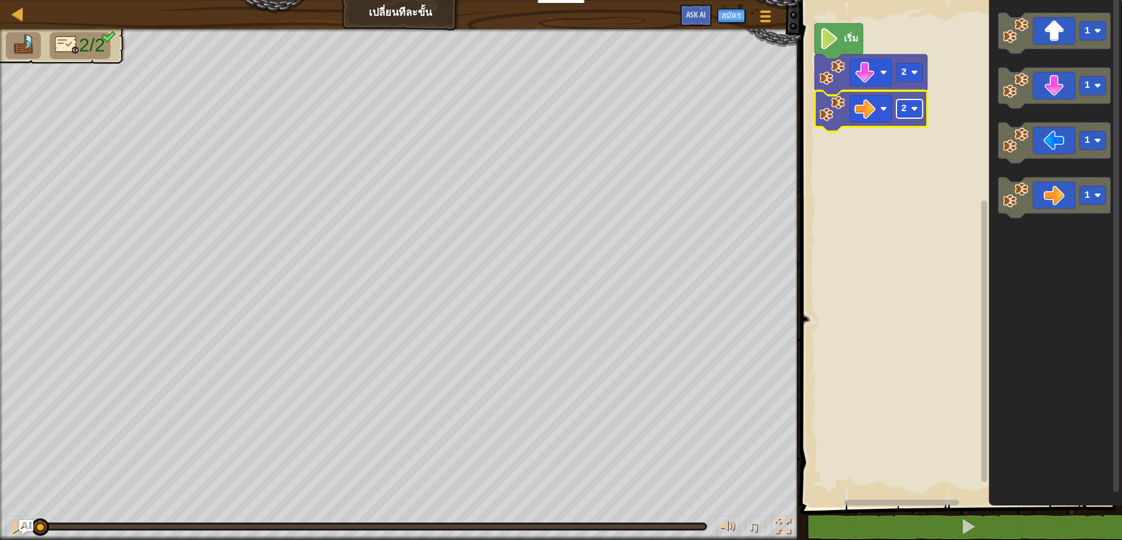
click at [920, 115] on rect "พื้นที่ทำงาน Blockly" at bounding box center [910, 108] width 26 height 19
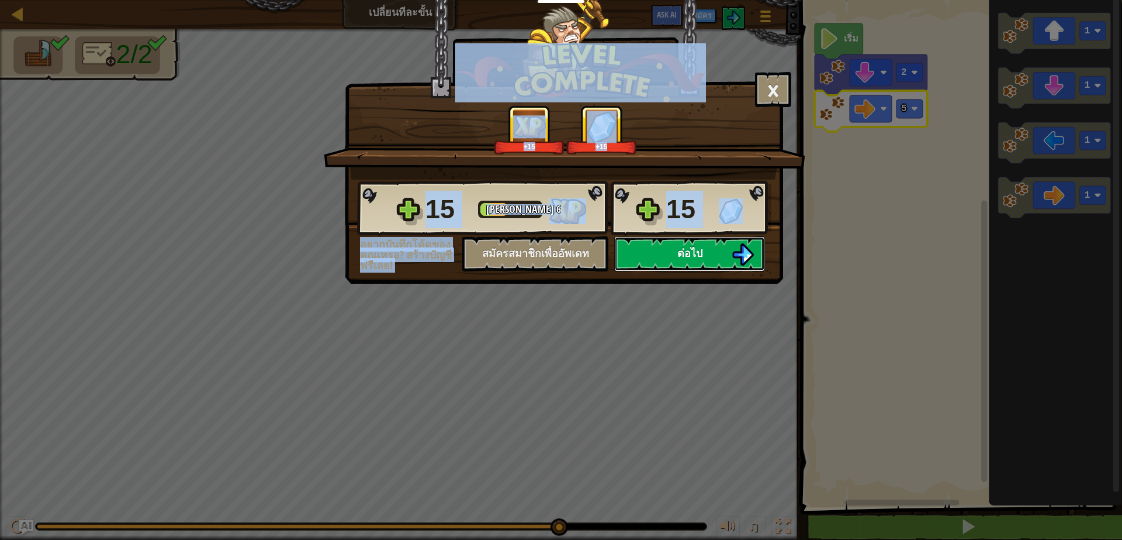
click at [666, 257] on button "ต่อไป" at bounding box center [689, 253] width 151 height 35
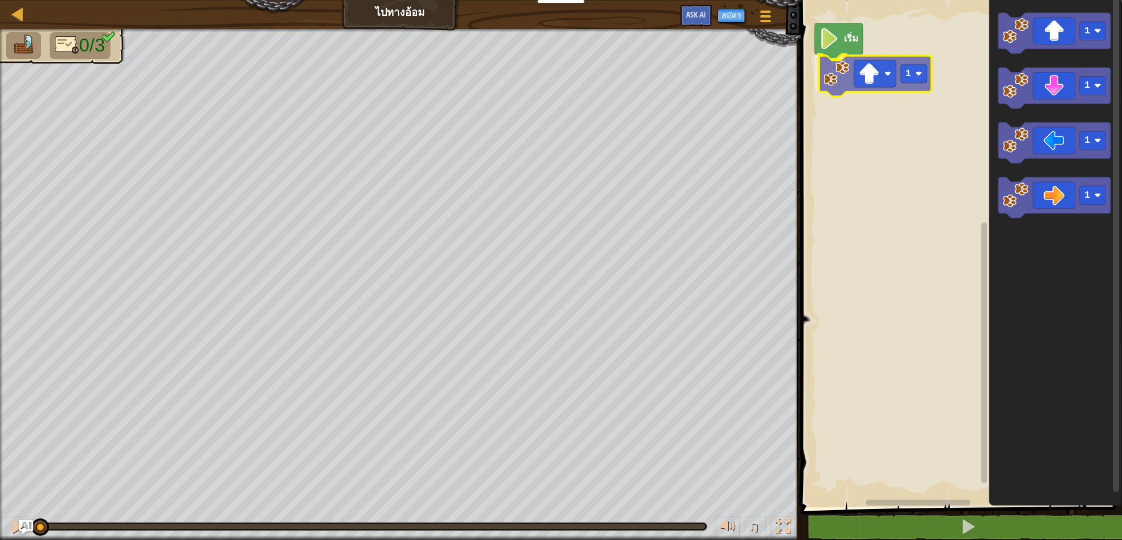
click at [856, 65] on div "เริ่ม 1 1 1 1 1 1" at bounding box center [959, 250] width 325 height 513
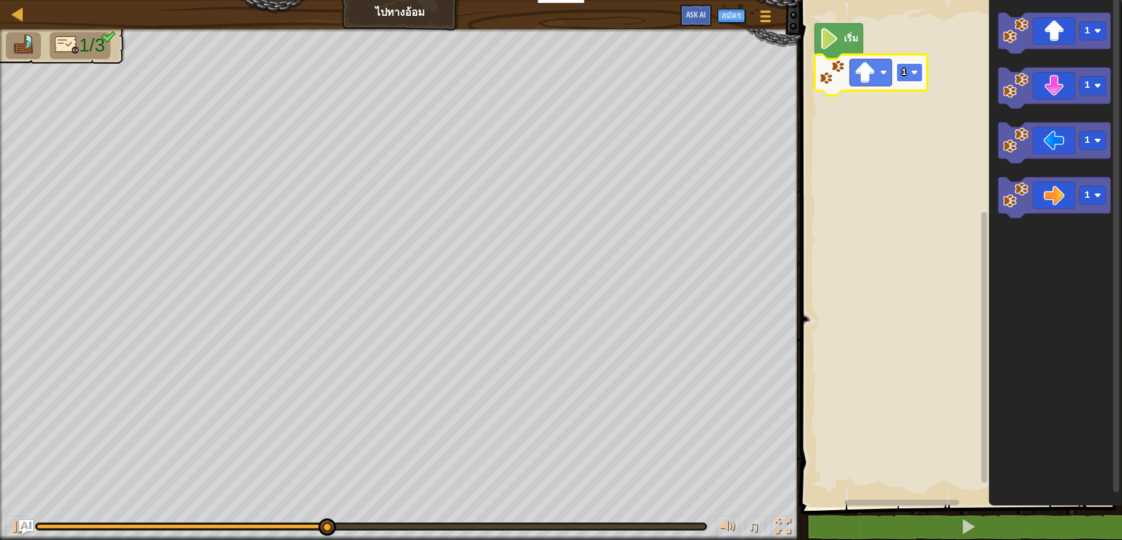
click at [897, 76] on rect "พื้นที่ทำงาน Blockly" at bounding box center [910, 72] width 26 height 19
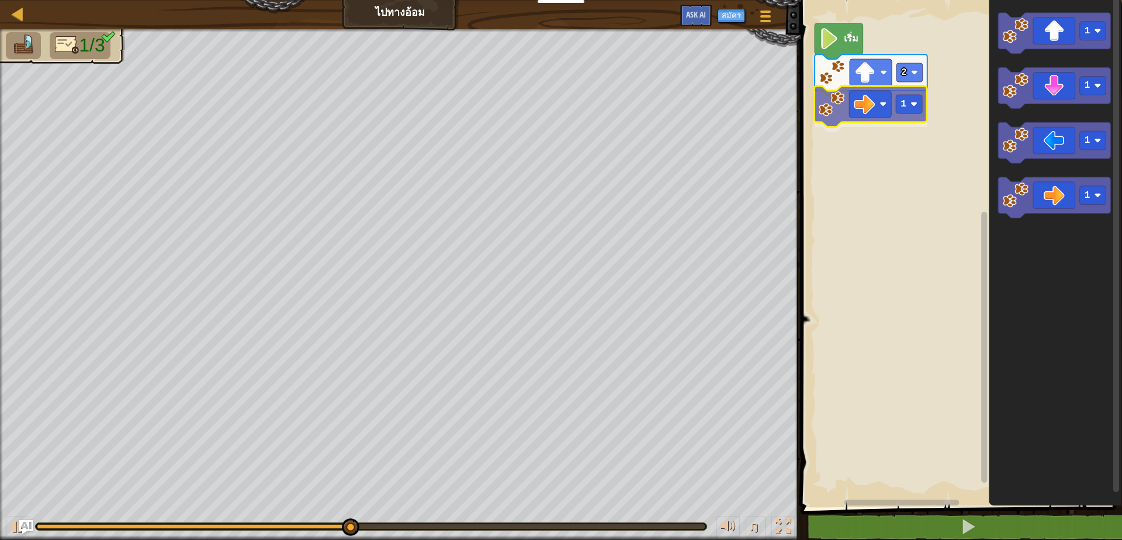
click at [863, 108] on div "เริ่ม 2 1 1 1 1 1 1" at bounding box center [959, 250] width 325 height 513
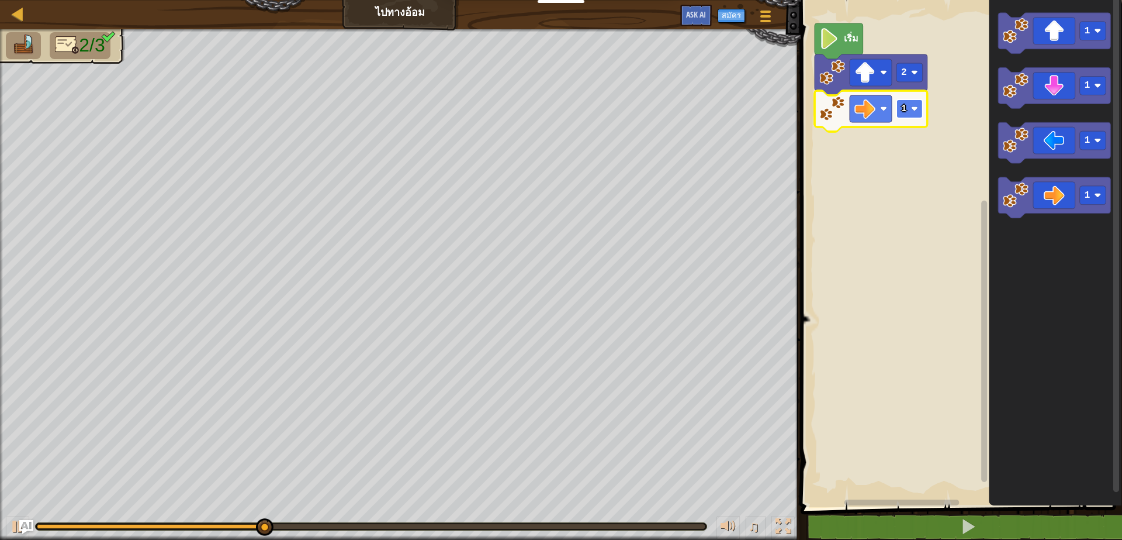
click at [904, 106] on text "1" at bounding box center [904, 108] width 6 height 11
click at [911, 104] on rect "พื้นที่ทำงาน Blockly" at bounding box center [910, 108] width 26 height 19
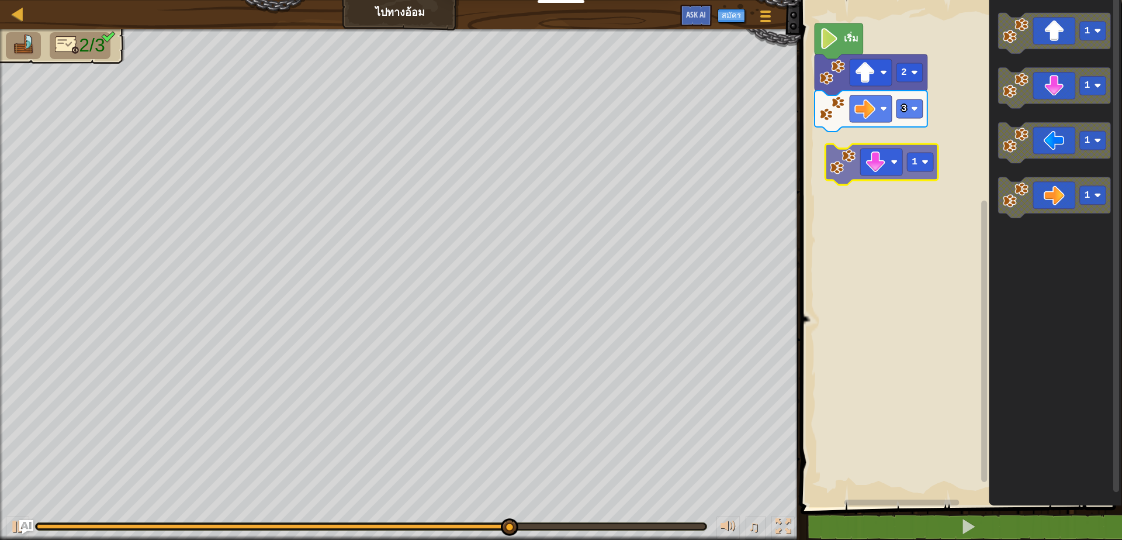
click at [870, 167] on div "เริ่ม 2 3 1 1 1 1 1" at bounding box center [959, 250] width 325 height 513
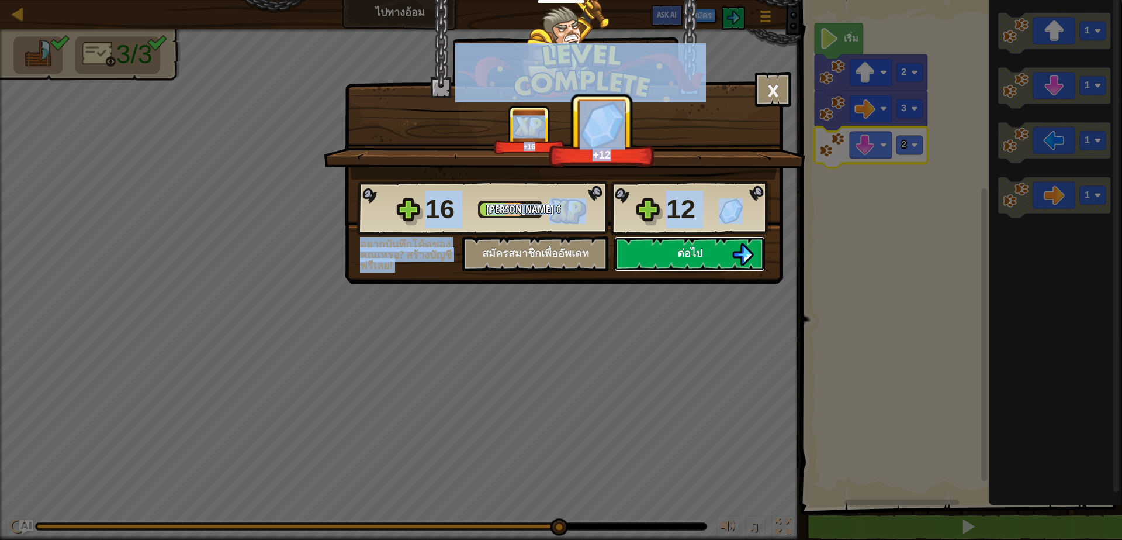
click at [688, 246] on span "ต่อไป" at bounding box center [690, 253] width 25 height 15
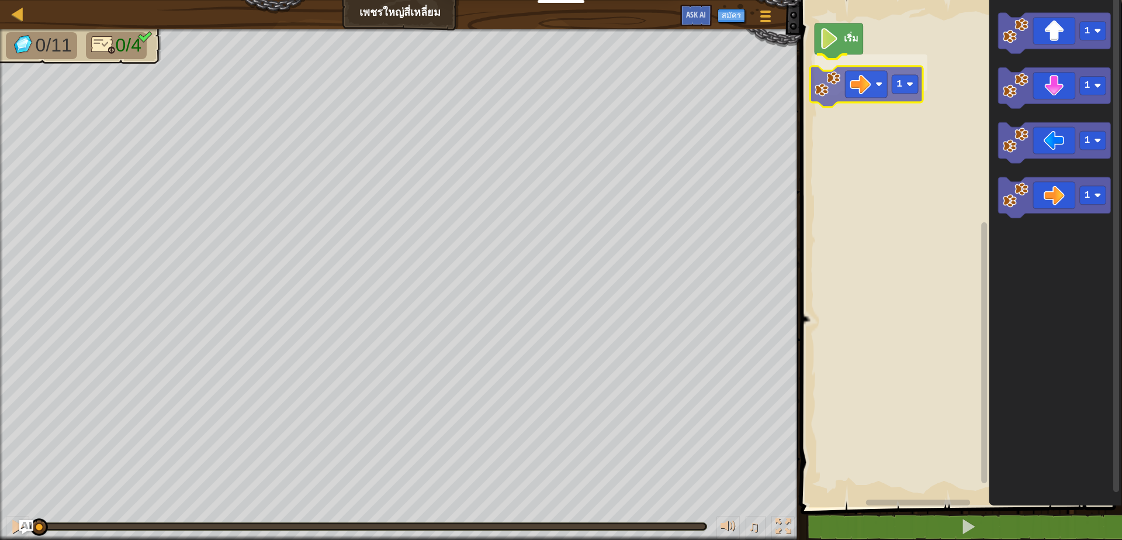
click at [856, 81] on div "เริ่ม 1 1 1 1 1 1" at bounding box center [959, 250] width 325 height 513
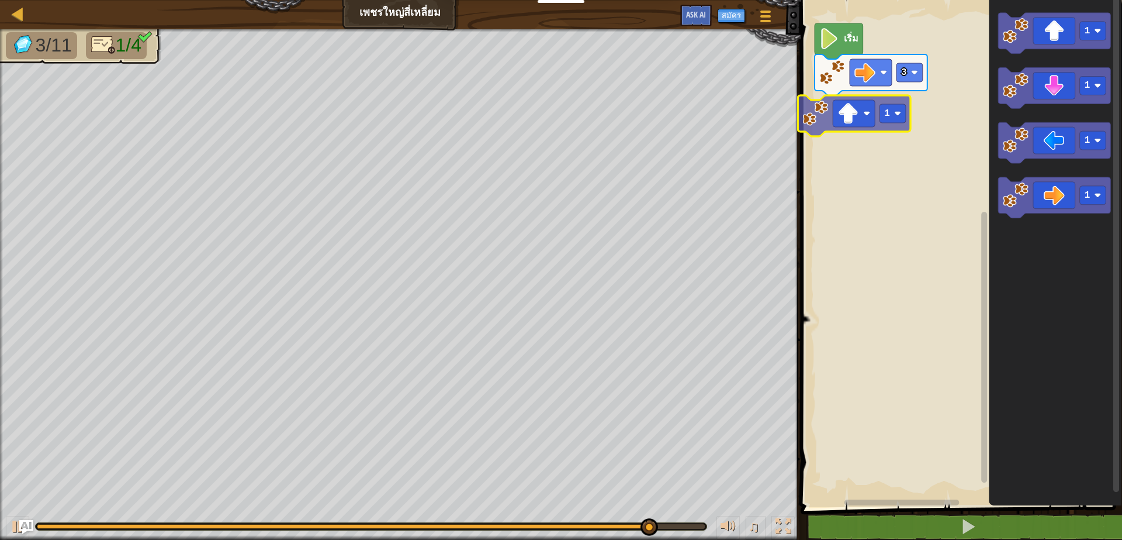
click at [831, 113] on div "เริ่ม 3 1 1 1 1 1" at bounding box center [959, 250] width 325 height 513
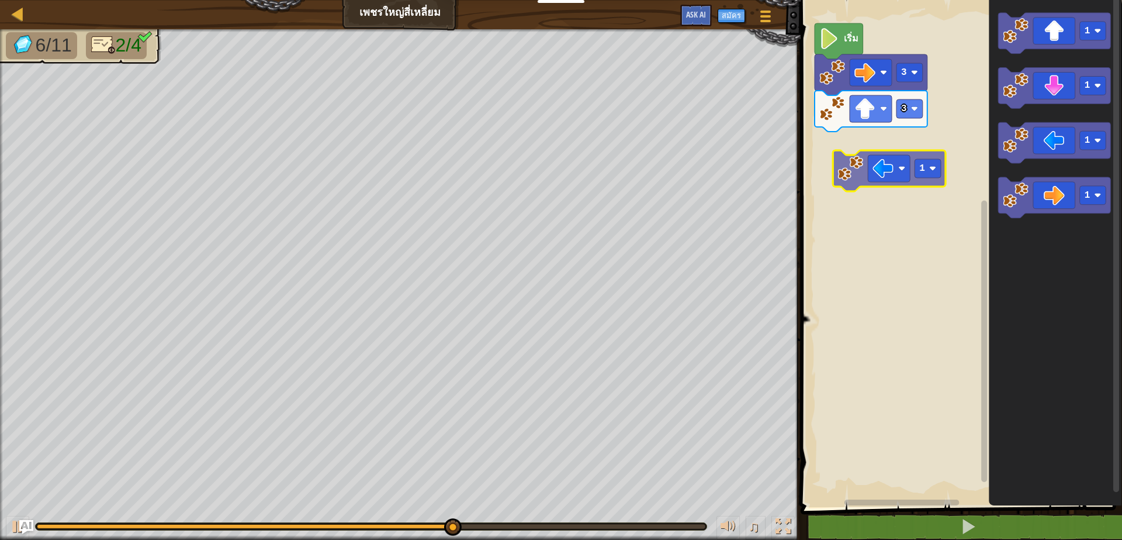
click at [856, 184] on div "เริ่ม 3 3 1 1 1 1 1" at bounding box center [959, 250] width 325 height 513
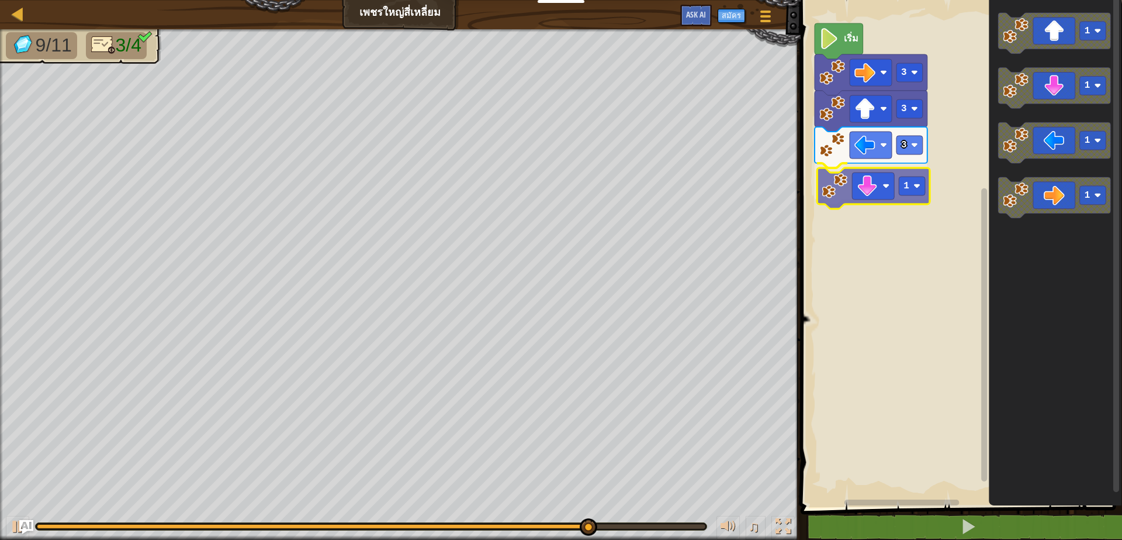
click at [824, 196] on div "เริ่ม 3 3 3 1 1 1 1 1 1" at bounding box center [959, 250] width 325 height 513
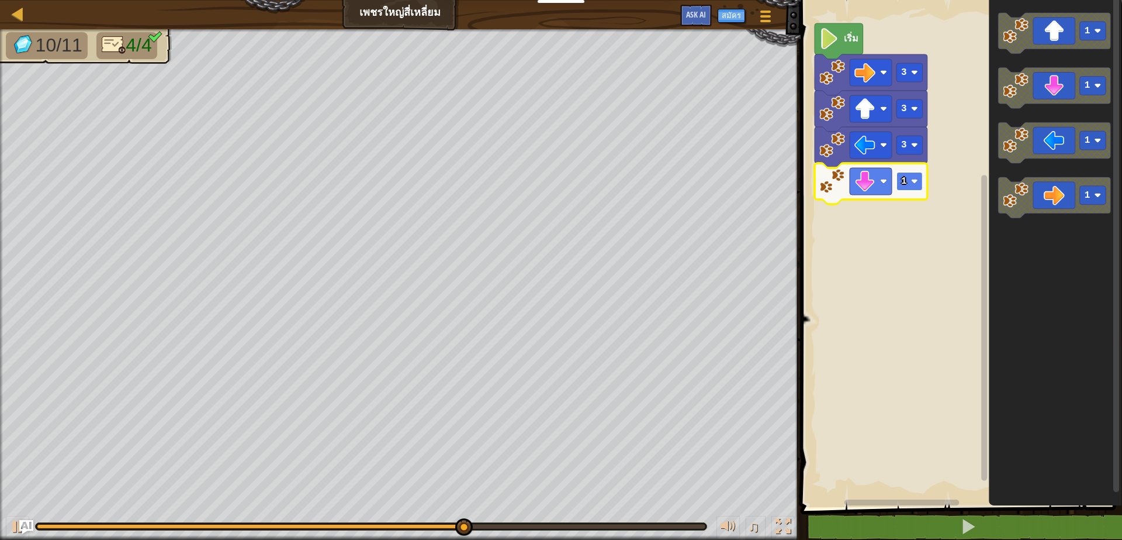
click at [909, 181] on rect "พื้นที่ทำงาน Blockly" at bounding box center [910, 181] width 26 height 19
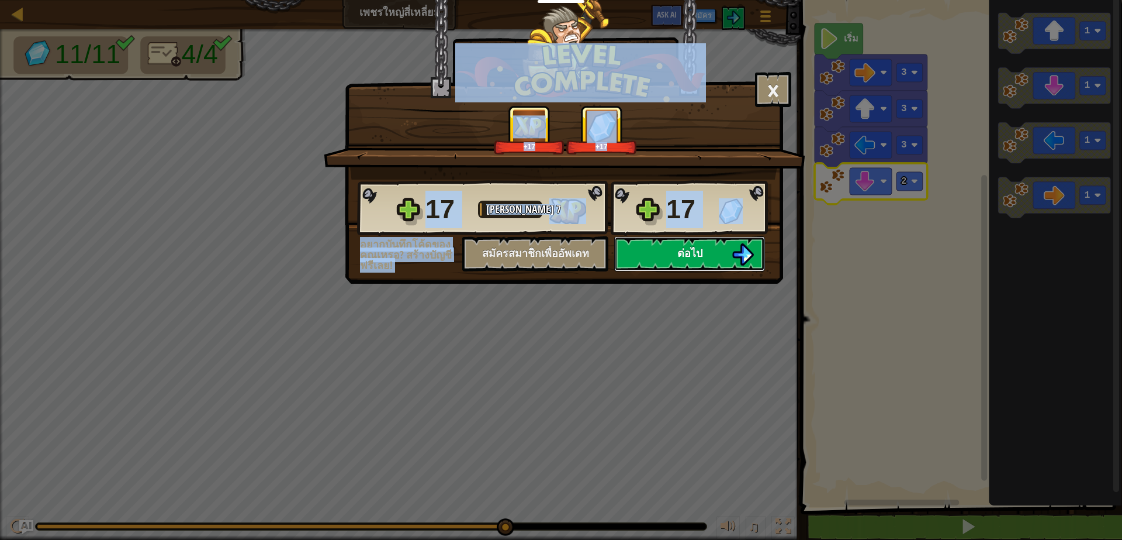
click at [657, 244] on button "ต่อไป" at bounding box center [689, 253] width 151 height 35
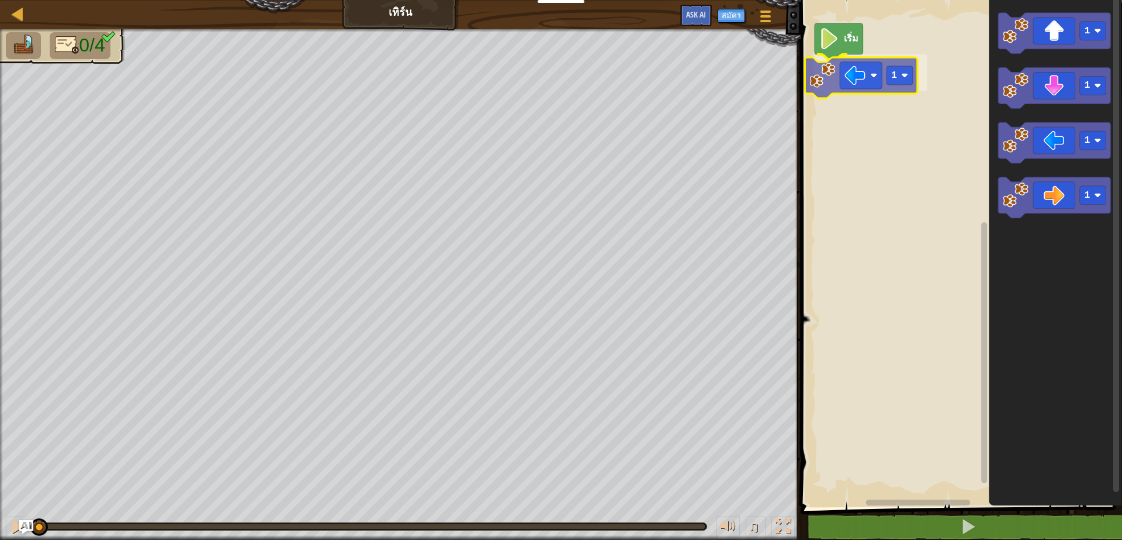
click at [842, 71] on div "เริ่ม 1 1 1 1 1 1" at bounding box center [959, 250] width 325 height 513
